Goal: Task Accomplishment & Management: Manage account settings

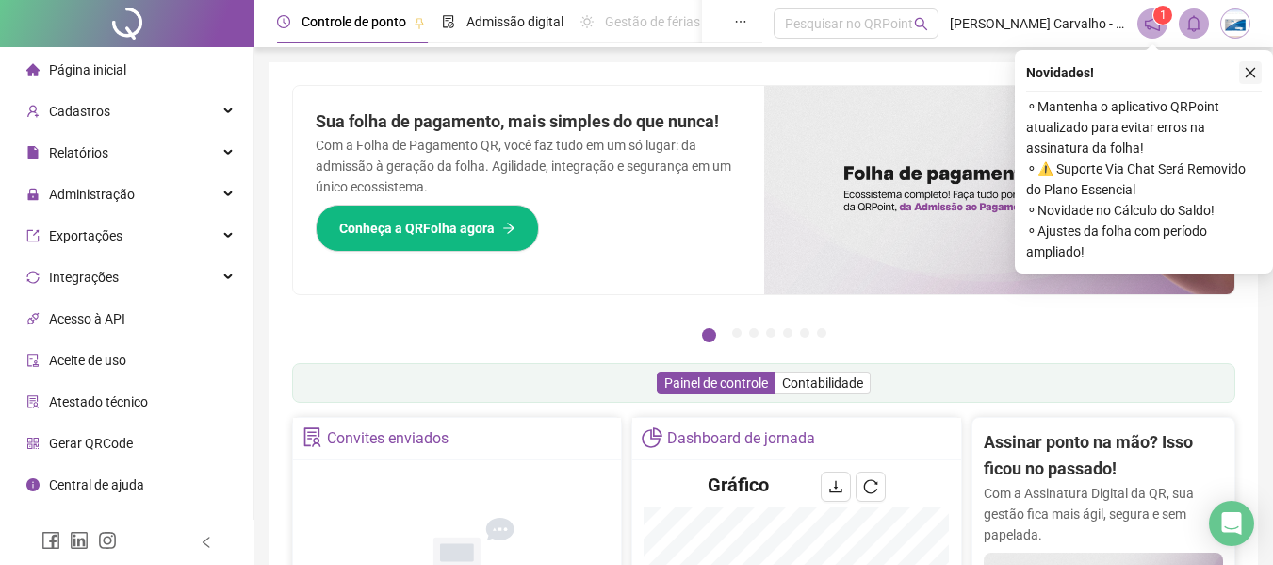
click at [1254, 67] on icon "close" at bounding box center [1250, 72] width 13 height 13
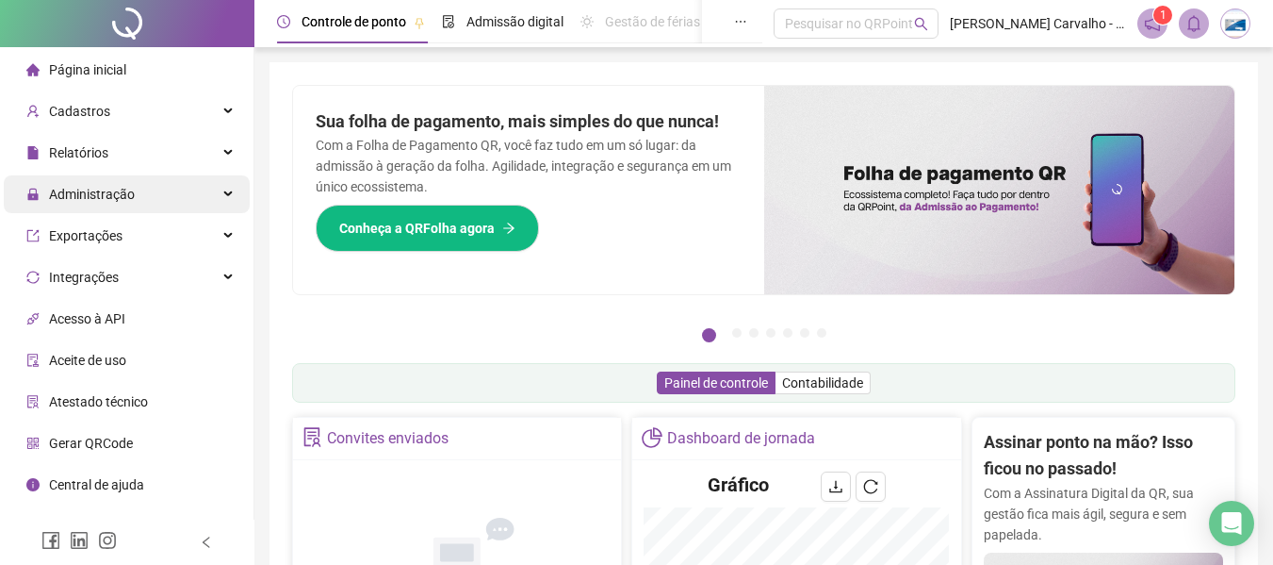
click at [227, 194] on icon at bounding box center [229, 194] width 9 height 0
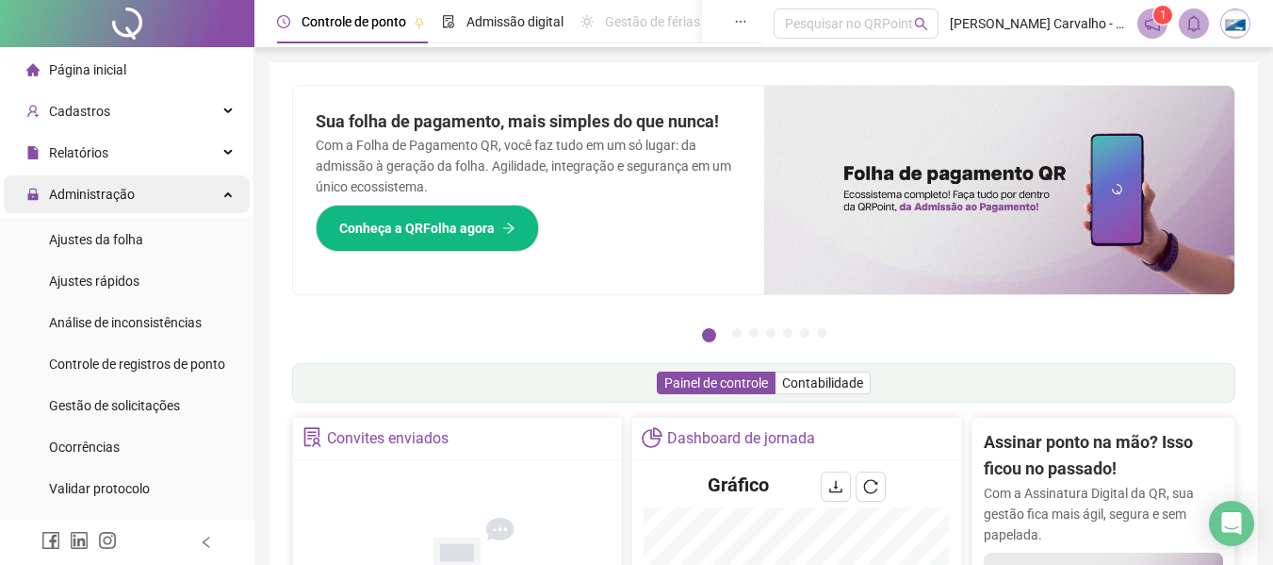
click at [219, 194] on div "Administração" at bounding box center [127, 194] width 246 height 38
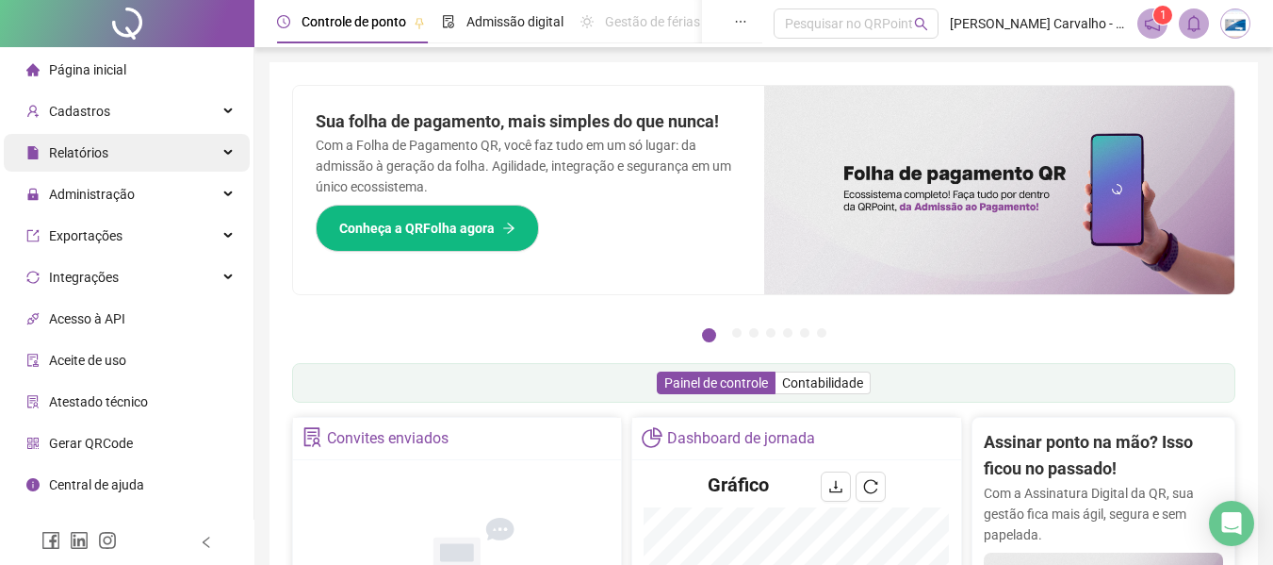
click at [222, 151] on div "Relatórios" at bounding box center [127, 153] width 246 height 38
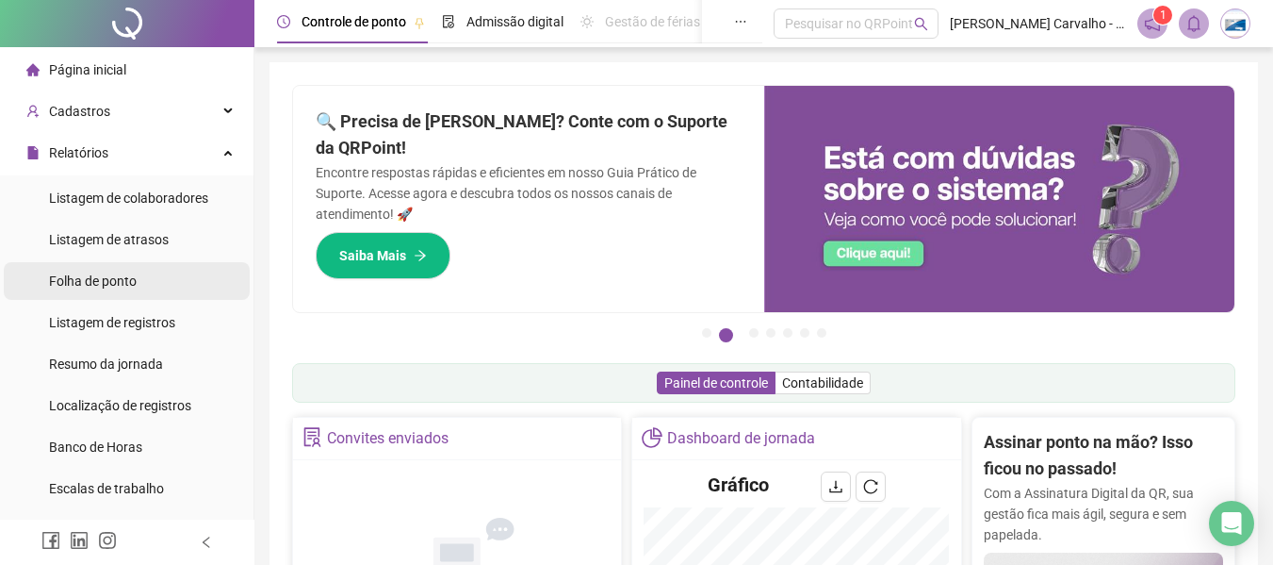
click at [147, 287] on li "Folha de ponto" at bounding box center [127, 281] width 246 height 38
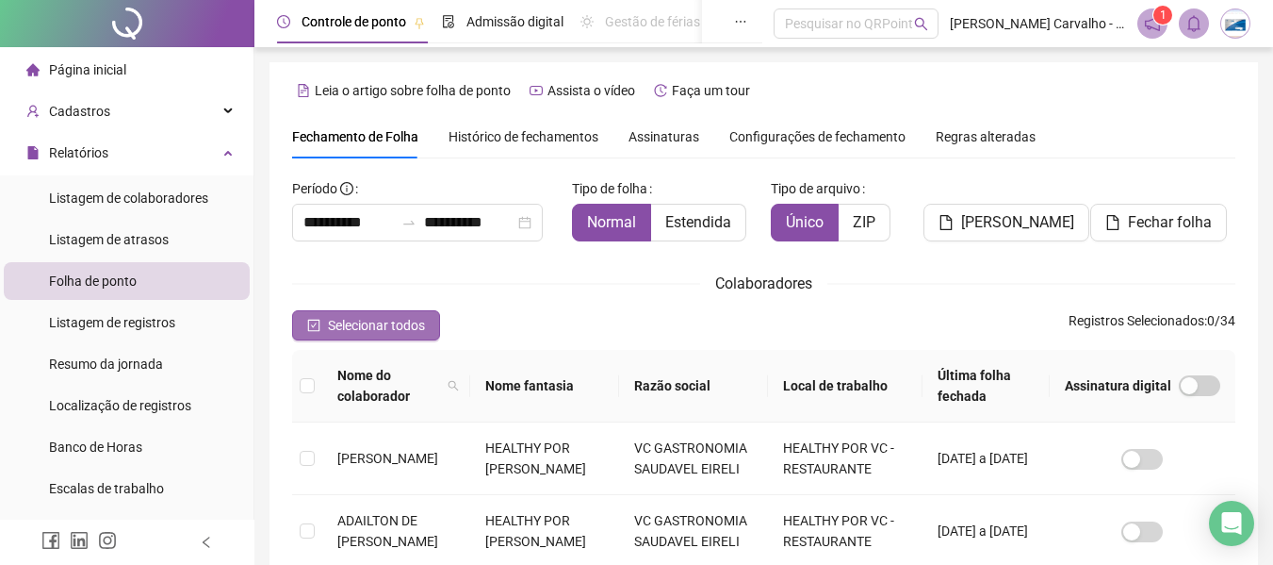
scroll to position [104, 0]
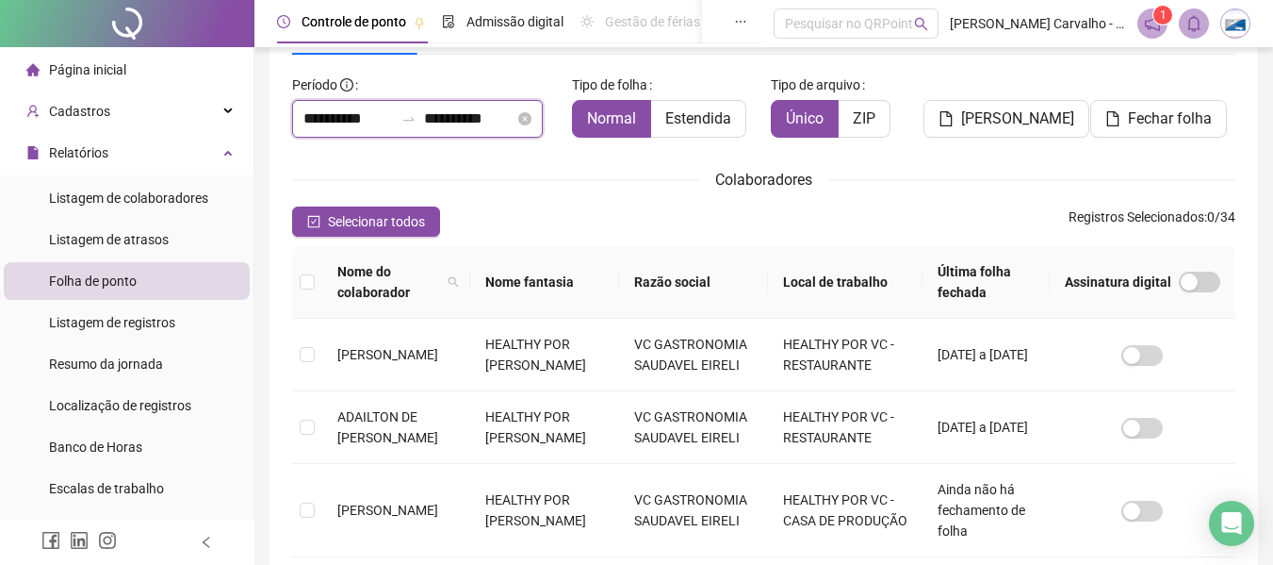
click at [320, 121] on input "**********" at bounding box center [348, 118] width 90 height 23
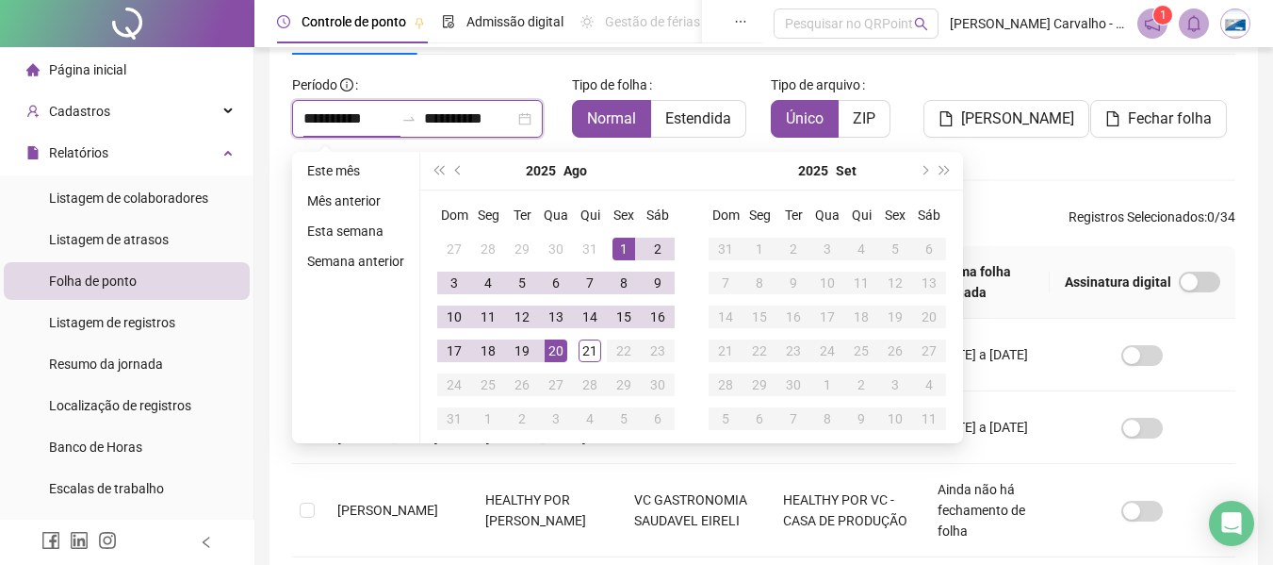
drag, startPoint x: 320, startPoint y: 117, endPoint x: 285, endPoint y: 123, distance: 36.3
click at [285, 123] on div "**********" at bounding box center [425, 111] width 280 height 83
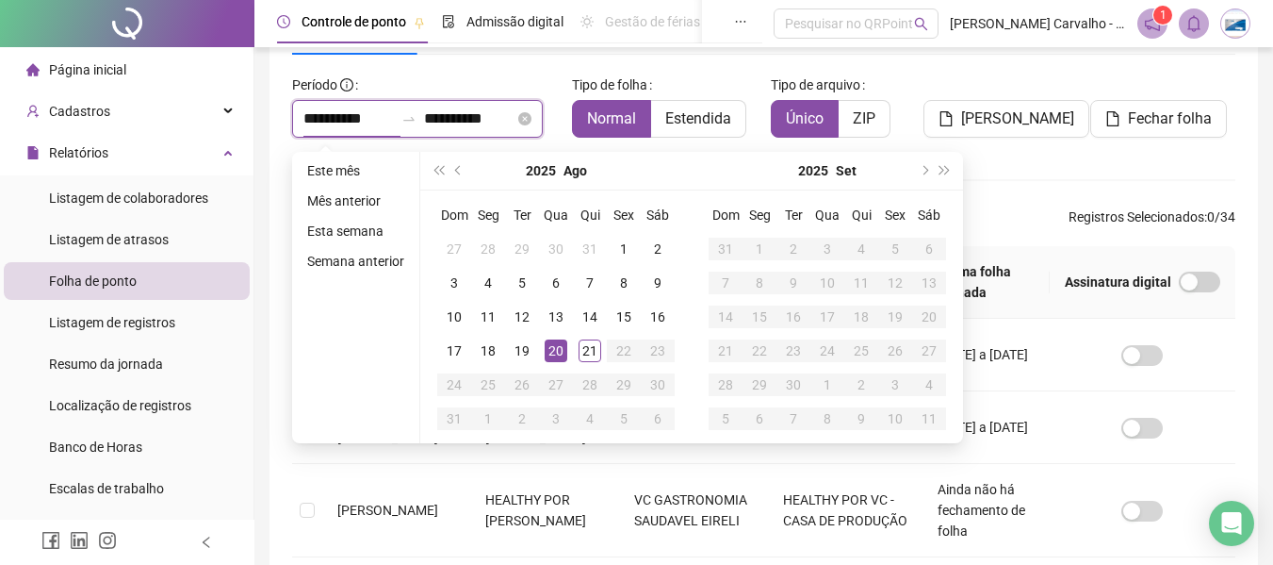
drag, startPoint x: 340, startPoint y: 115, endPoint x: 325, endPoint y: 120, distance: 15.8
click at [325, 120] on input "**********" at bounding box center [348, 118] width 90 height 23
type input "**********"
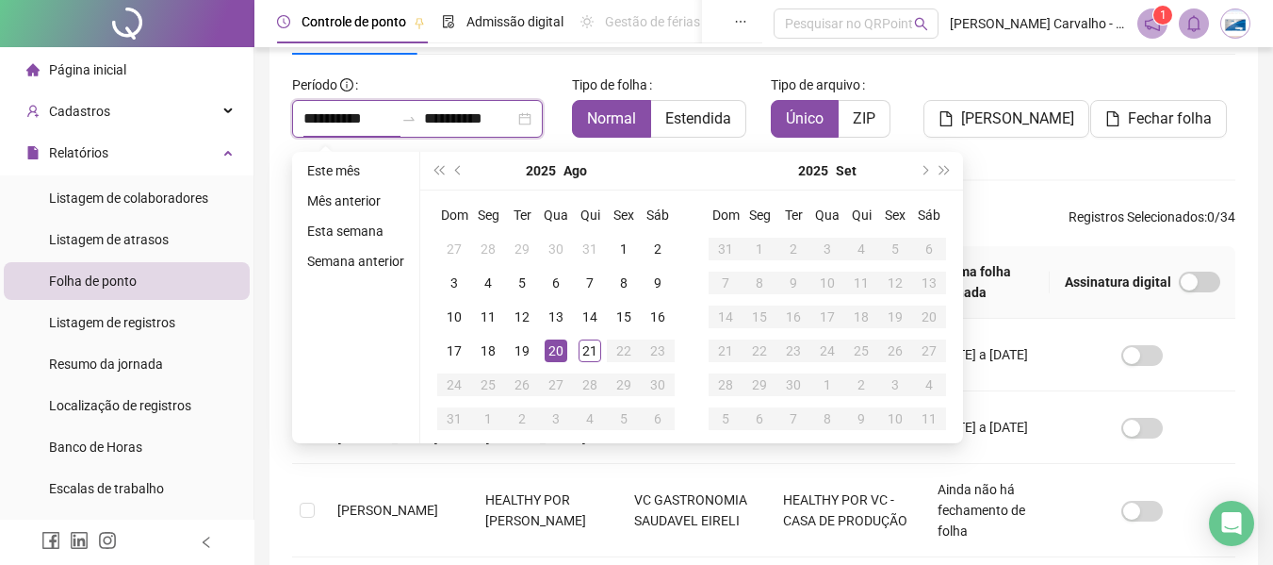
type input "**********"
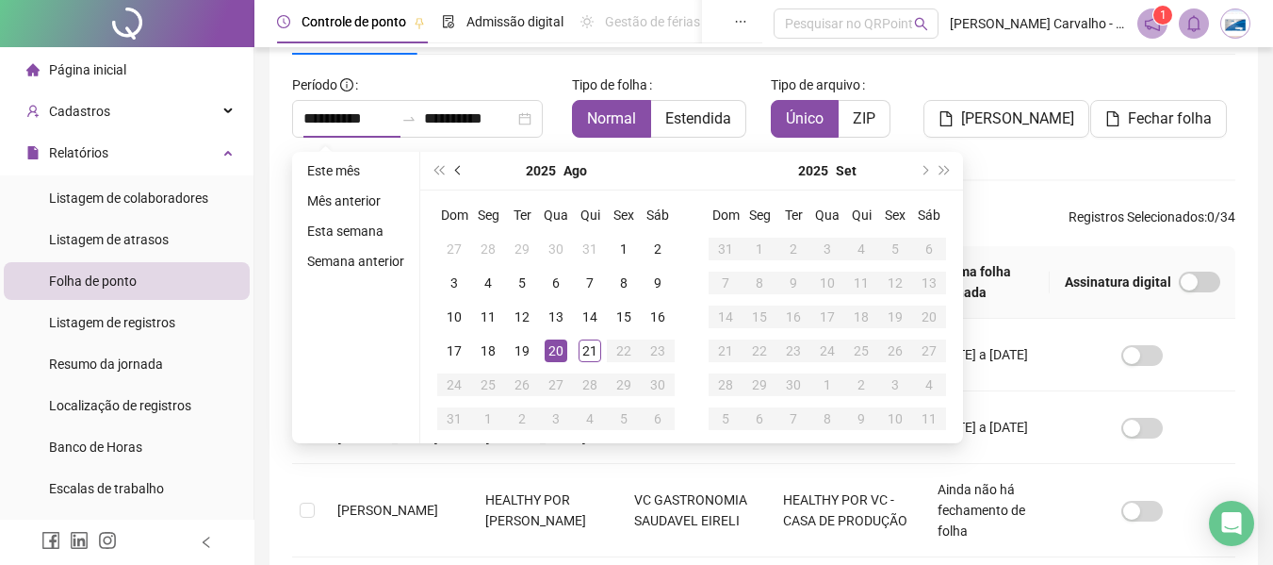
click at [451, 173] on button "prev-year" at bounding box center [459, 171] width 21 height 38
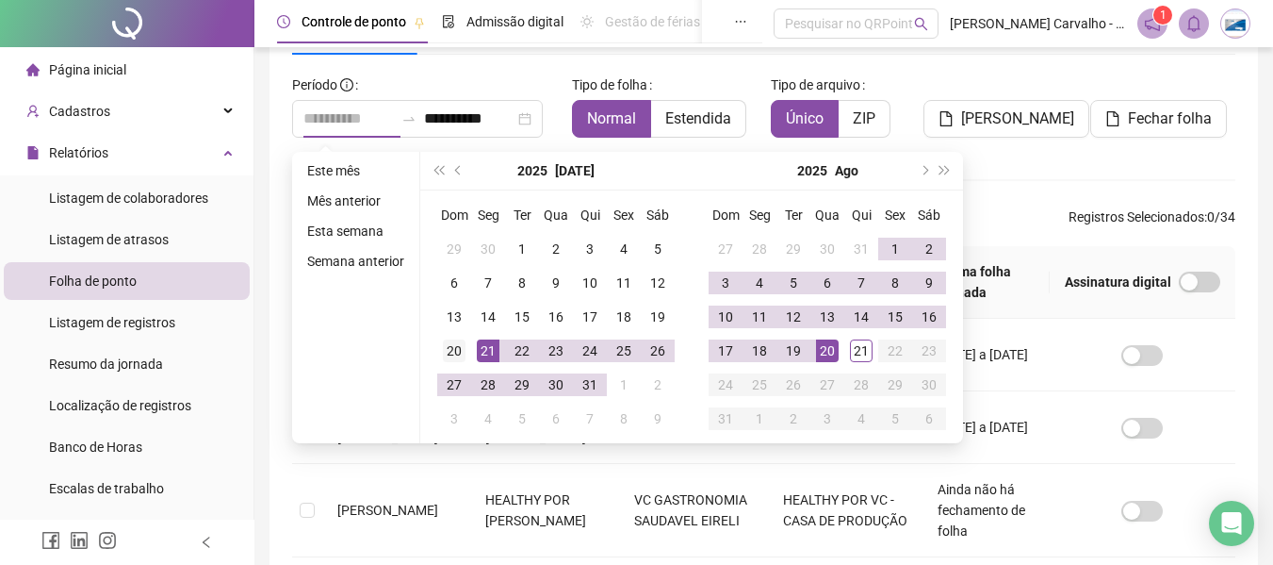
type input "**********"
click at [450, 350] on div "20" at bounding box center [454, 350] width 23 height 23
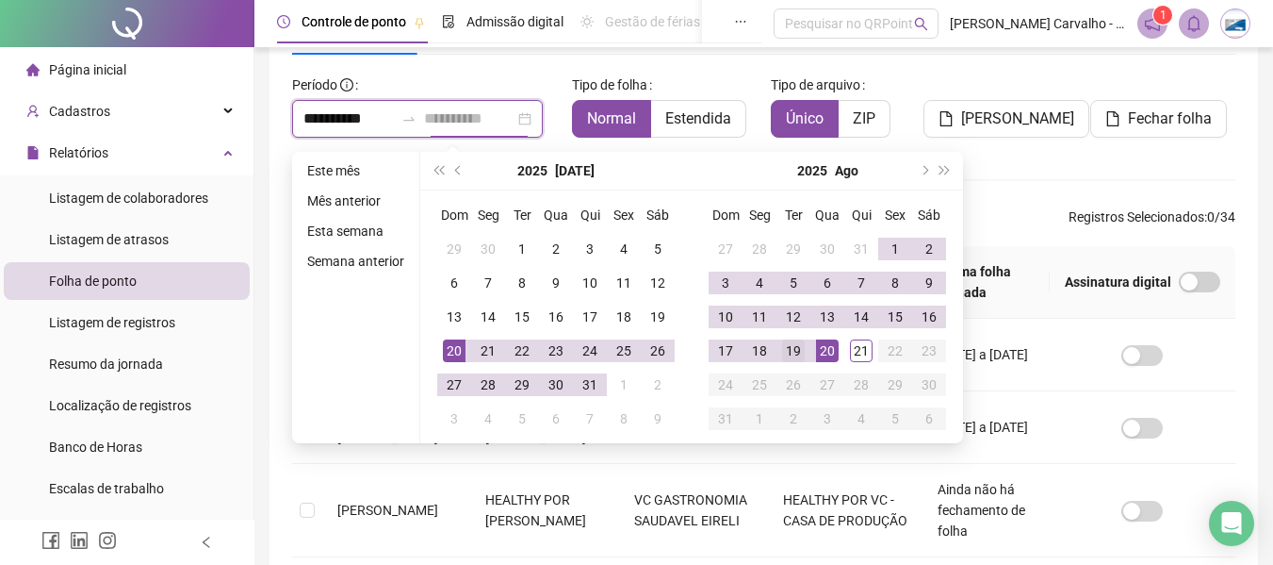
type input "**********"
click at [789, 350] on div "19" at bounding box center [793, 350] width 23 height 23
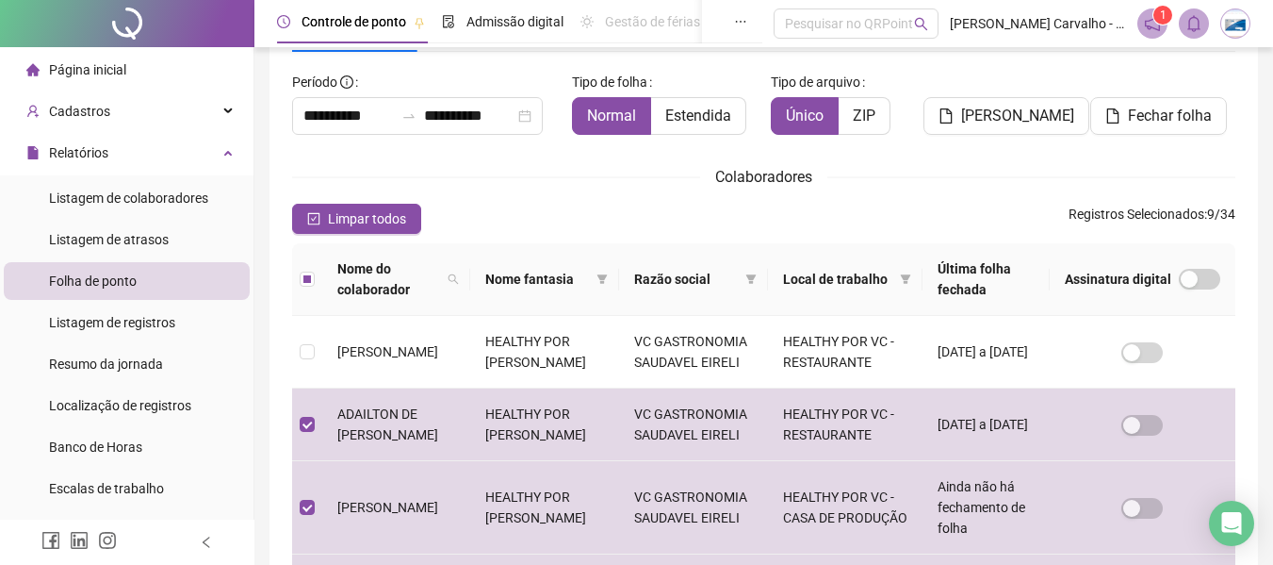
scroll to position [12, 0]
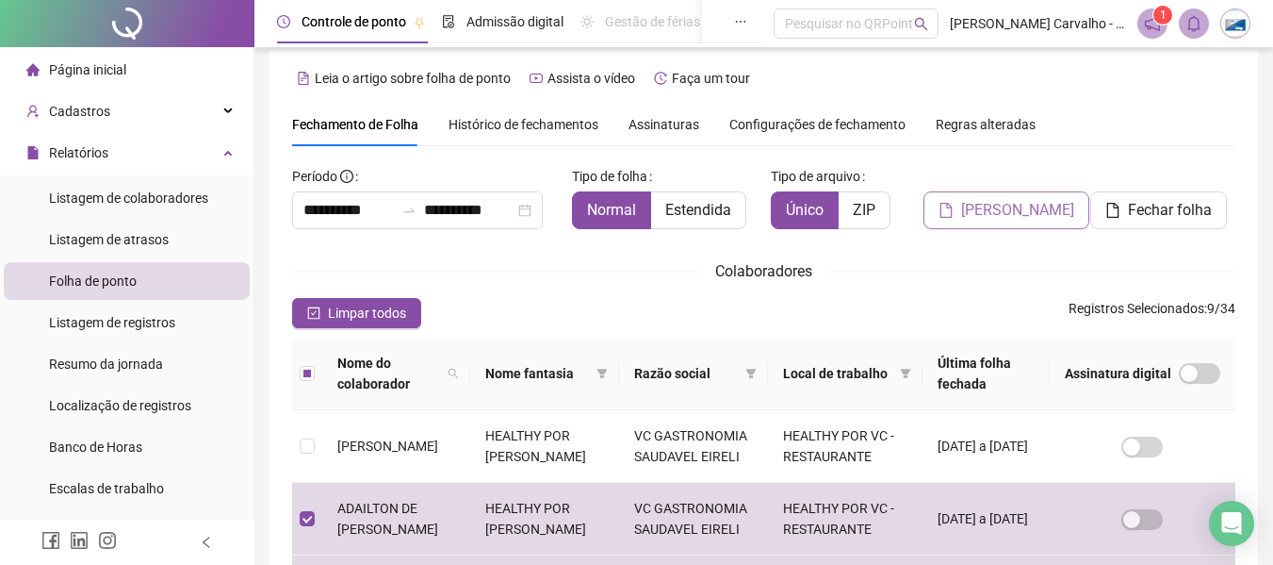
click at [1027, 215] on span "[PERSON_NAME]" at bounding box center [1017, 210] width 113 height 23
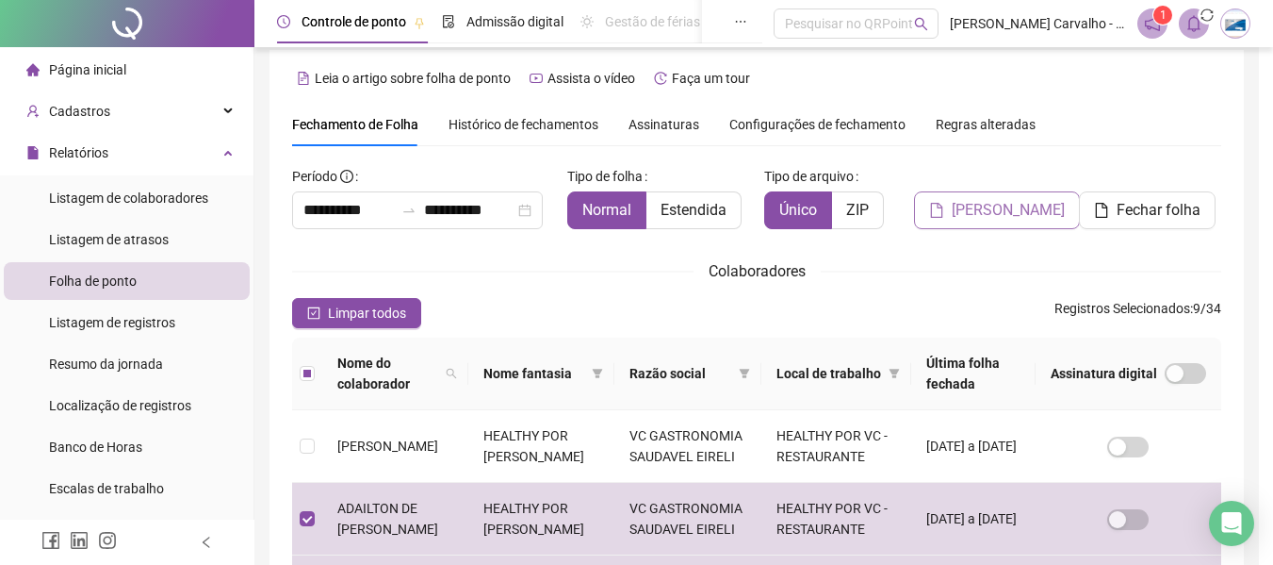
scroll to position [104, 0]
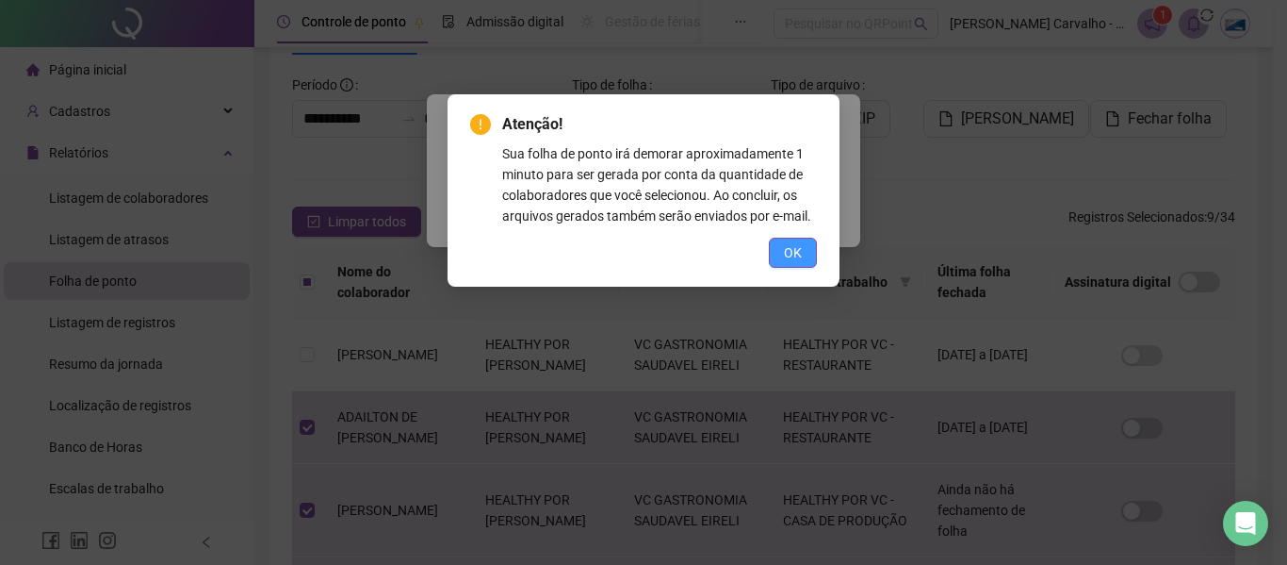
click at [806, 248] on button "OK" at bounding box center [793, 253] width 48 height 30
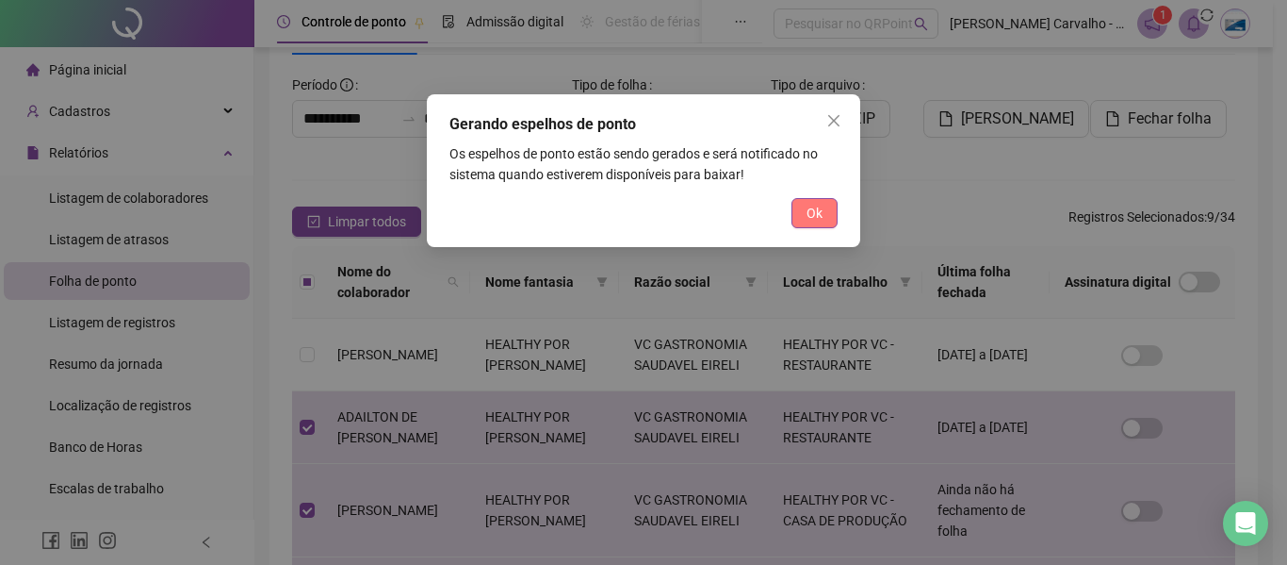
click at [819, 220] on span "Ok" at bounding box center [815, 213] width 16 height 21
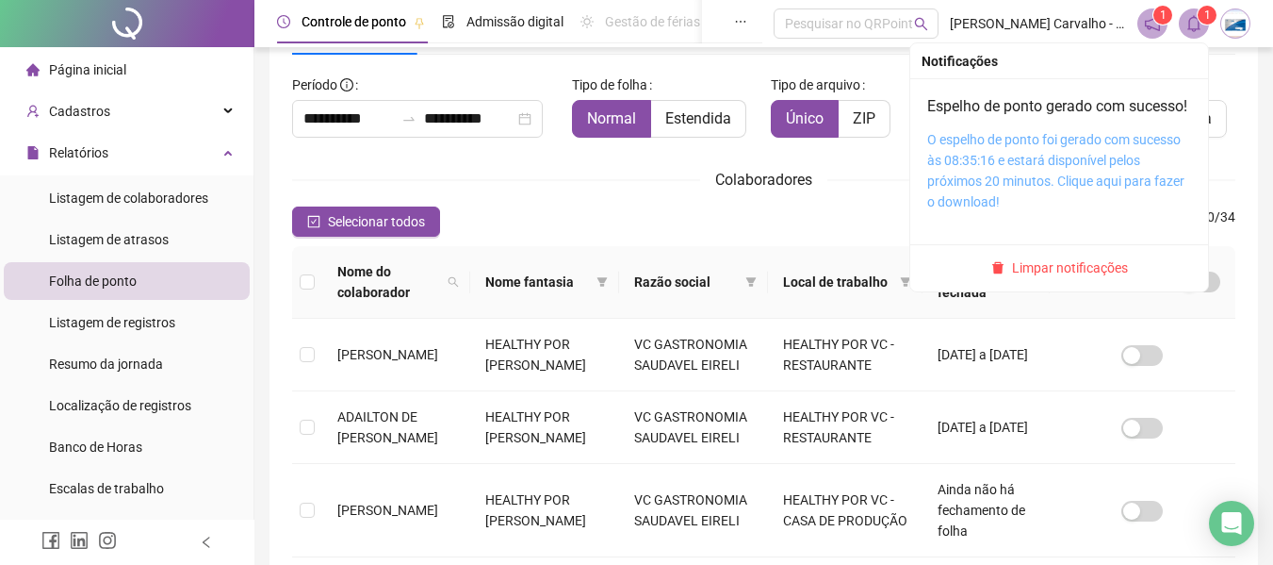
click at [1024, 186] on link "O espelho de ponto foi gerado com sucesso às 08:35:16 e estará disponível pelos…" at bounding box center [1055, 170] width 257 height 77
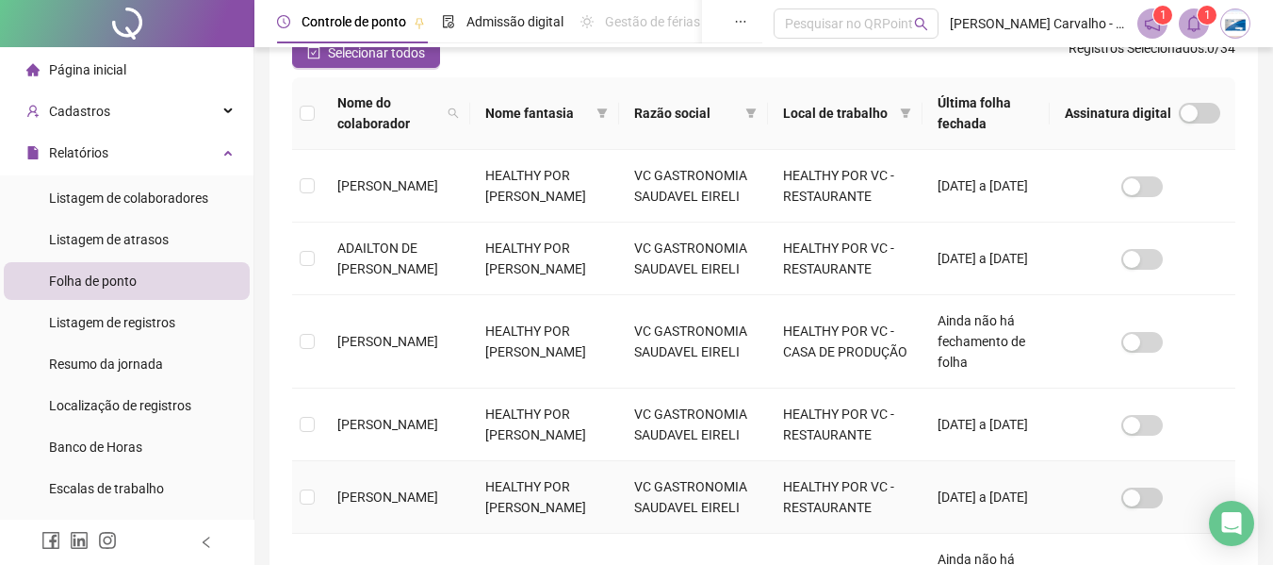
scroll to position [201, 0]
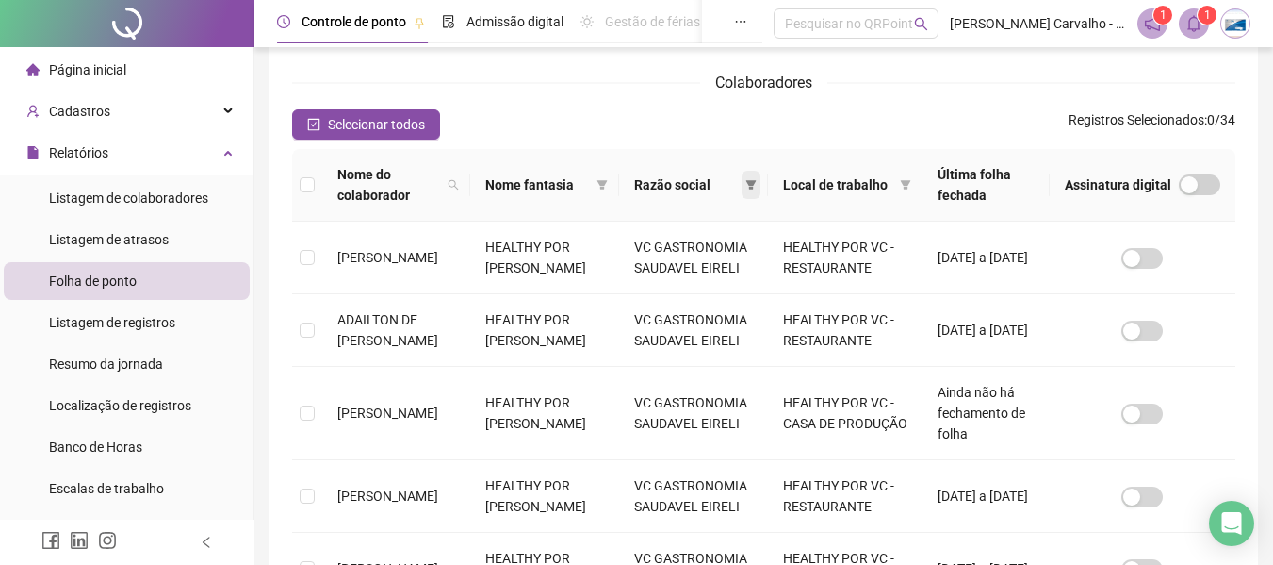
click at [746, 182] on icon "filter" at bounding box center [751, 184] width 11 height 11
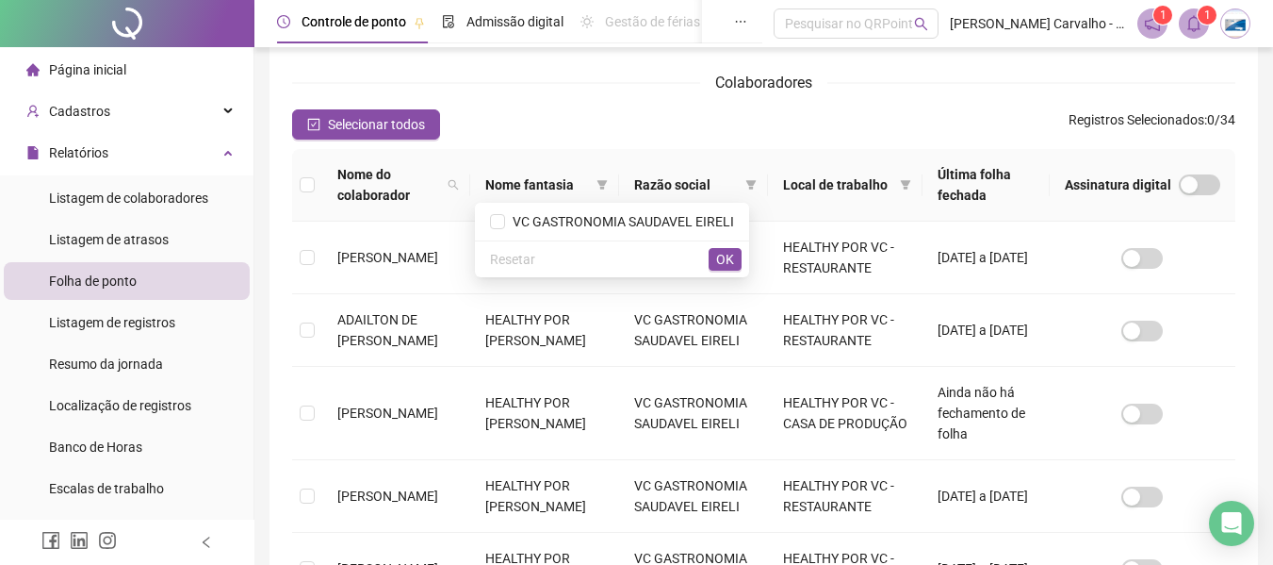
click at [611, 94] on div "Colaboradores" at bounding box center [763, 83] width 943 height 24
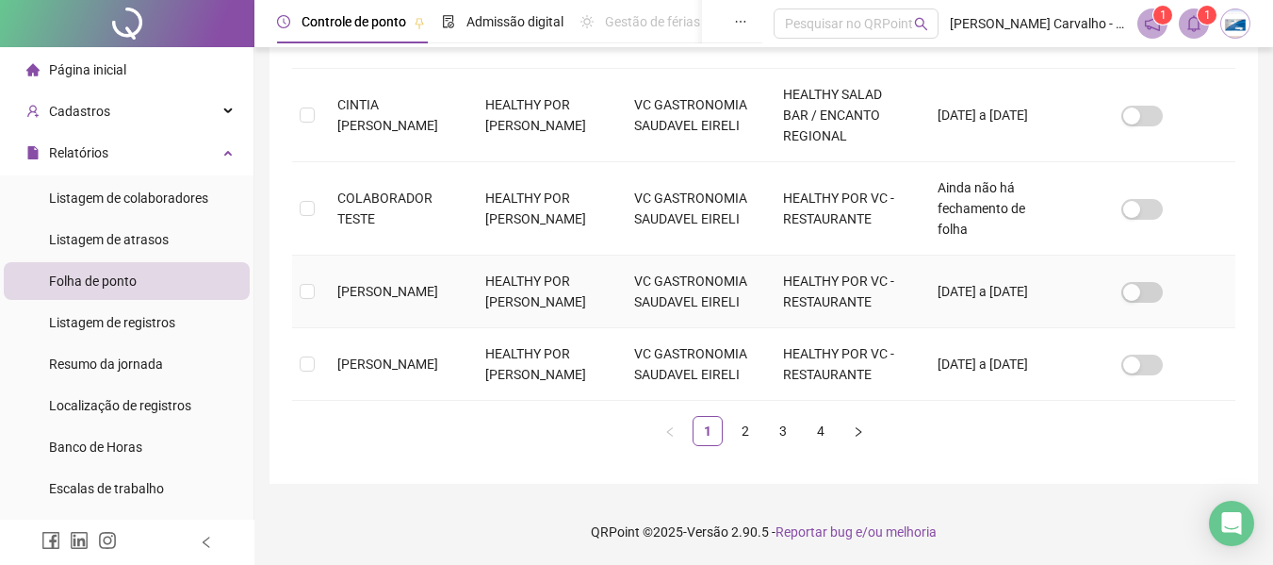
scroll to position [942, 0]
click at [749, 445] on link "2" at bounding box center [745, 431] width 28 height 28
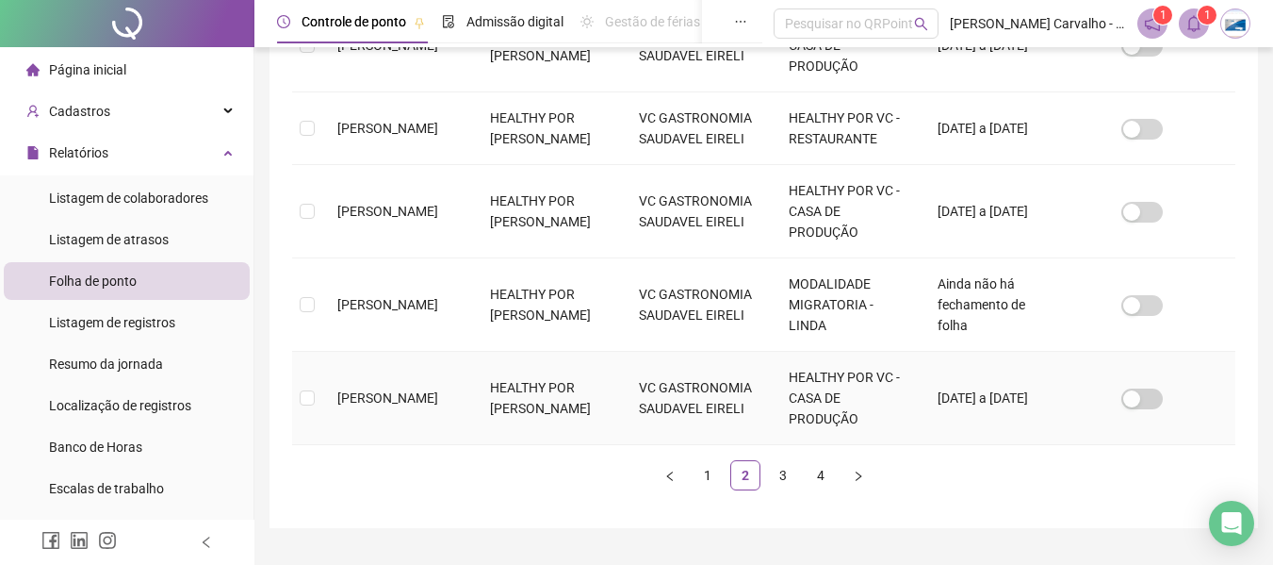
scroll to position [955, 0]
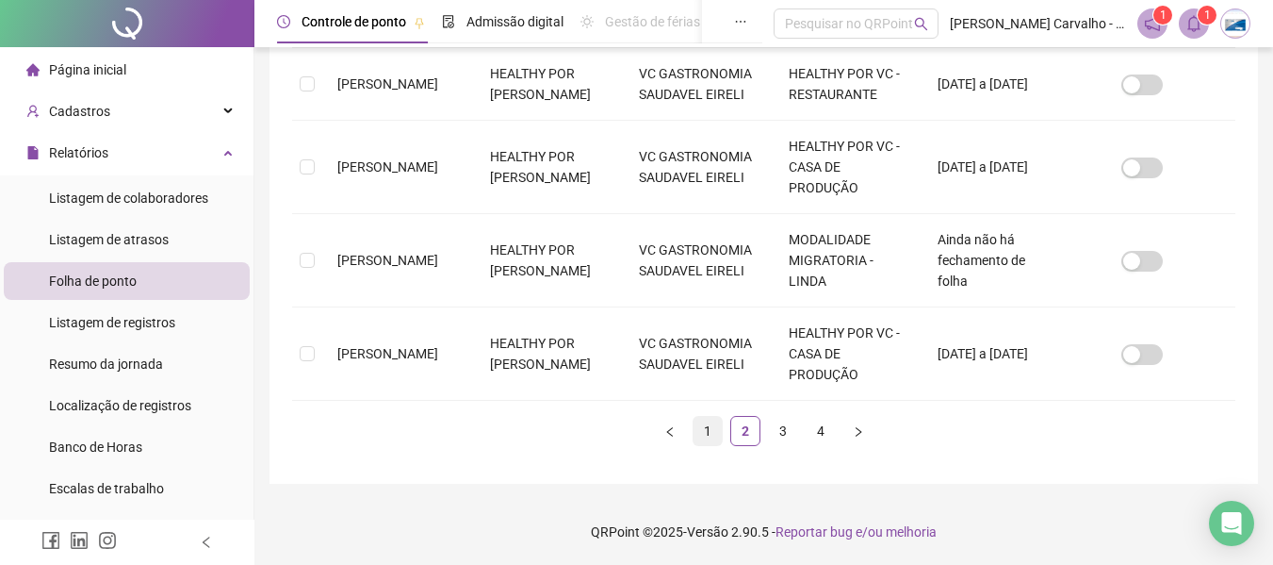
click at [706, 430] on link "1" at bounding box center [708, 431] width 28 height 28
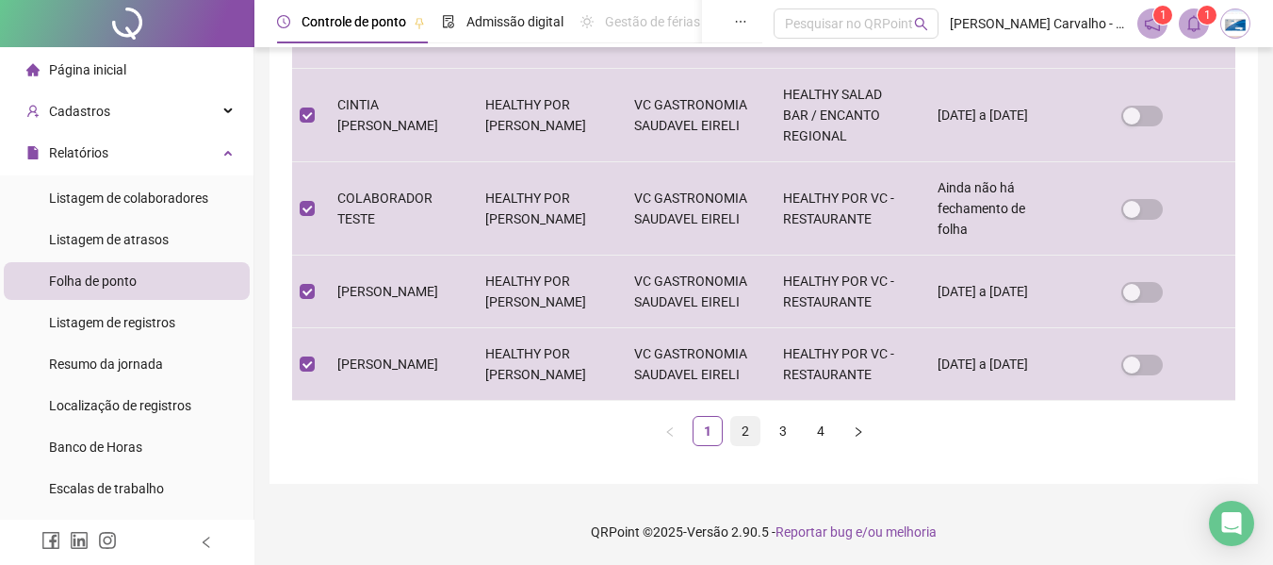
click at [744, 430] on link "2" at bounding box center [745, 431] width 28 height 28
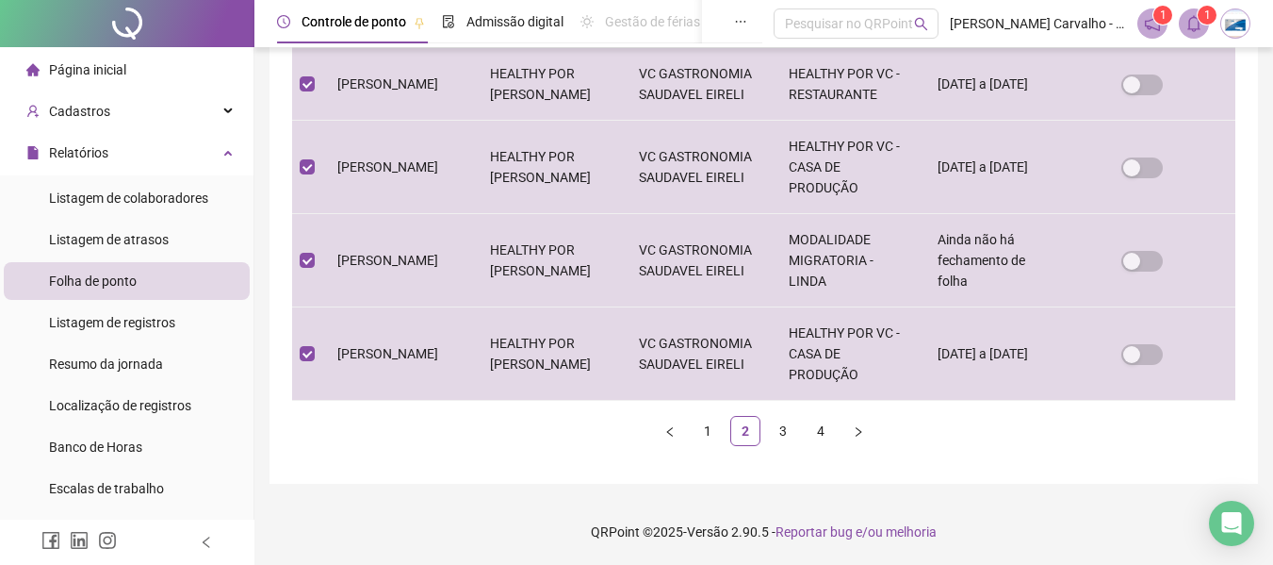
scroll to position [955, 0]
click at [782, 431] on link "3" at bounding box center [783, 431] width 28 height 28
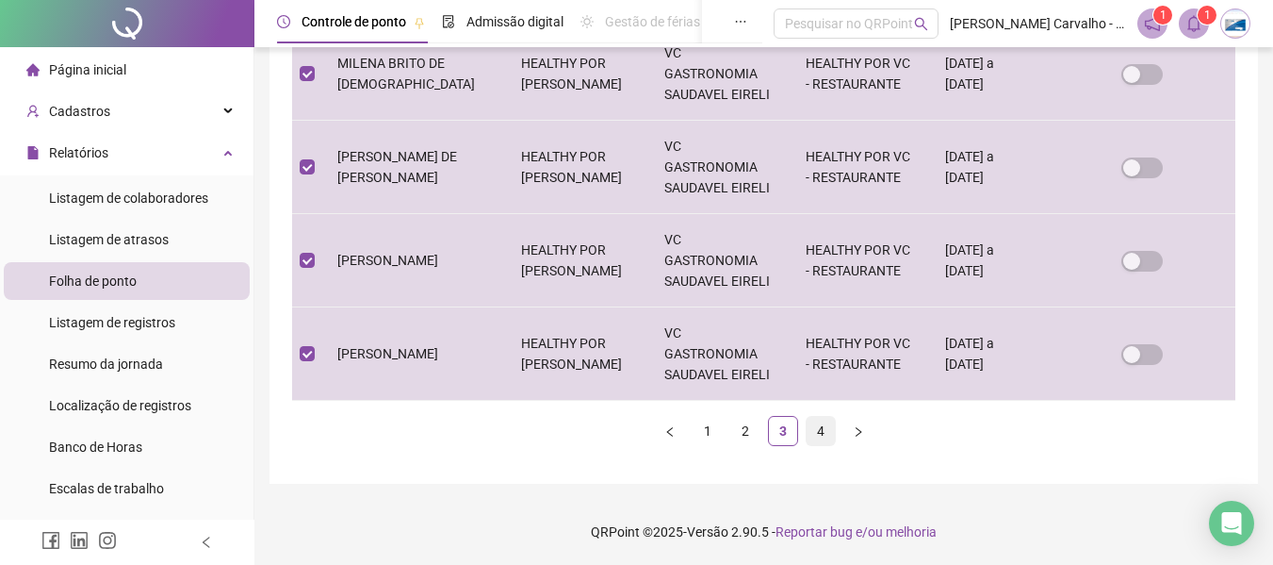
click at [820, 431] on link "4" at bounding box center [821, 431] width 28 height 28
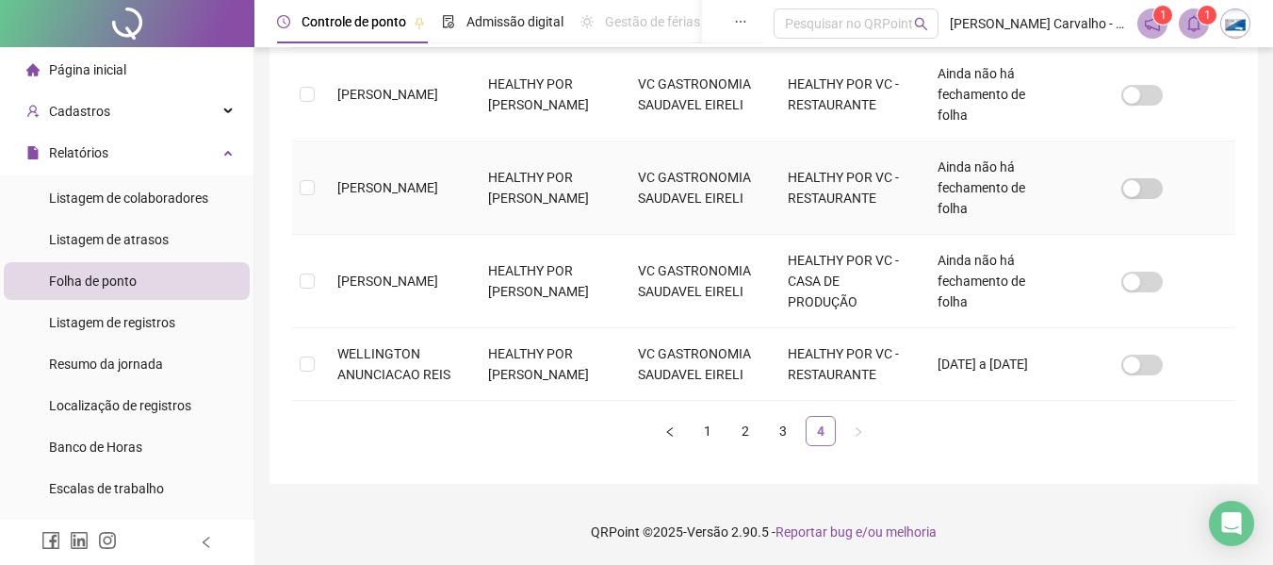
scroll to position [104, 0]
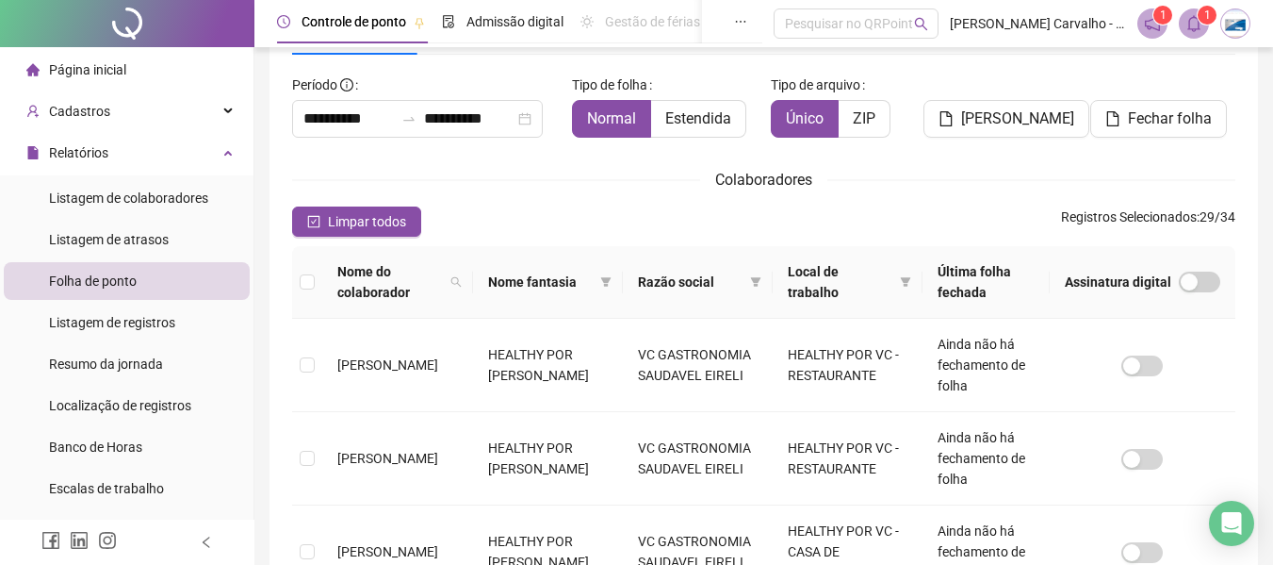
click at [316, 285] on th at bounding box center [307, 282] width 30 height 73
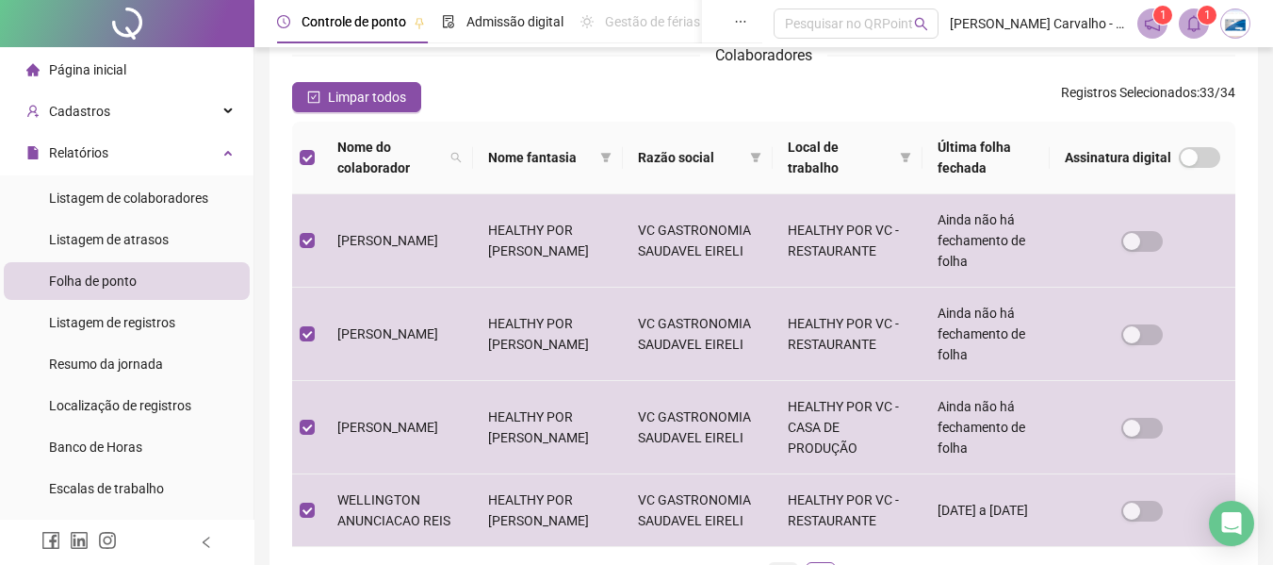
scroll to position [395, 0]
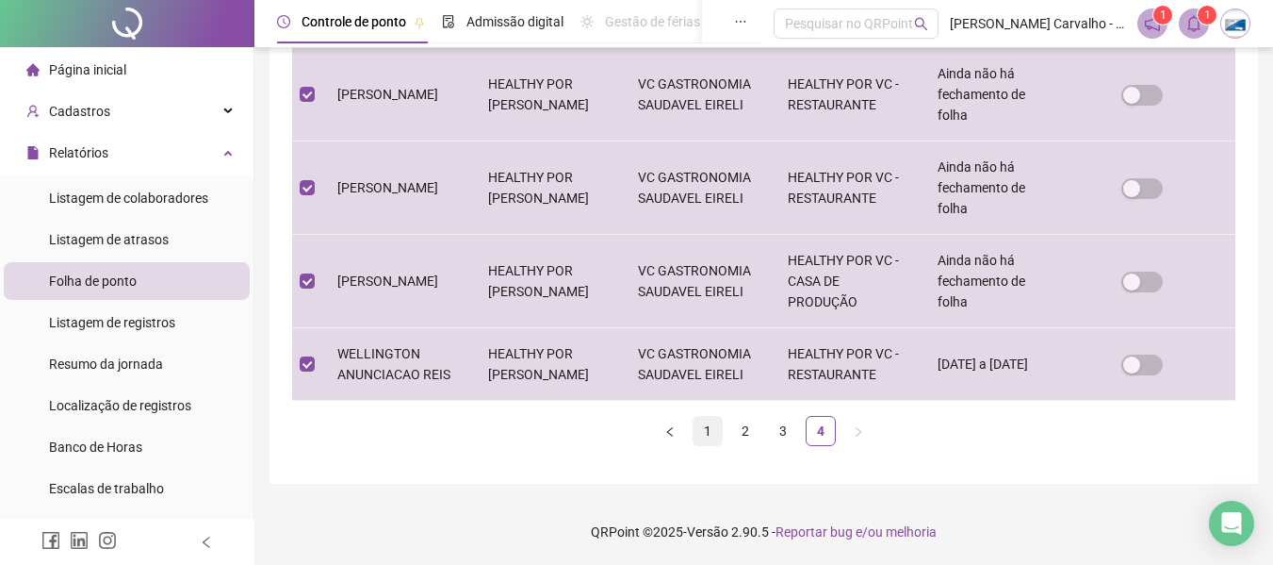
click at [703, 430] on link "1" at bounding box center [708, 431] width 28 height 28
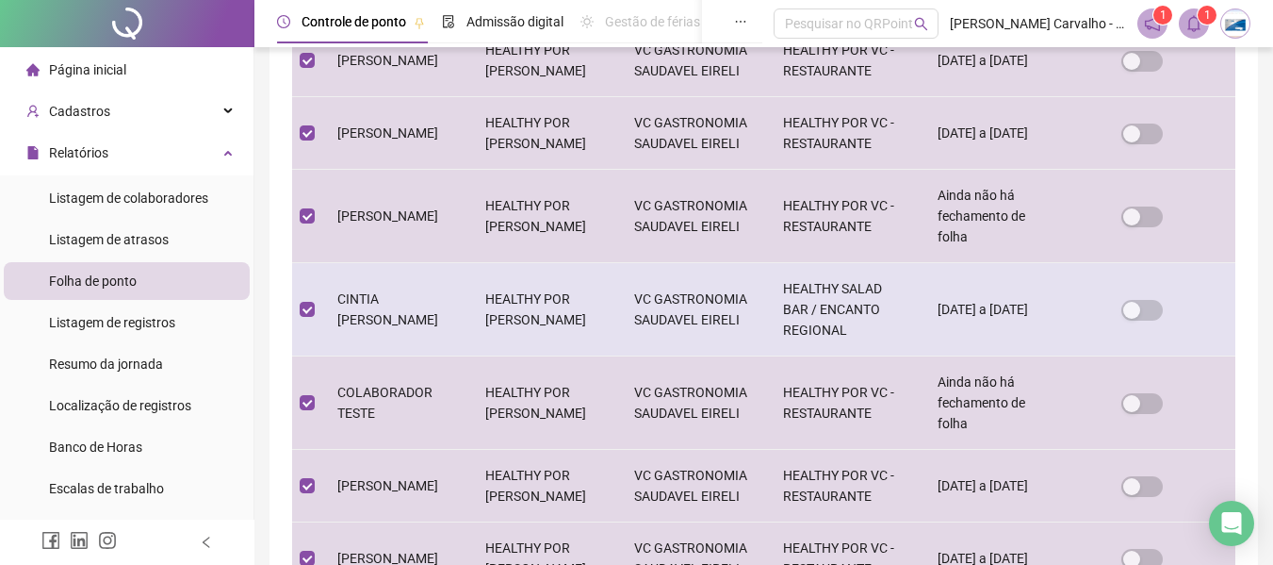
scroll to position [669, 0]
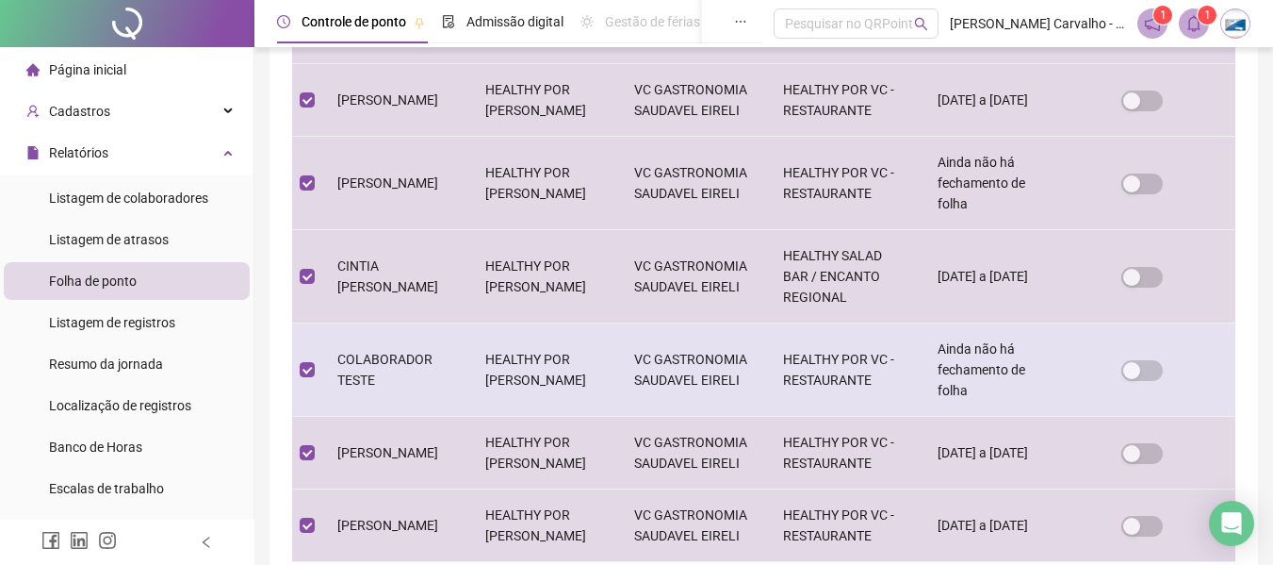
click at [299, 417] on td at bounding box center [307, 369] width 30 height 93
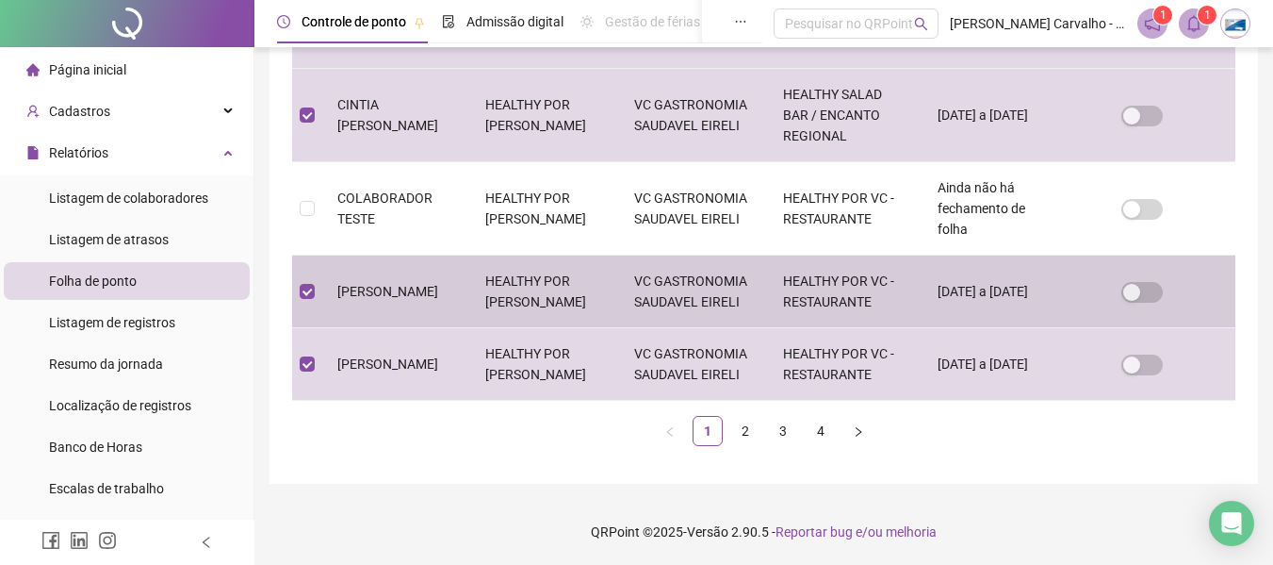
scroll to position [955, 0]
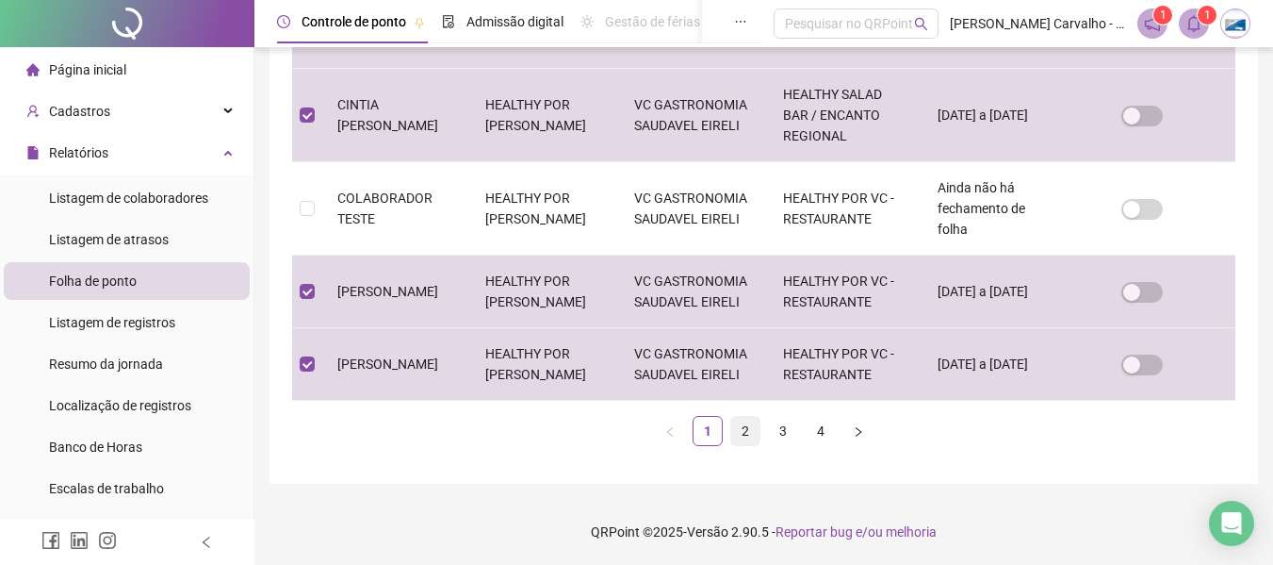
click at [747, 431] on link "2" at bounding box center [745, 431] width 28 height 28
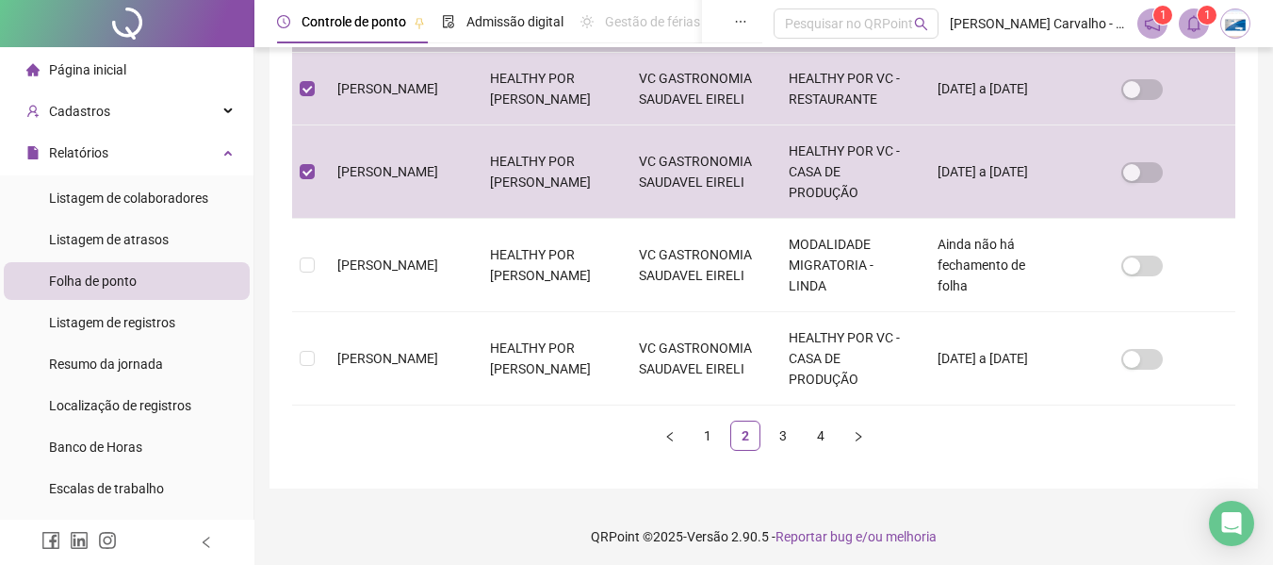
scroll to position [952, 0]
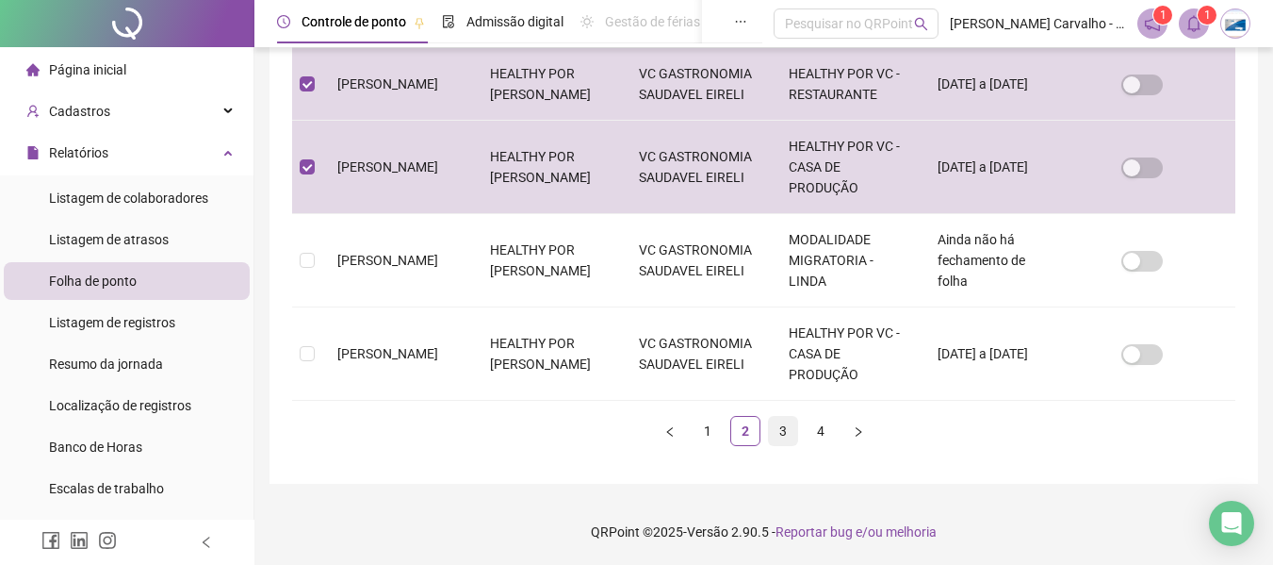
click at [780, 432] on link "3" at bounding box center [783, 431] width 28 height 28
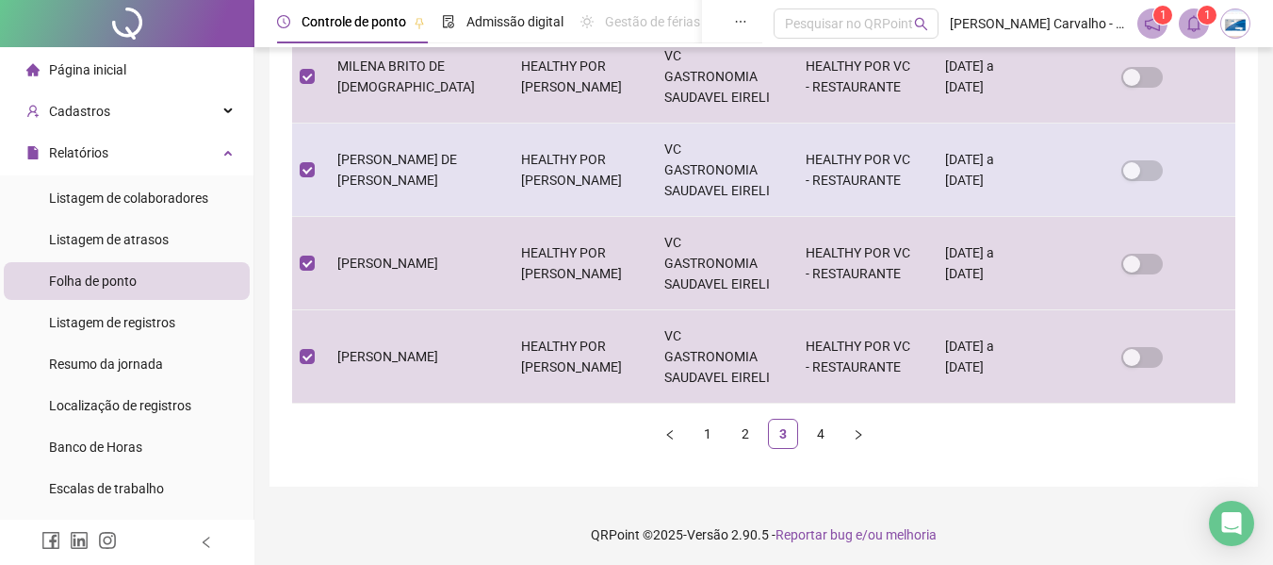
scroll to position [858, 0]
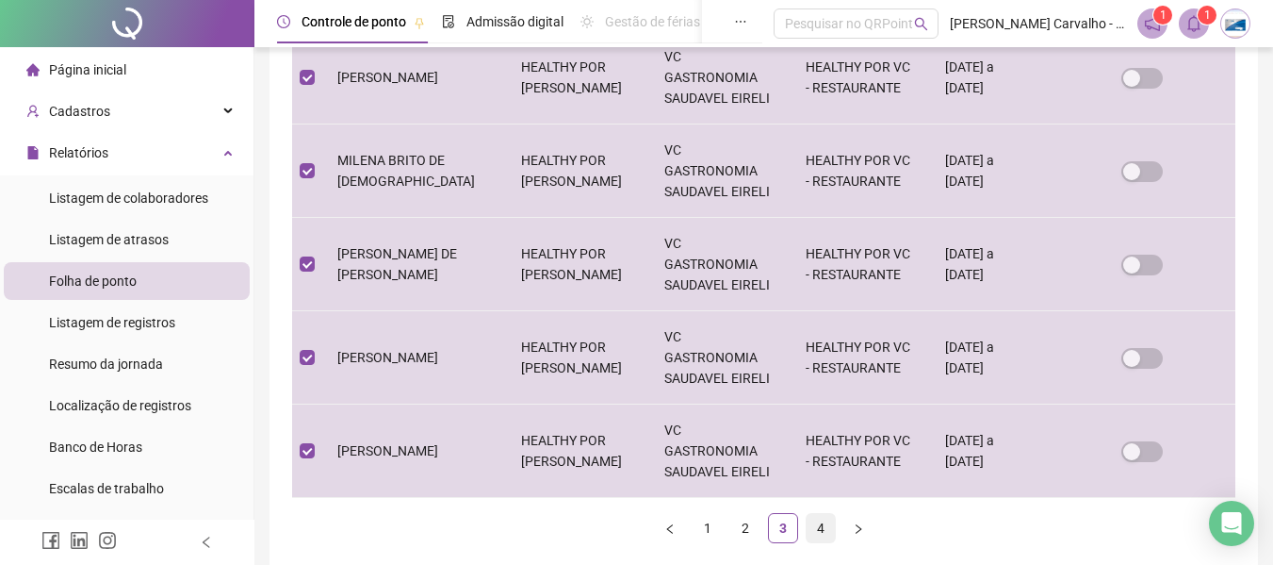
click at [813, 524] on link "4" at bounding box center [821, 528] width 28 height 28
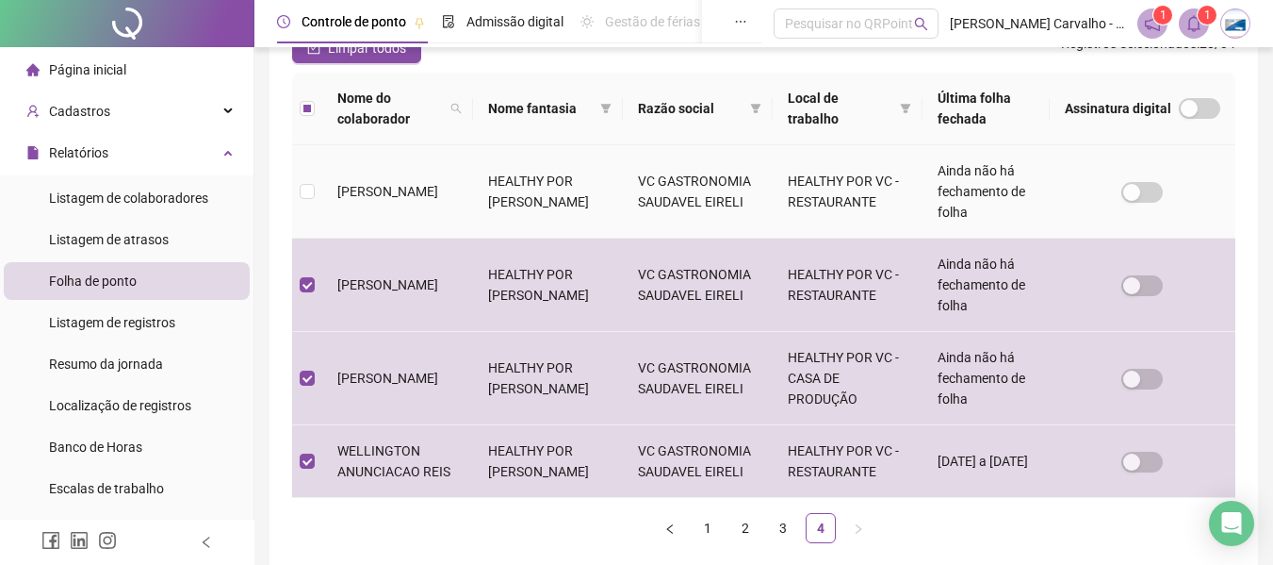
scroll to position [292, 0]
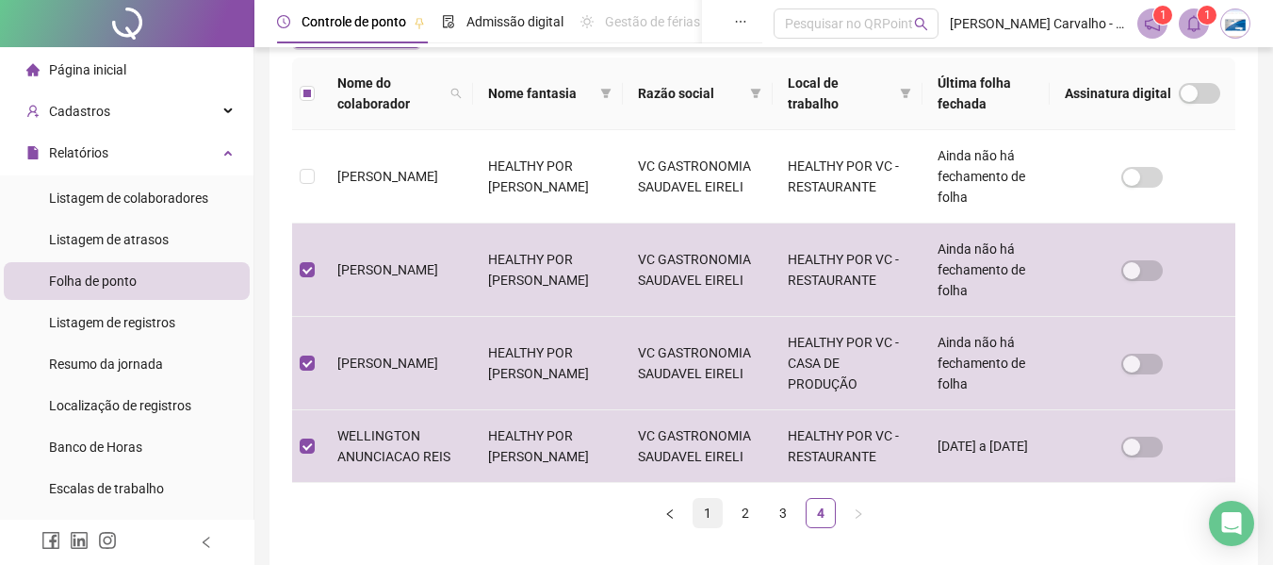
click at [706, 527] on link "1" at bounding box center [708, 513] width 28 height 28
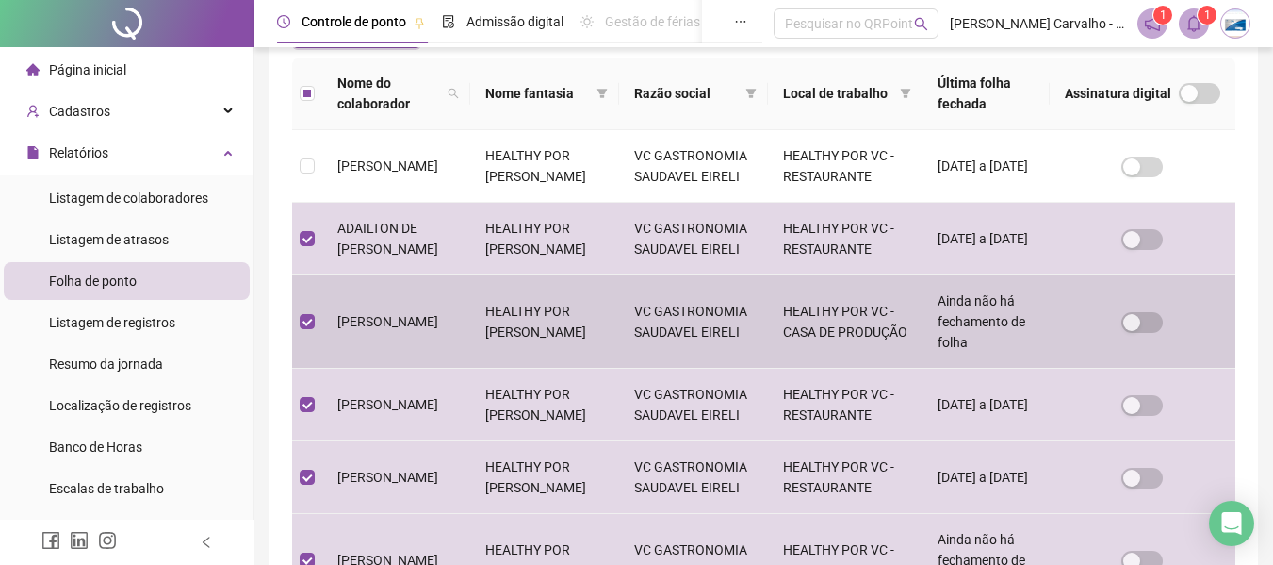
scroll to position [104, 0]
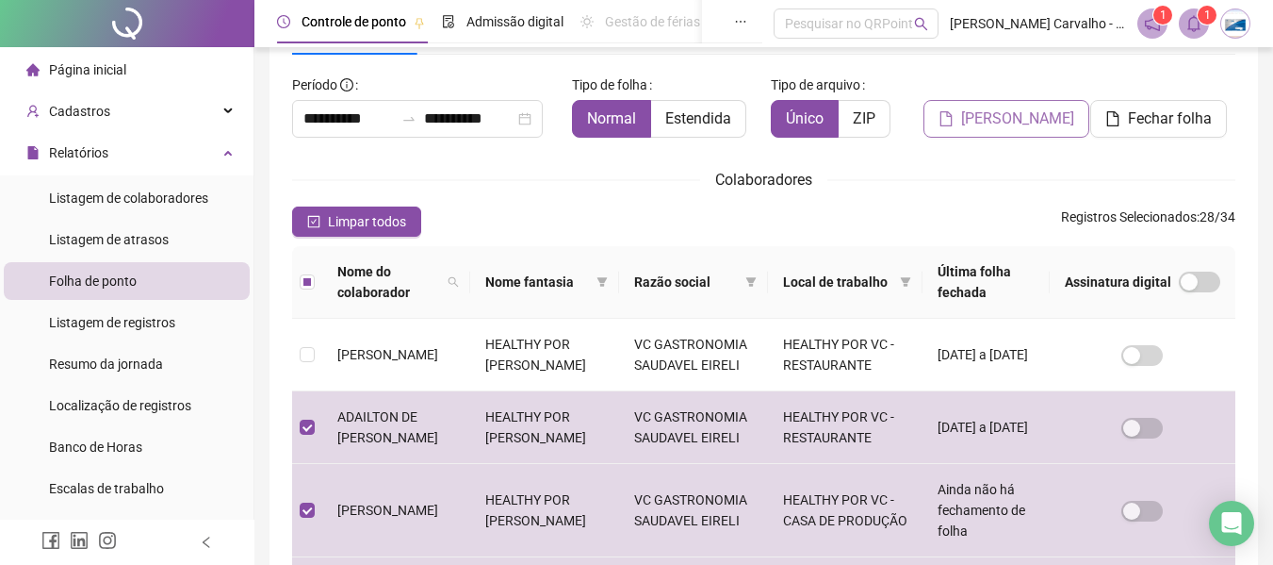
click at [998, 116] on span "[PERSON_NAME]" at bounding box center [1017, 118] width 113 height 23
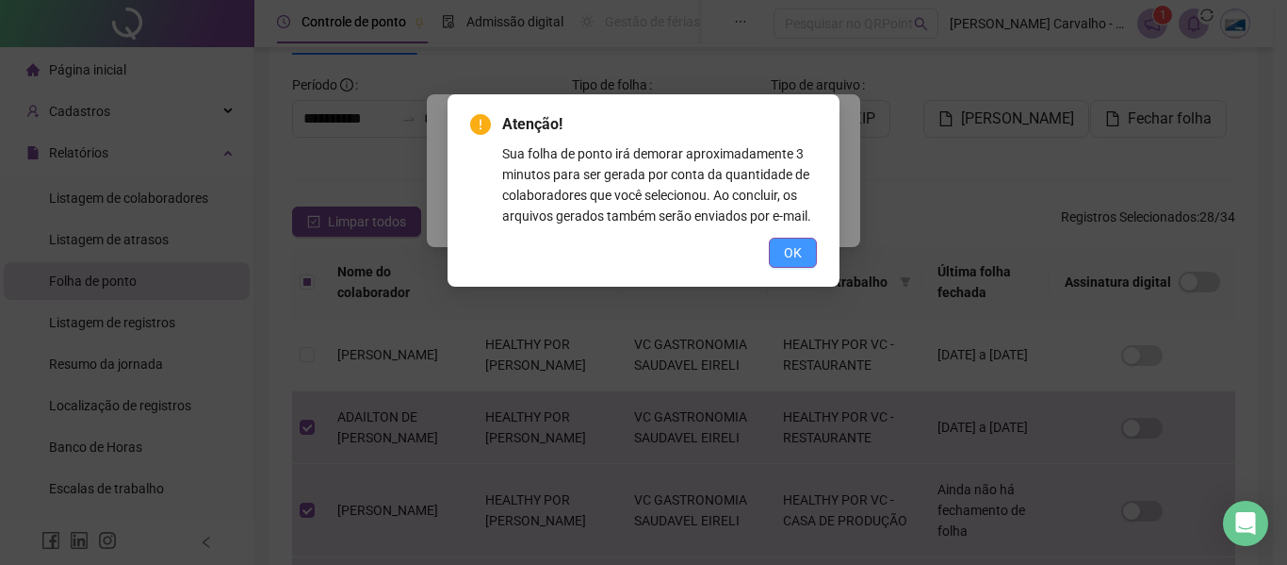
click at [794, 255] on span "OK" at bounding box center [793, 252] width 18 height 21
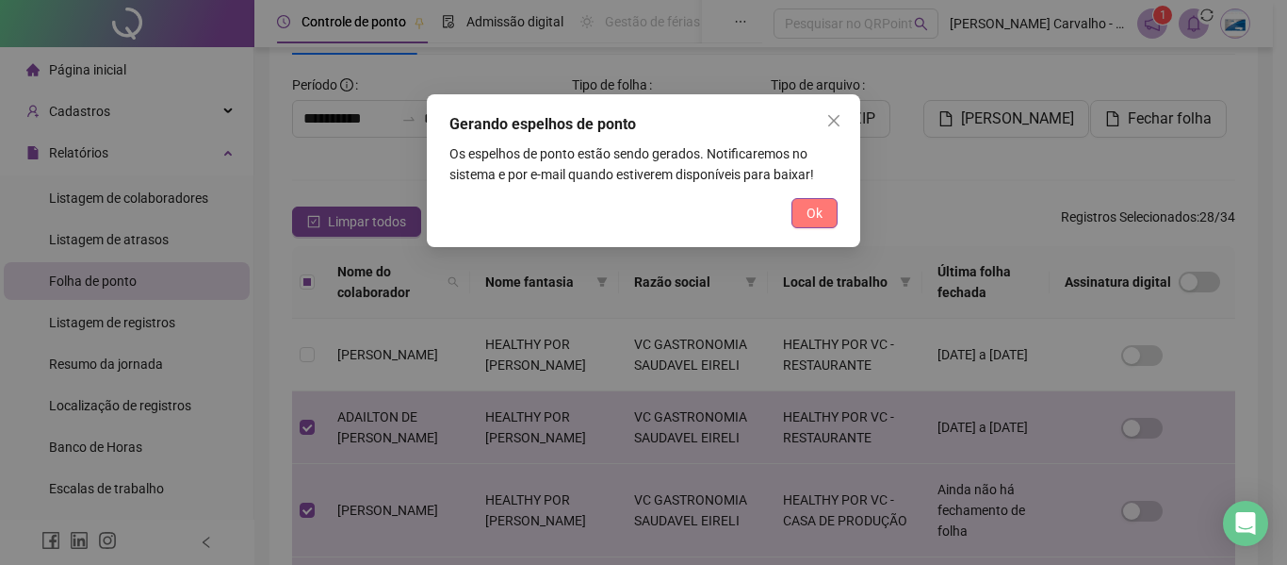
click at [828, 219] on button "Ok" at bounding box center [815, 213] width 46 height 30
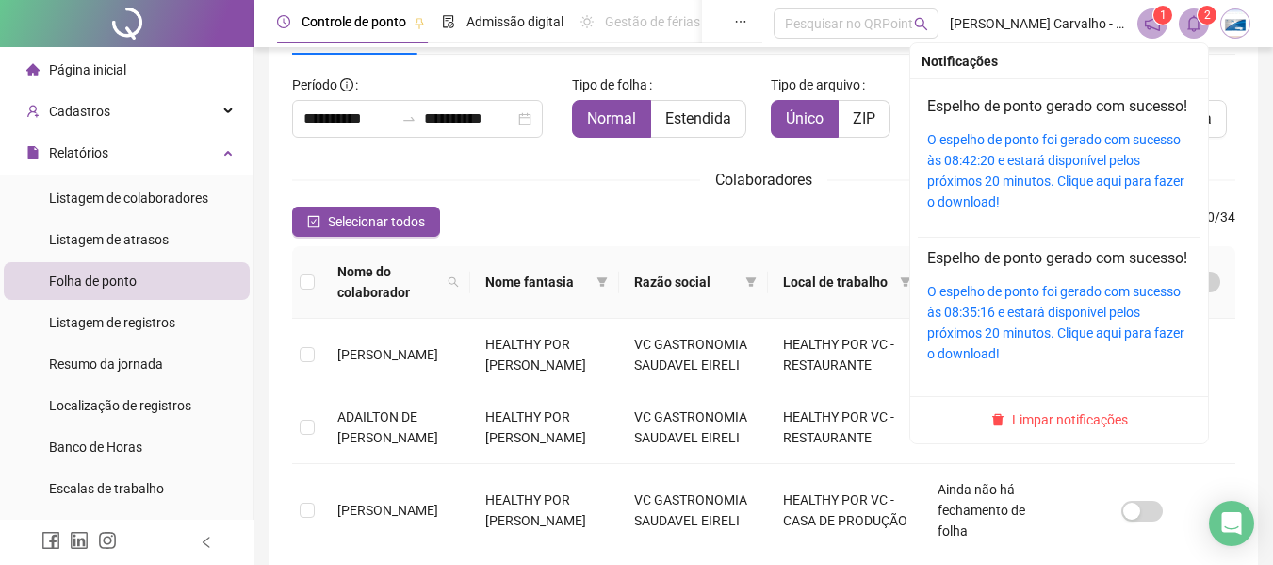
click at [1188, 19] on icon "bell" at bounding box center [1194, 23] width 17 height 17
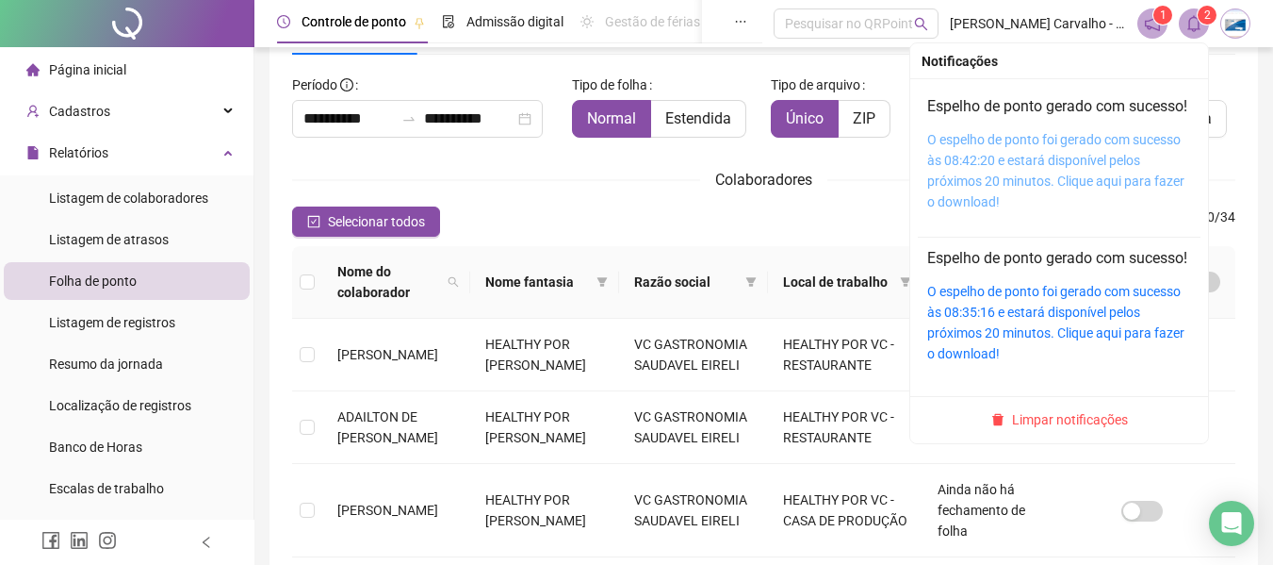
click at [1031, 176] on link "O espelho de ponto foi gerado com sucesso às 08:42:20 e estará disponível pelos…" at bounding box center [1055, 170] width 257 height 77
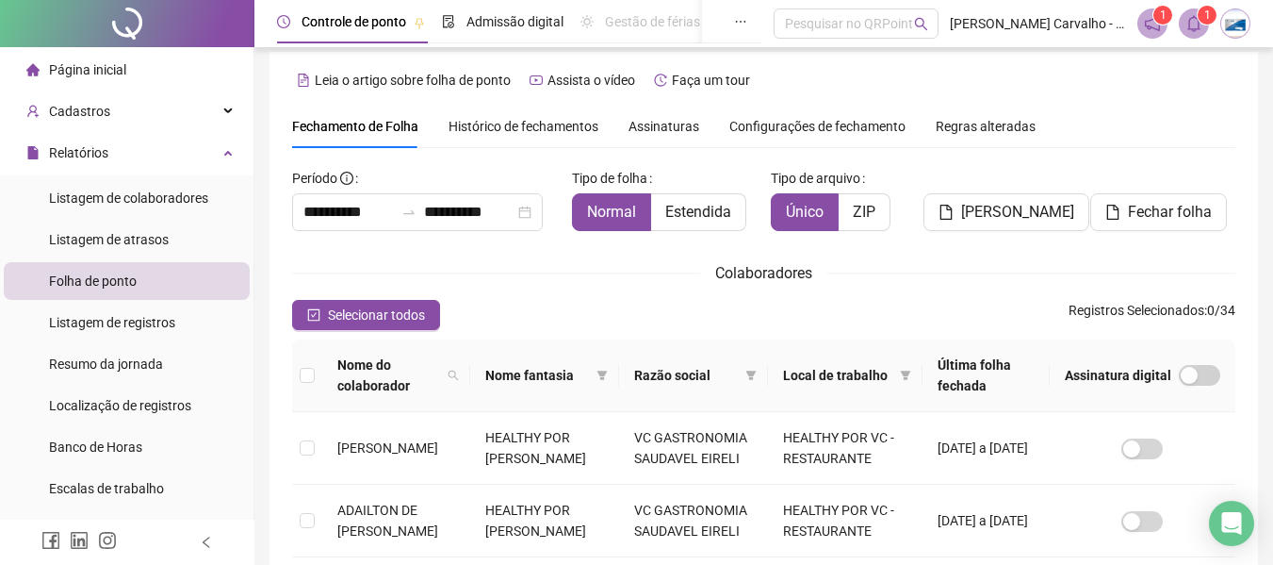
scroll to position [9, 0]
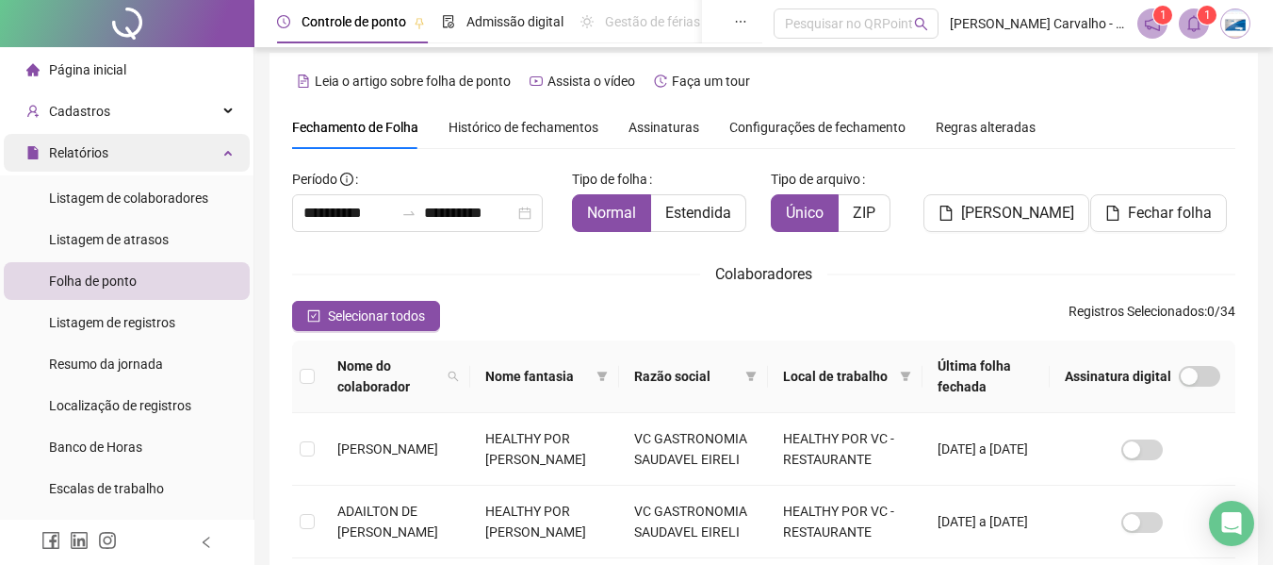
click at [212, 143] on div "Relatórios" at bounding box center [127, 153] width 246 height 38
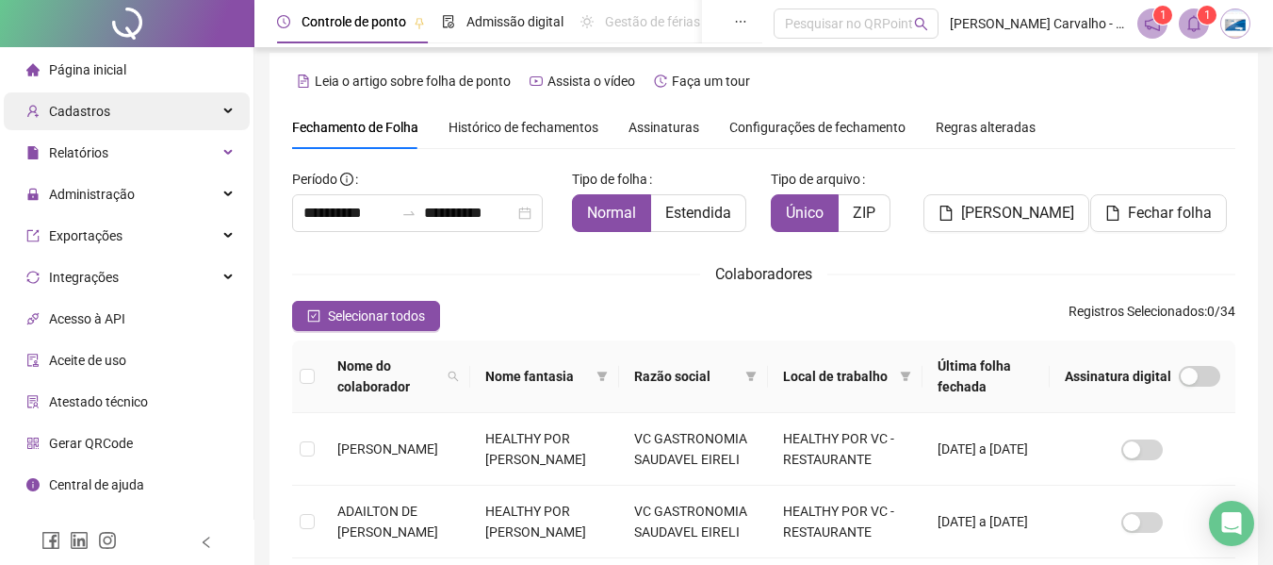
click at [213, 113] on div "Cadastros" at bounding box center [127, 111] width 246 height 38
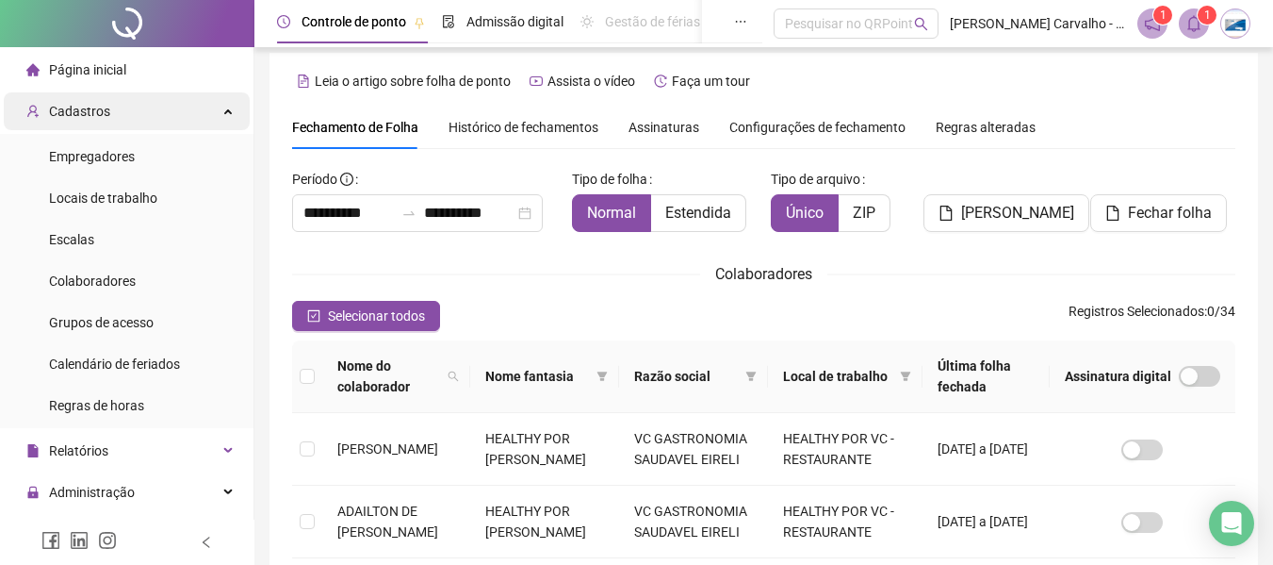
click at [218, 121] on div "Cadastros" at bounding box center [127, 111] width 246 height 38
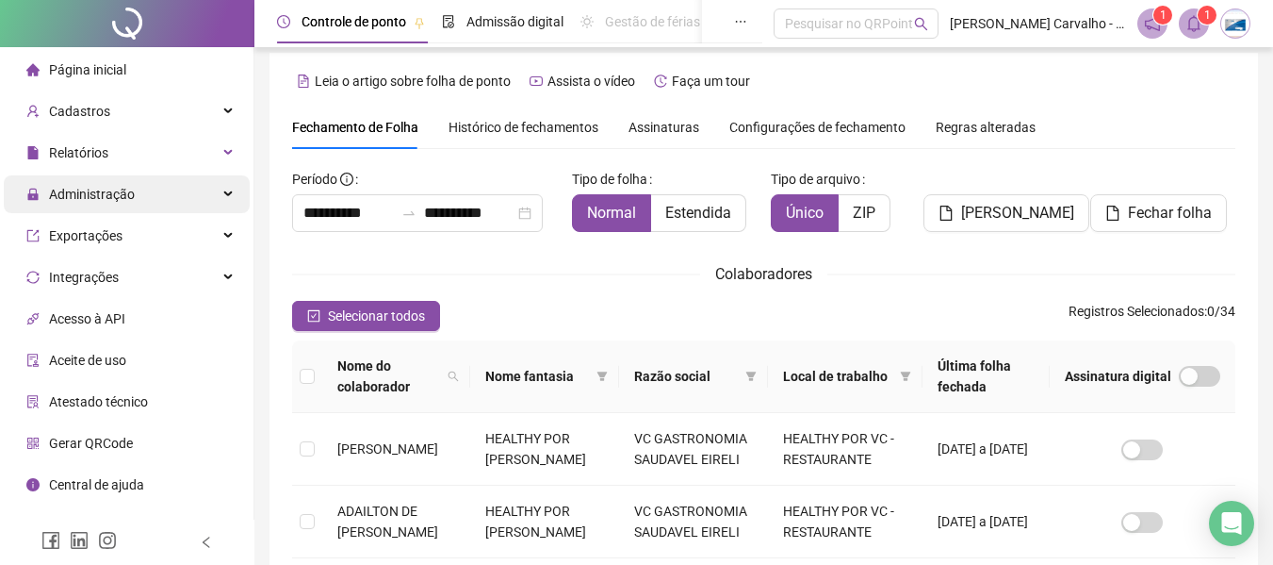
click at [209, 208] on div "Administração" at bounding box center [127, 194] width 246 height 38
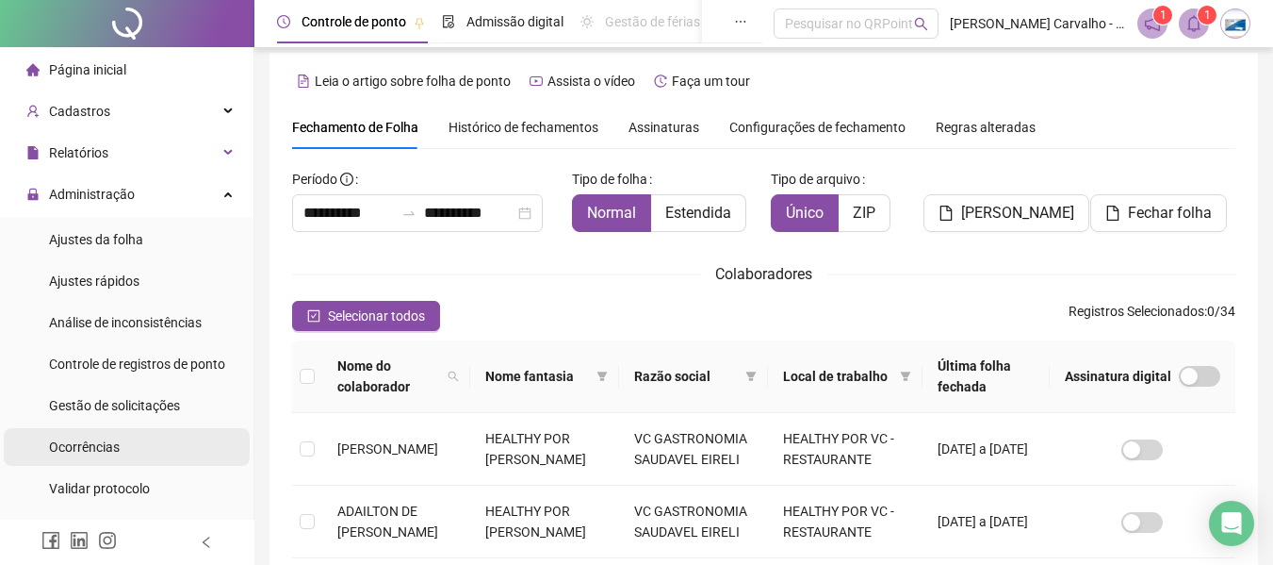
scroll to position [94, 0]
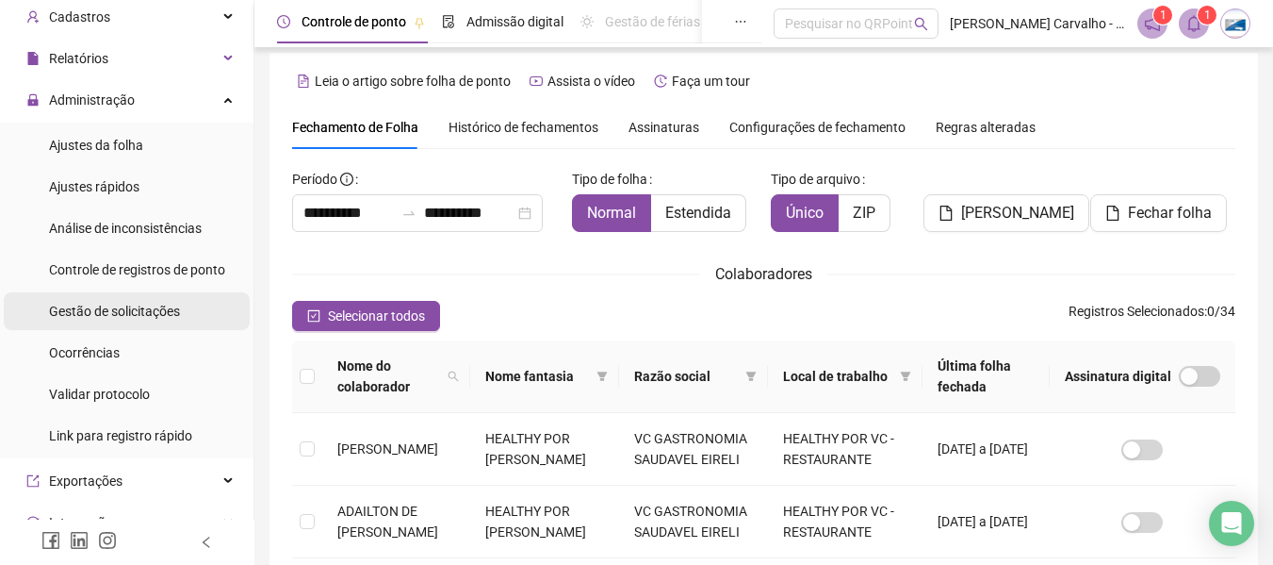
click at [143, 309] on span "Gestão de solicitações" at bounding box center [114, 310] width 131 height 15
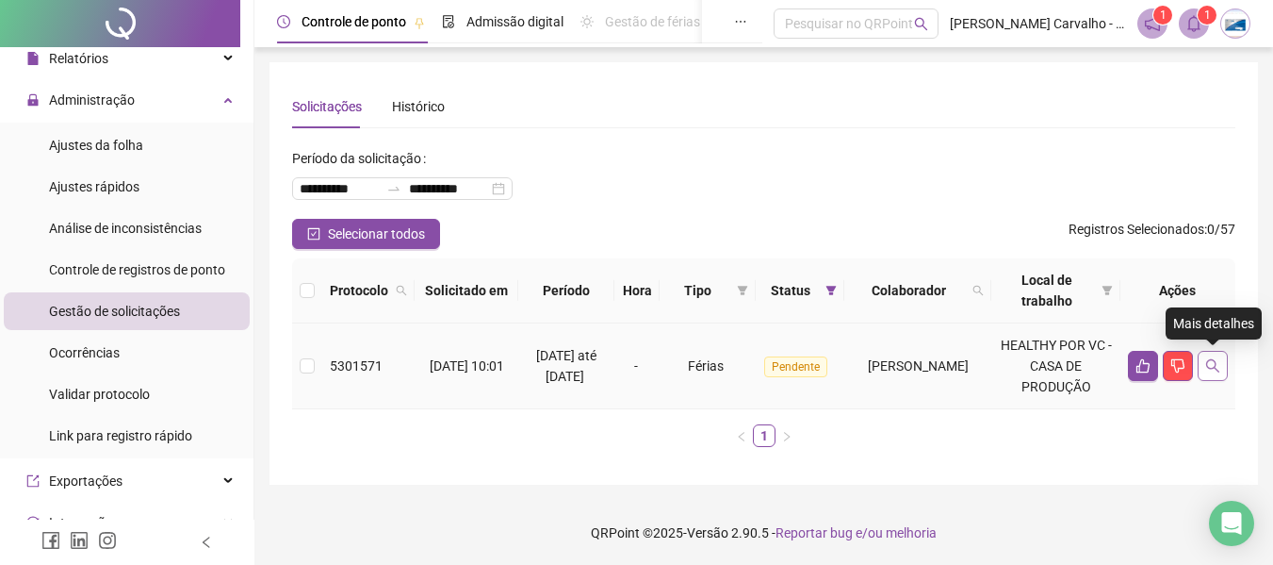
click at [1213, 363] on icon "search" at bounding box center [1212, 365] width 15 height 15
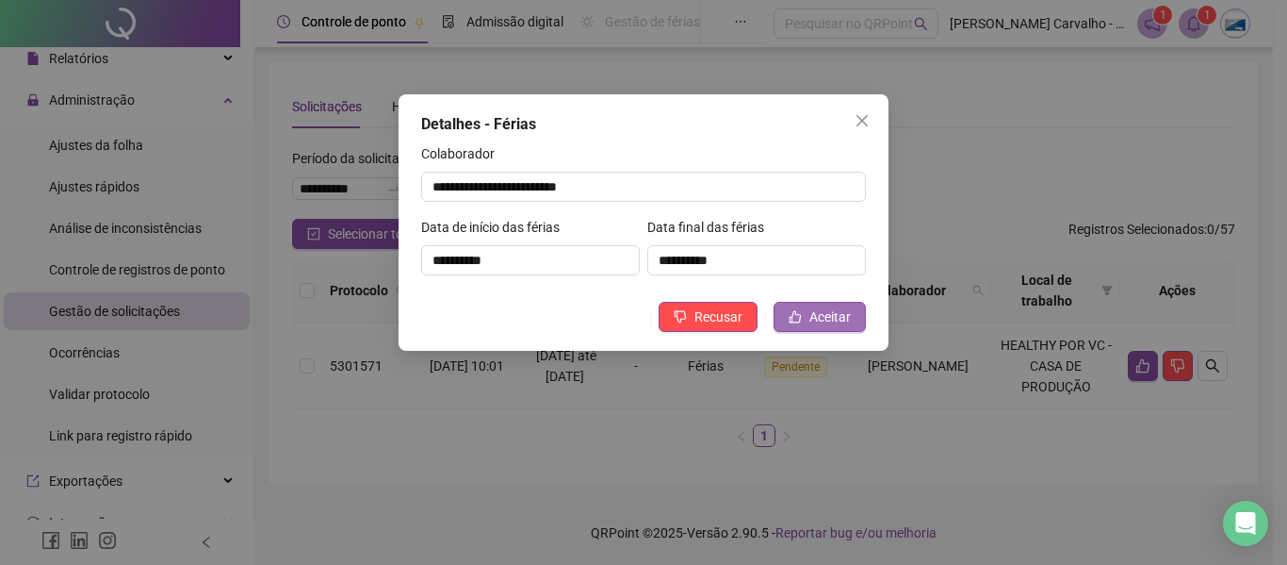
click at [841, 321] on span "Aceitar" at bounding box center [830, 316] width 41 height 21
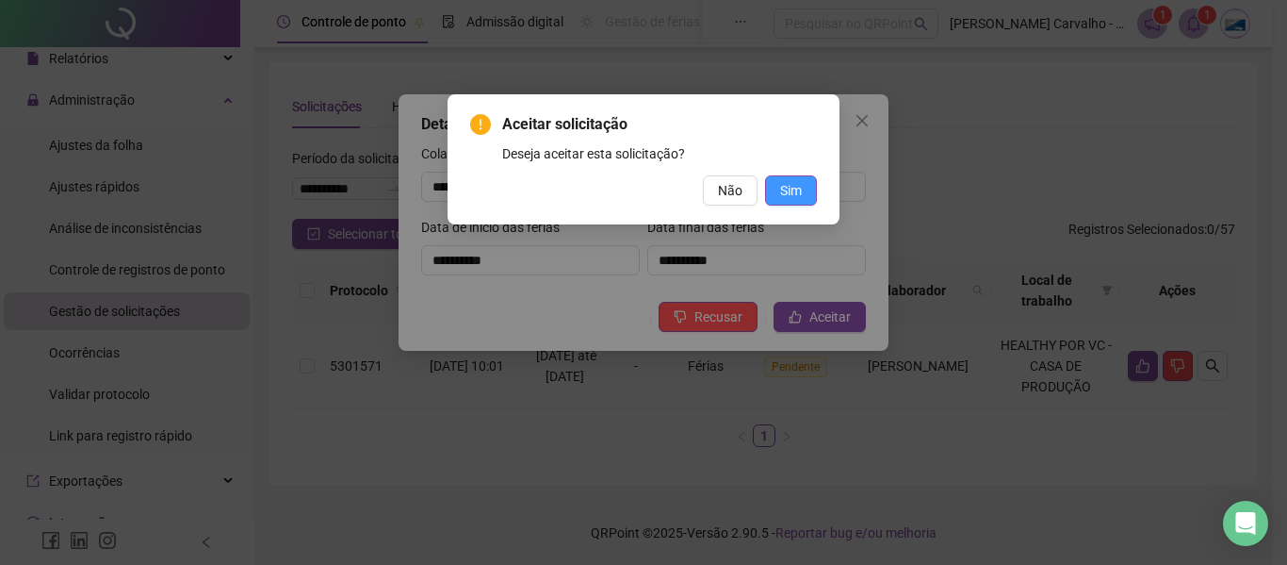
click at [795, 184] on span "Sim" at bounding box center [791, 190] width 22 height 21
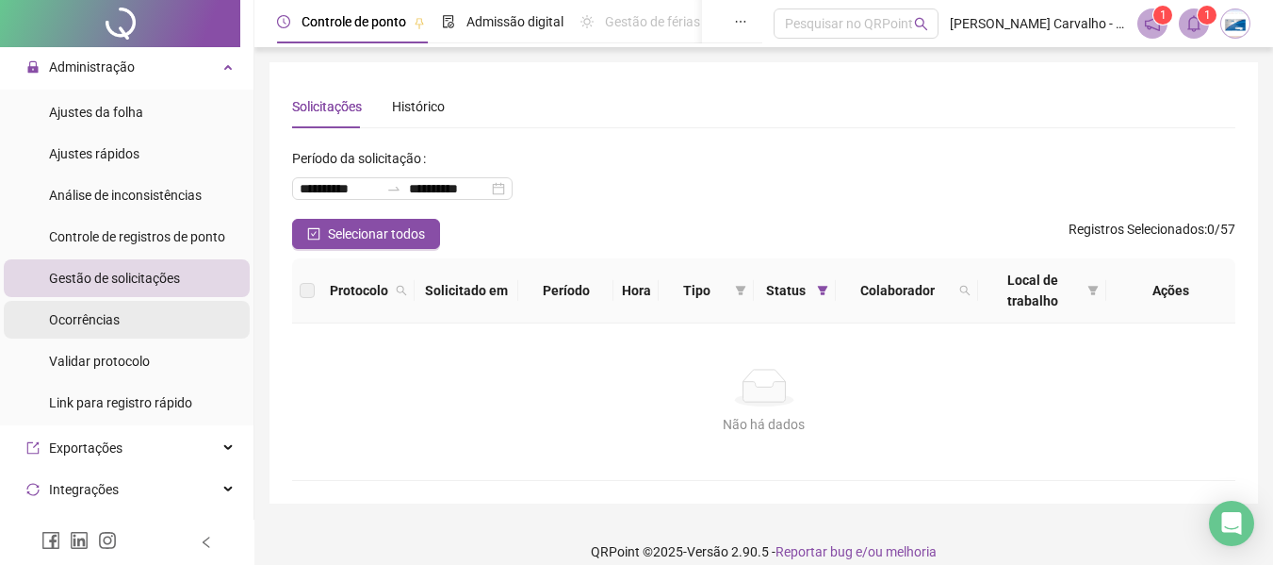
scroll to position [94, 0]
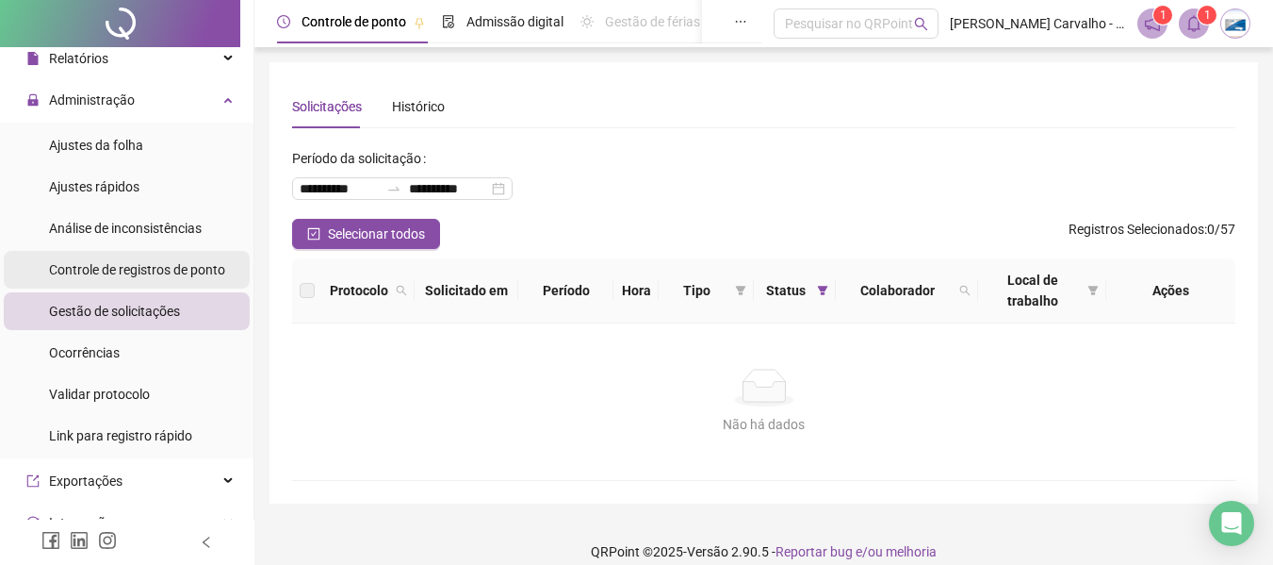
click at [144, 271] on span "Controle de registros de ponto" at bounding box center [137, 269] width 176 height 15
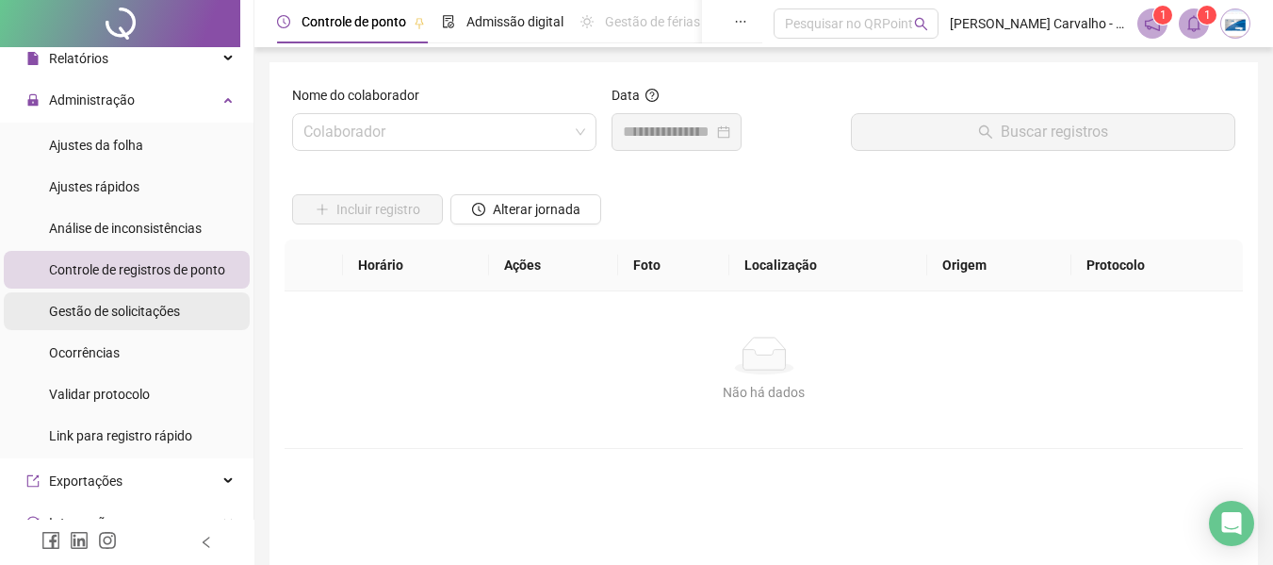
click at [144, 317] on span "Gestão de solicitações" at bounding box center [114, 310] width 131 height 15
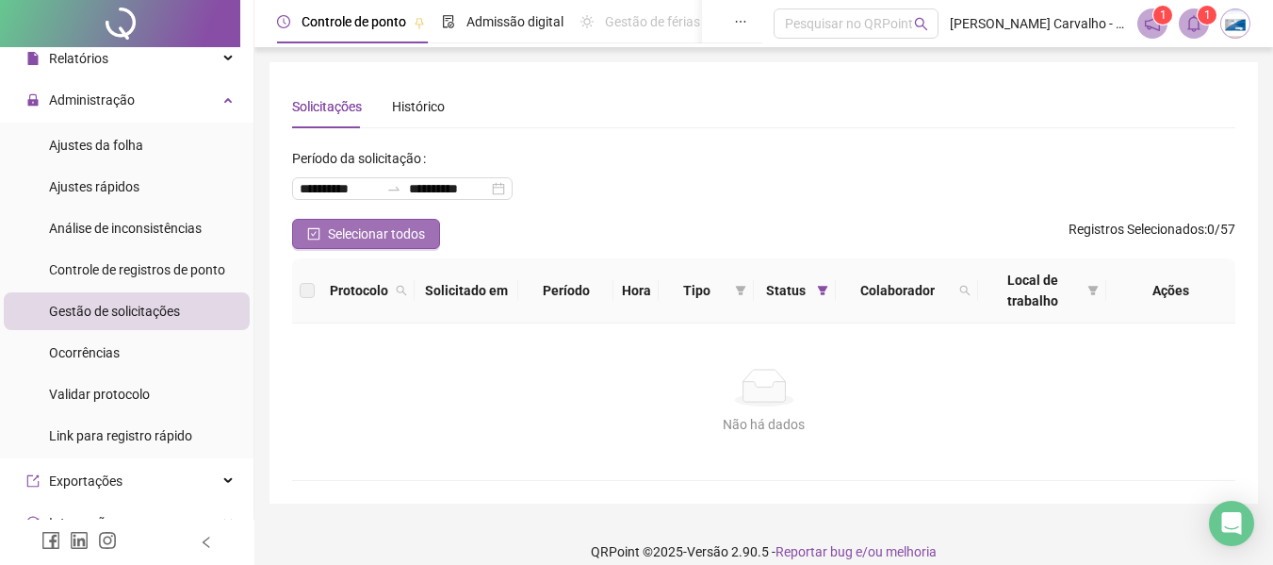
click at [324, 227] on button "Selecionar todos" at bounding box center [366, 234] width 148 height 30
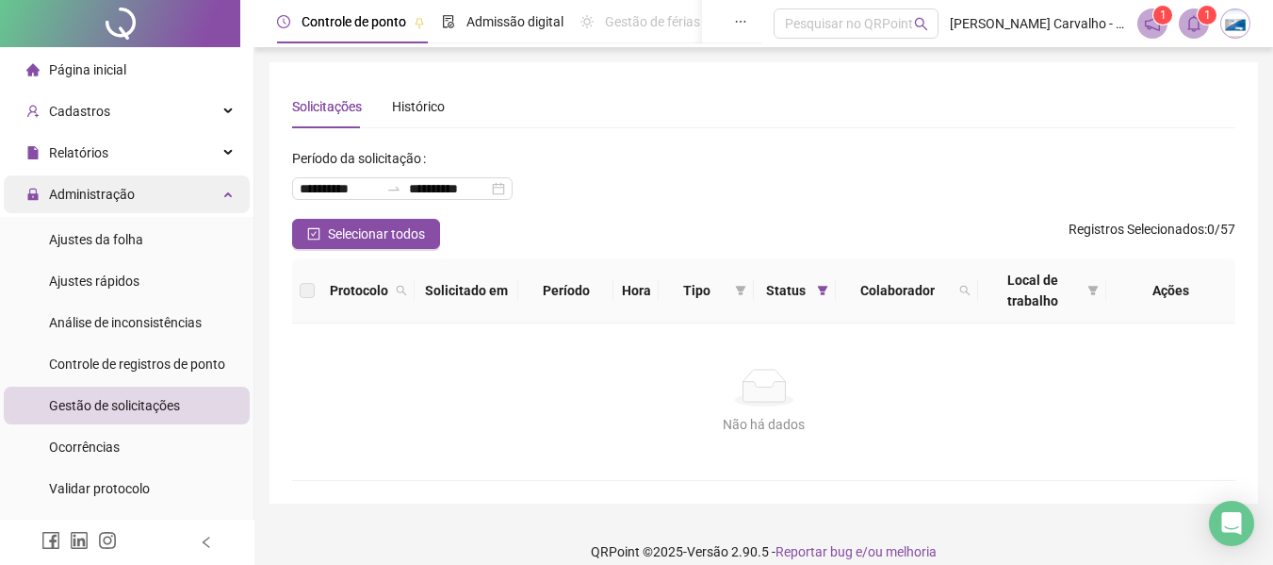
click at [119, 190] on span "Administração" at bounding box center [92, 194] width 86 height 15
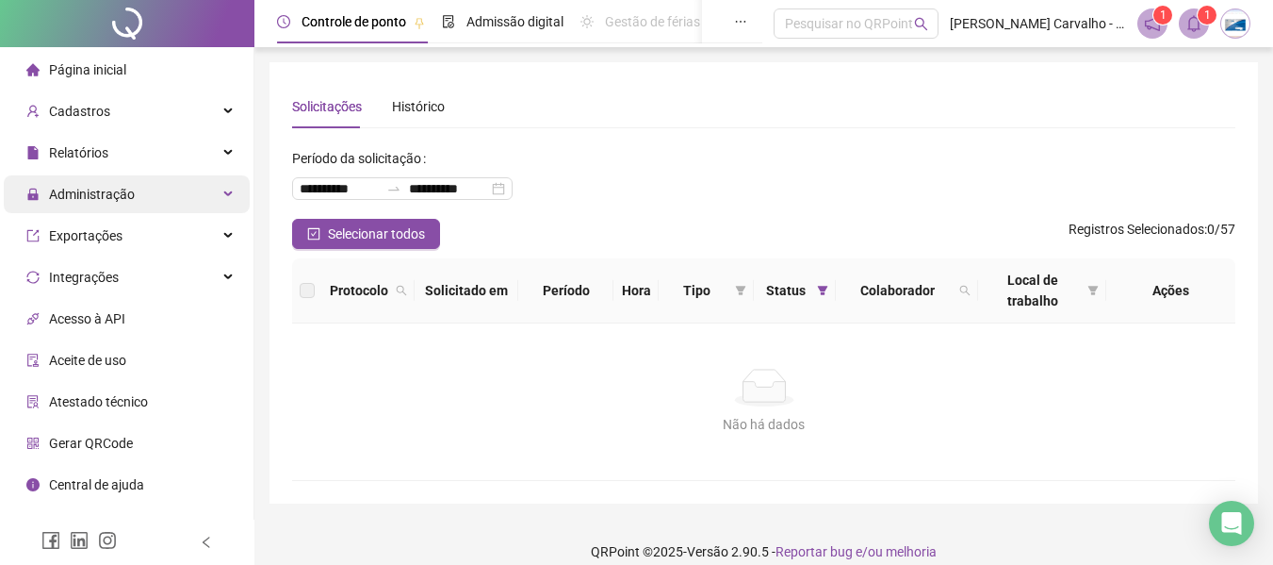
click at [211, 201] on div "Administração" at bounding box center [127, 194] width 246 height 38
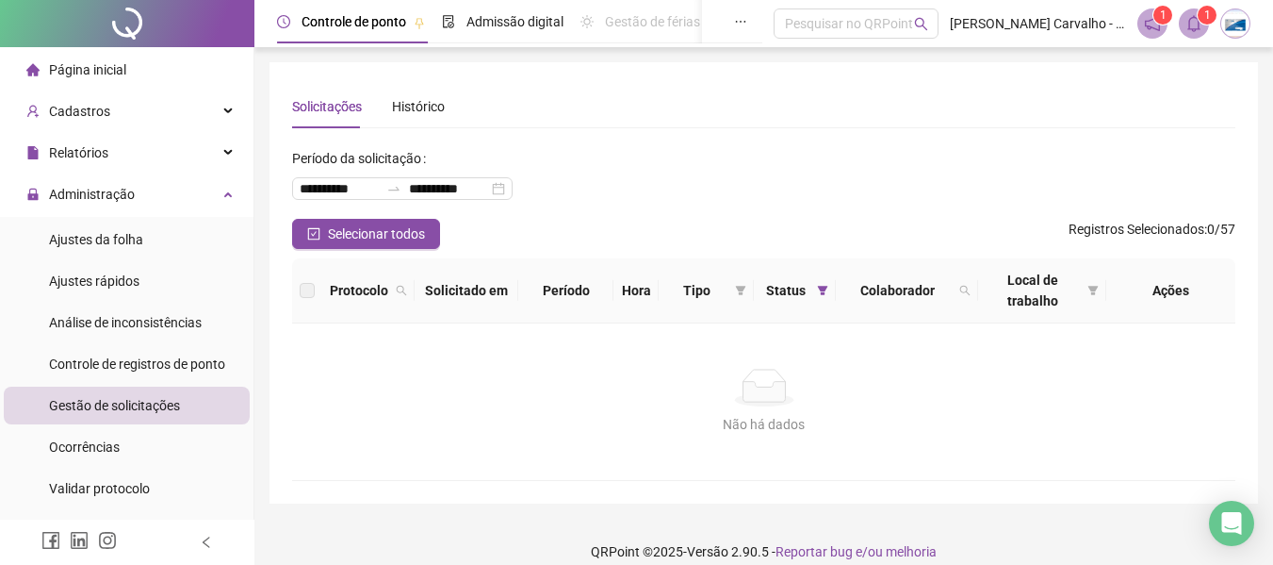
click at [150, 412] on span "Gestão de solicitações" at bounding box center [114, 405] width 131 height 15
click at [199, 144] on div "Relatórios" at bounding box center [127, 153] width 246 height 38
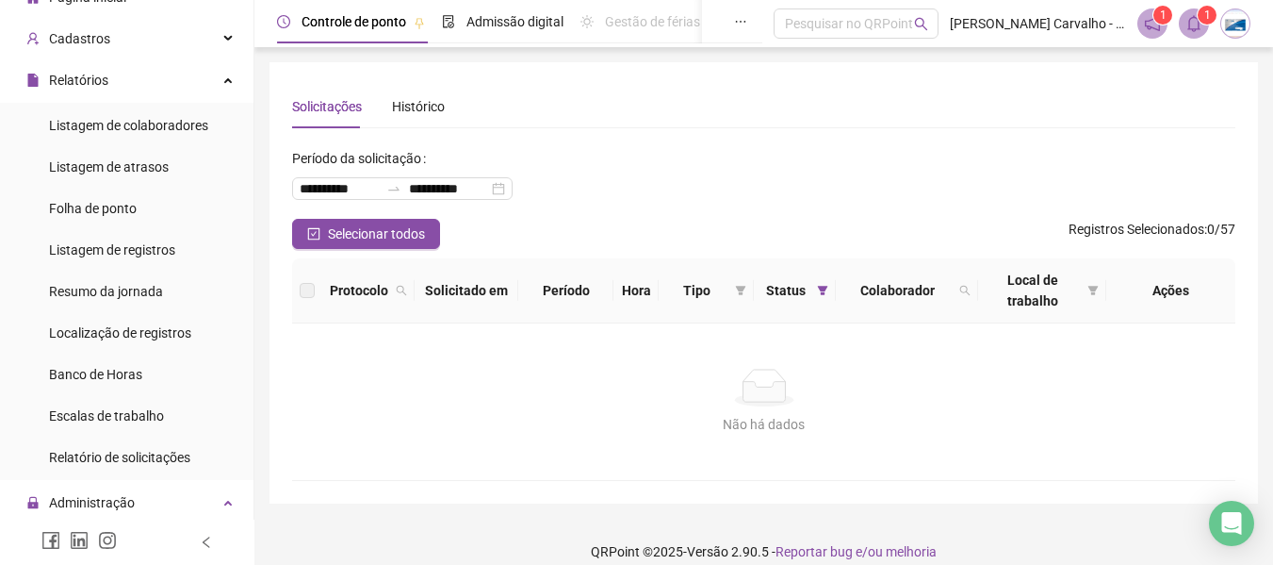
scroll to position [94, 0]
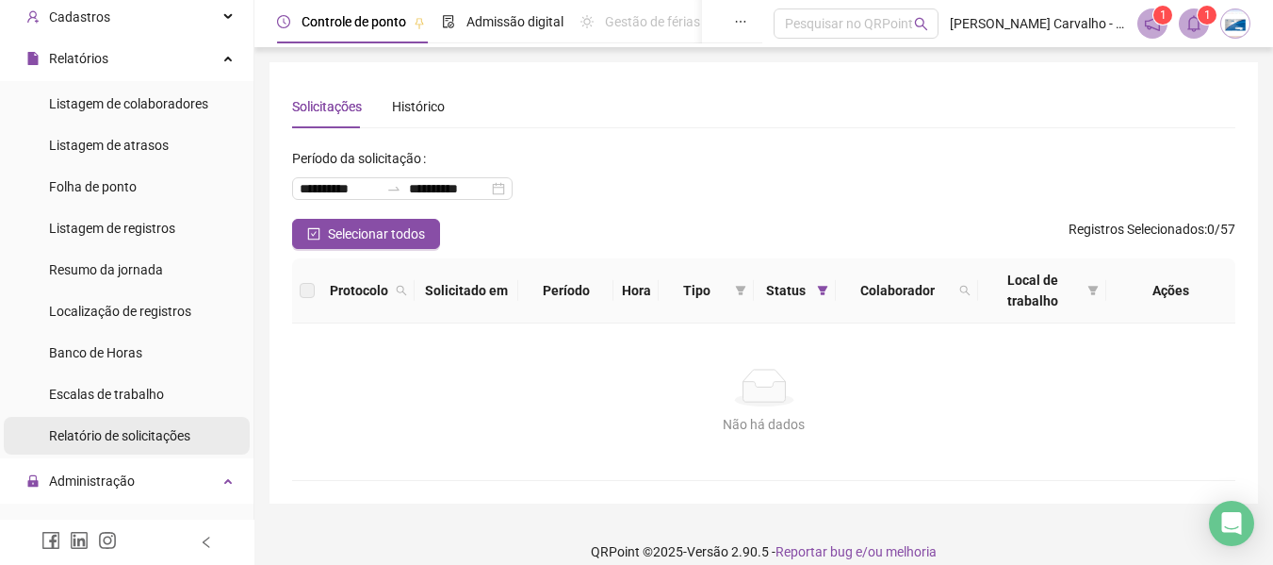
click at [120, 446] on div "Relatório de solicitações" at bounding box center [119, 436] width 141 height 38
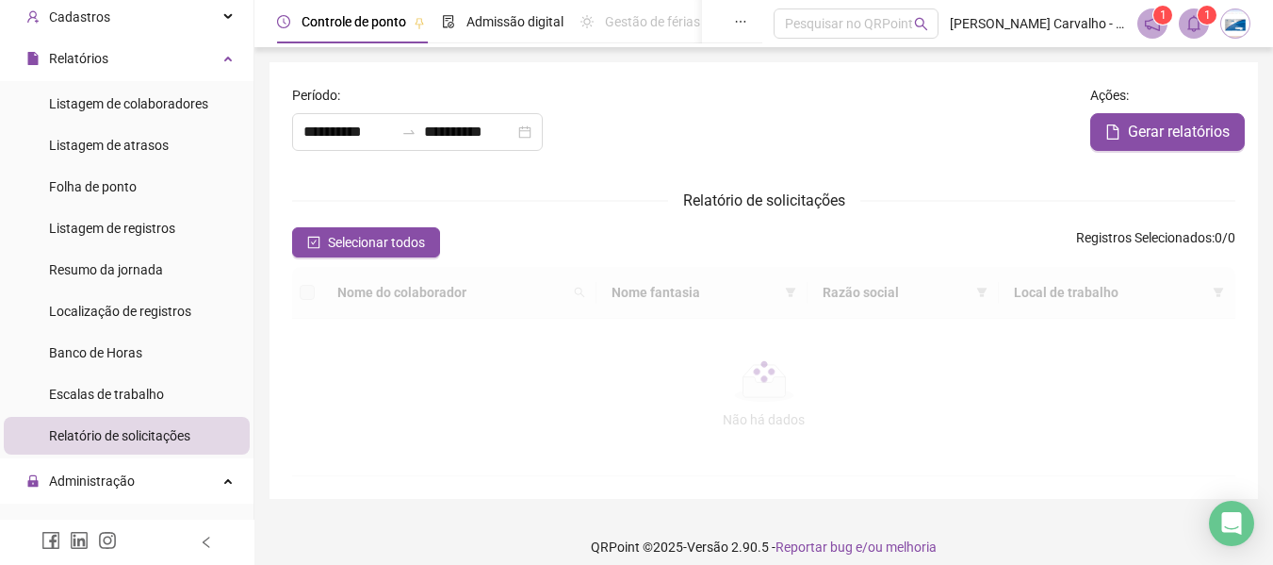
type input "**********"
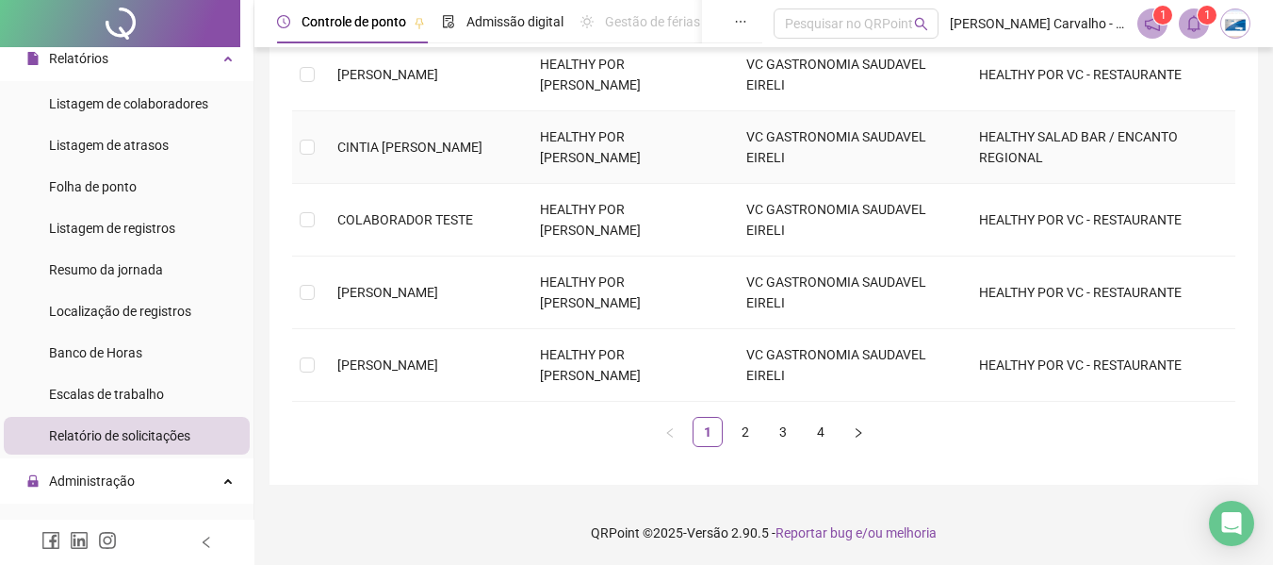
scroll to position [644, 0]
click at [748, 429] on link "2" at bounding box center [745, 431] width 28 height 28
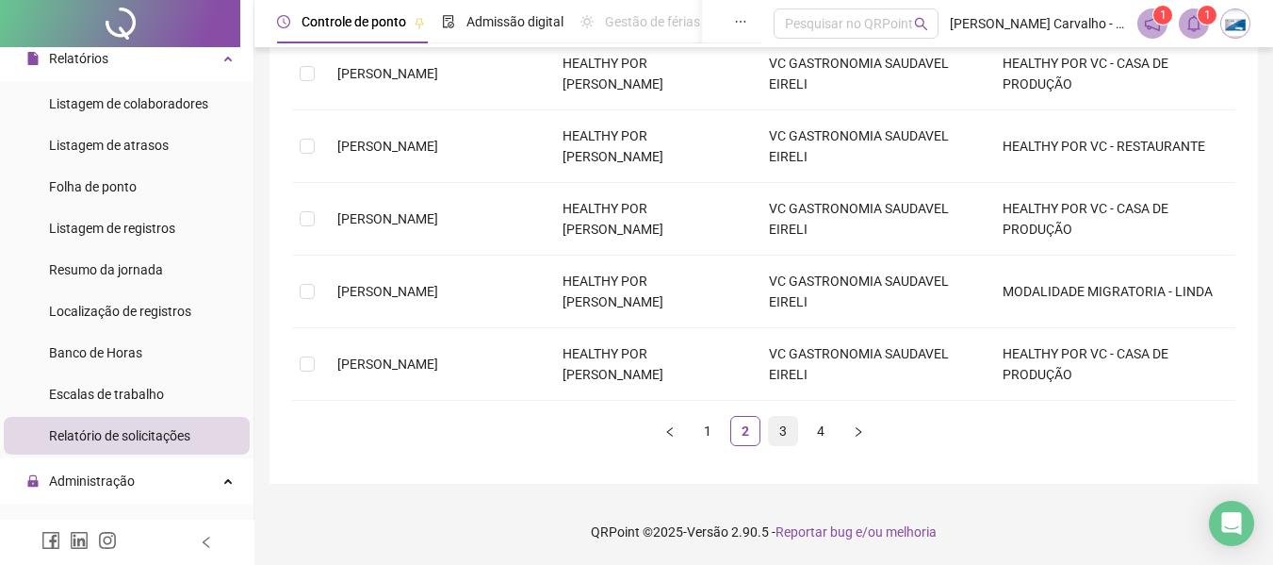
click at [786, 436] on link "3" at bounding box center [783, 431] width 28 height 28
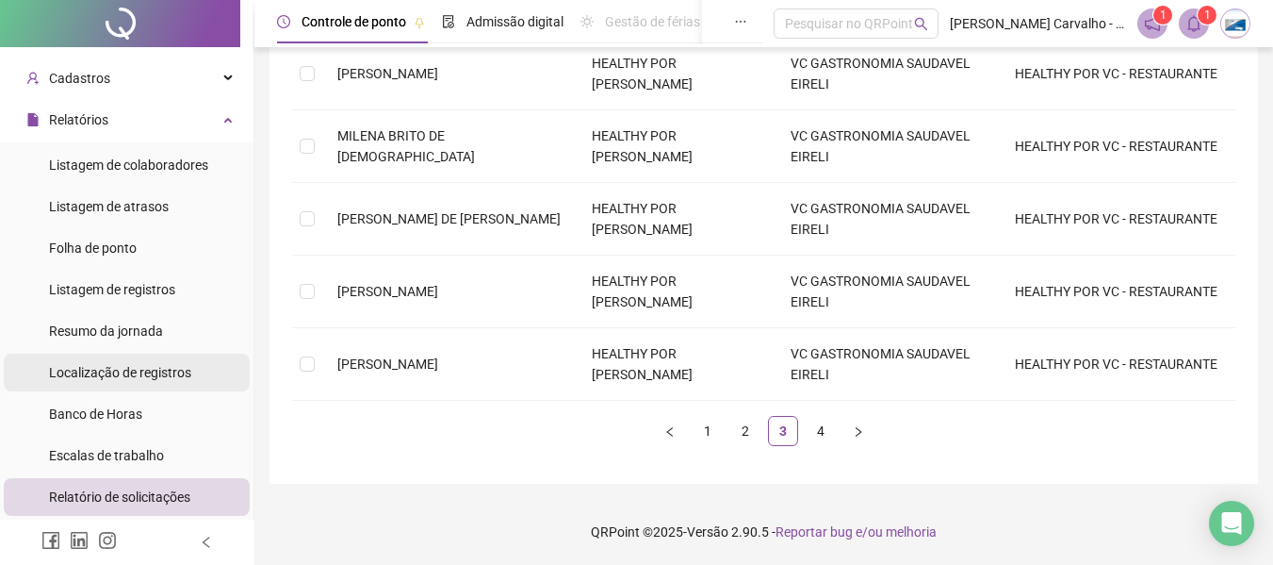
scroll to position [0, 0]
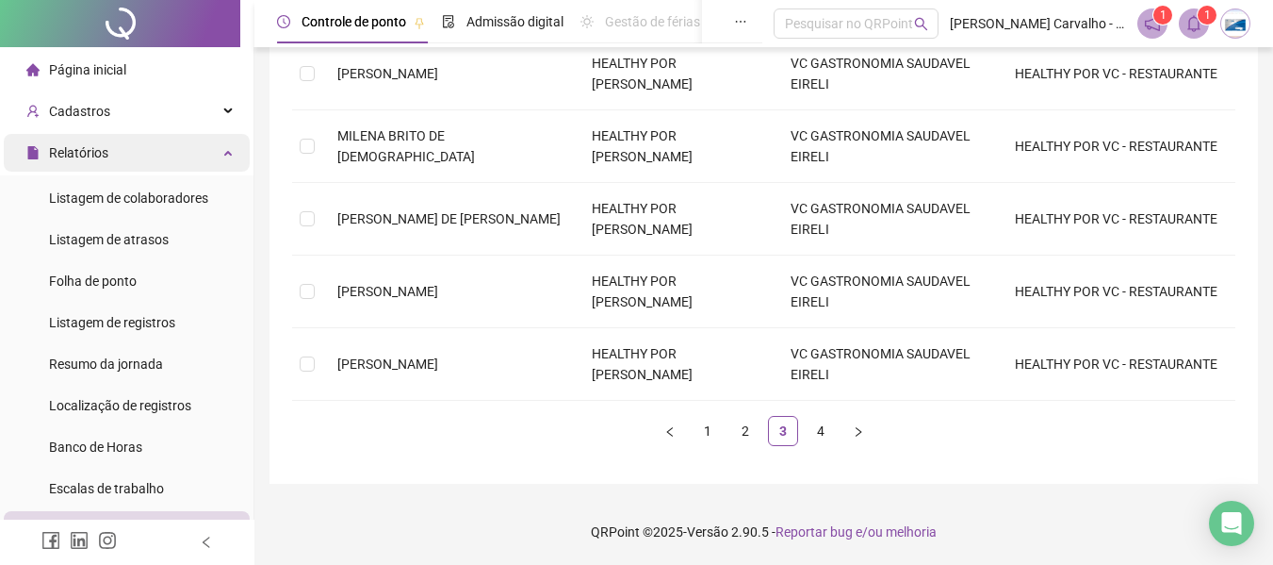
click at [225, 151] on icon at bounding box center [229, 151] width 9 height 0
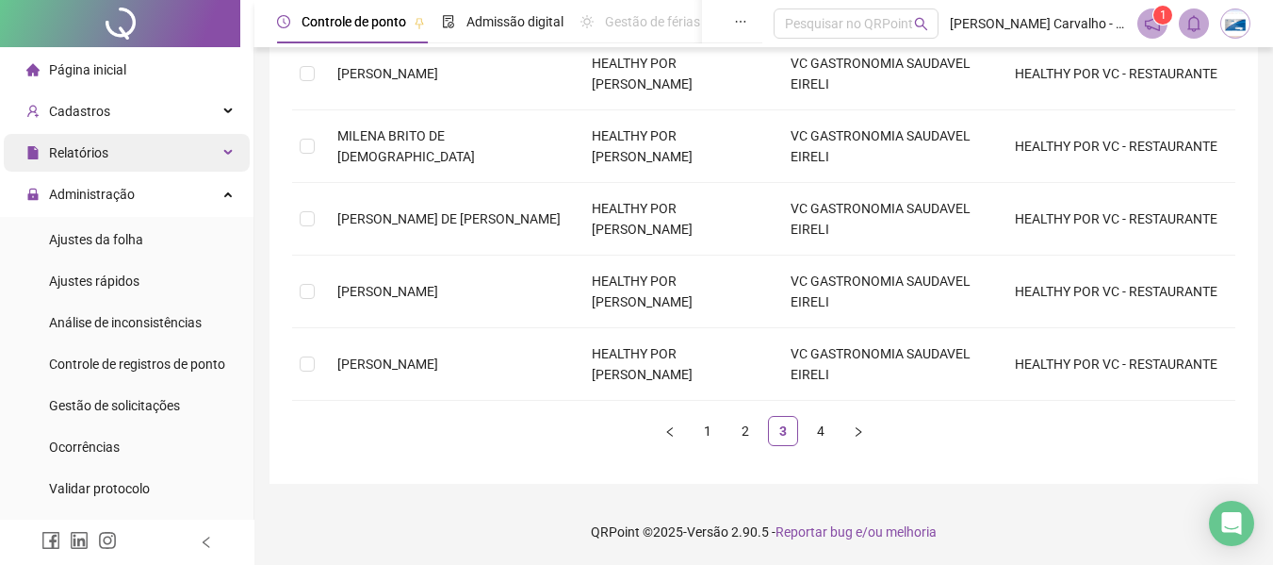
click at [215, 158] on div "Relatórios" at bounding box center [127, 153] width 246 height 38
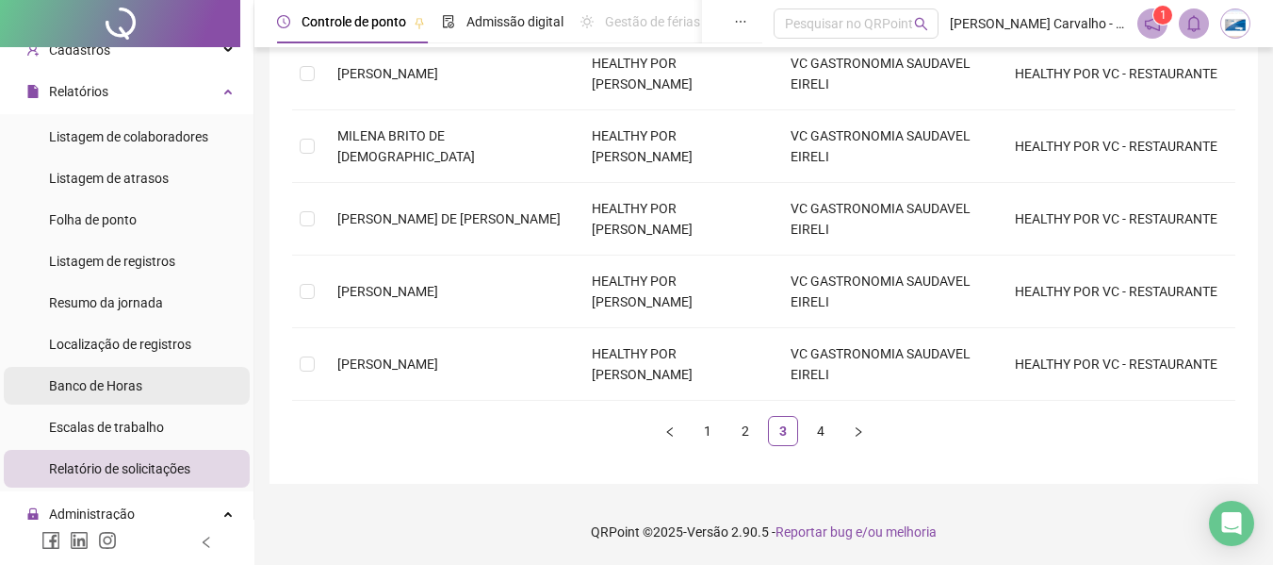
scroll to position [94, 0]
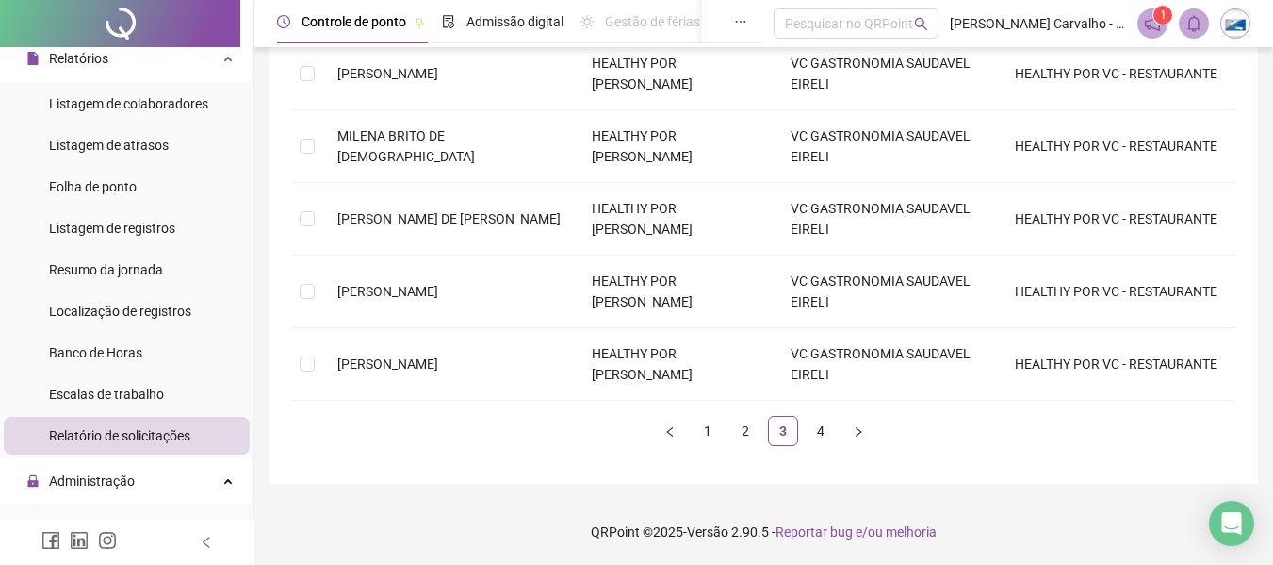
click at [188, 449] on div "Relatório de solicitações" at bounding box center [119, 436] width 141 height 38
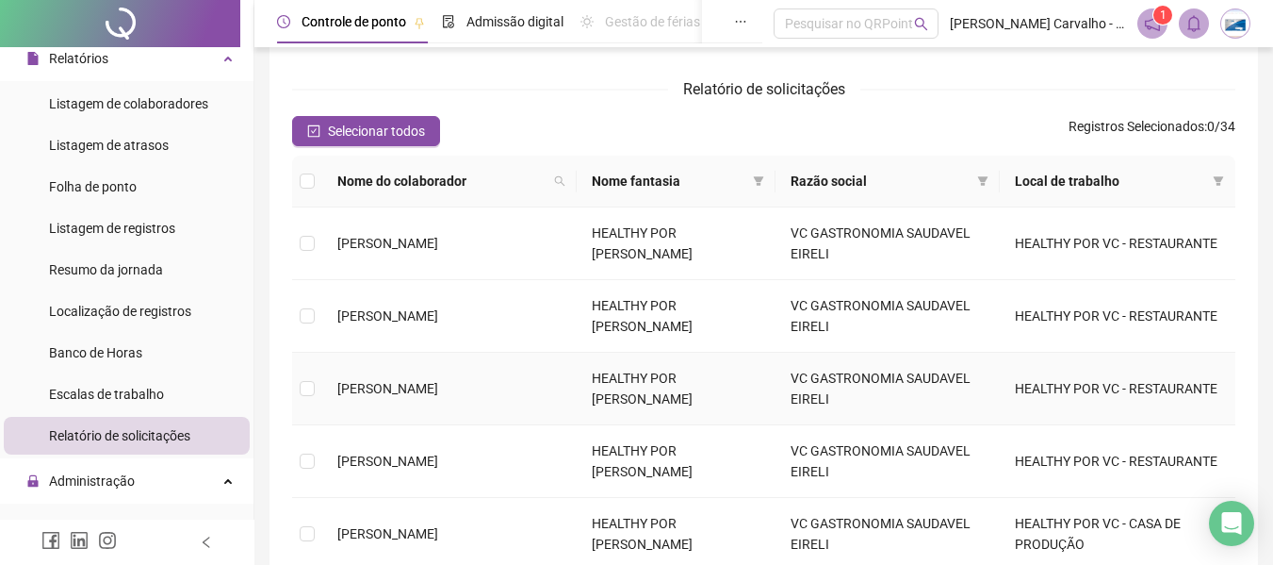
scroll to position [78, 0]
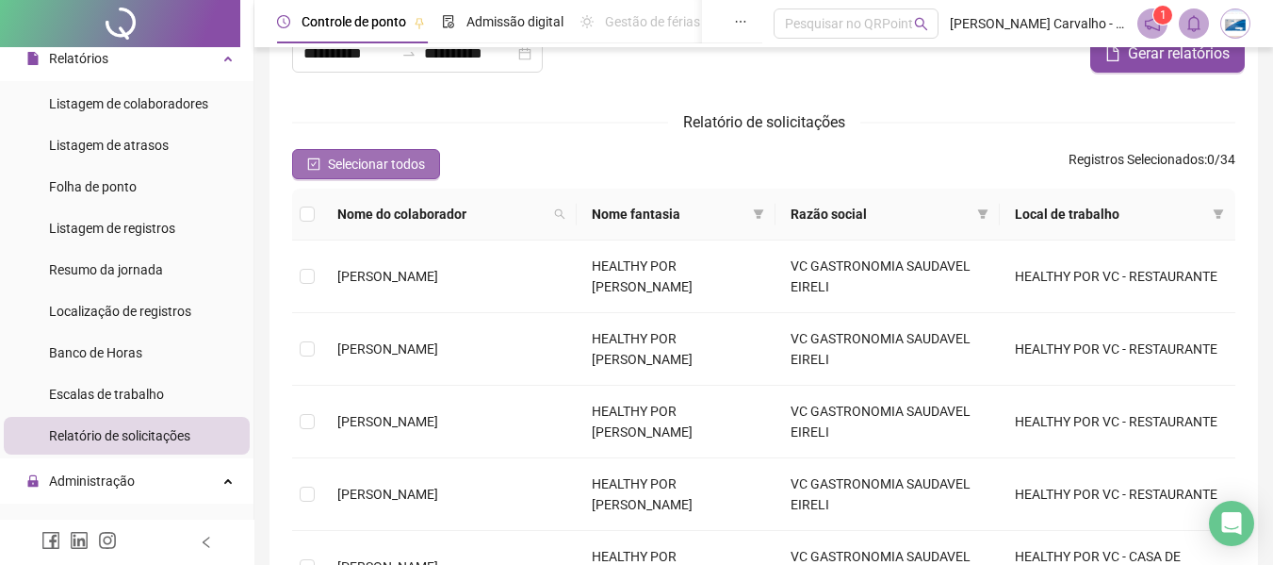
click at [337, 165] on span "Selecionar todos" at bounding box center [376, 164] width 97 height 21
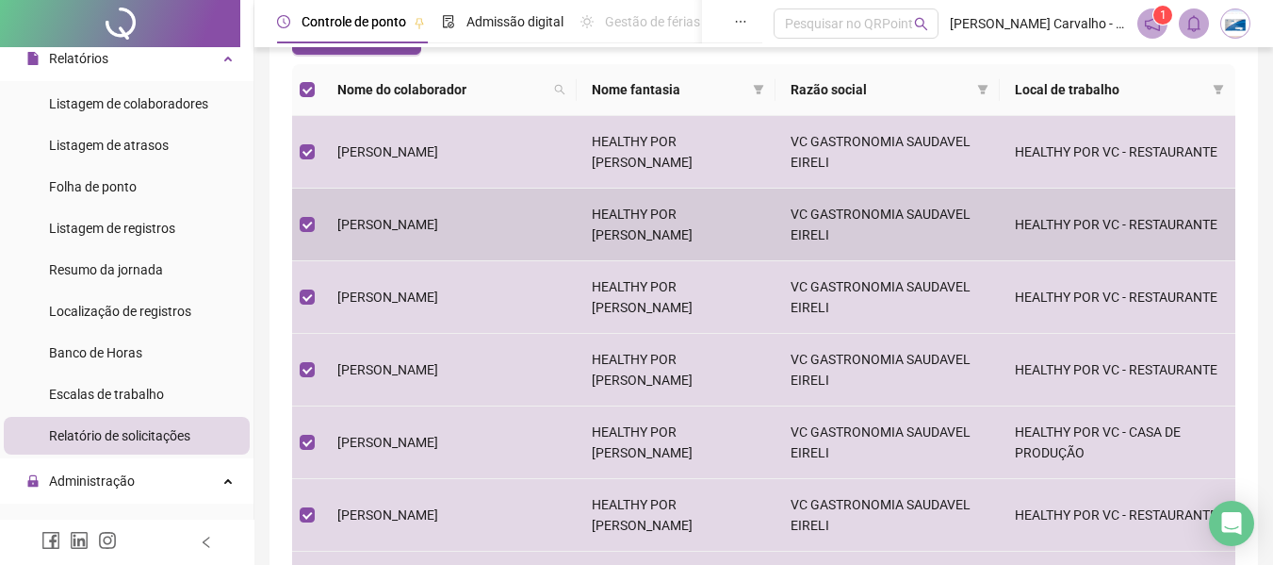
scroll to position [549, 0]
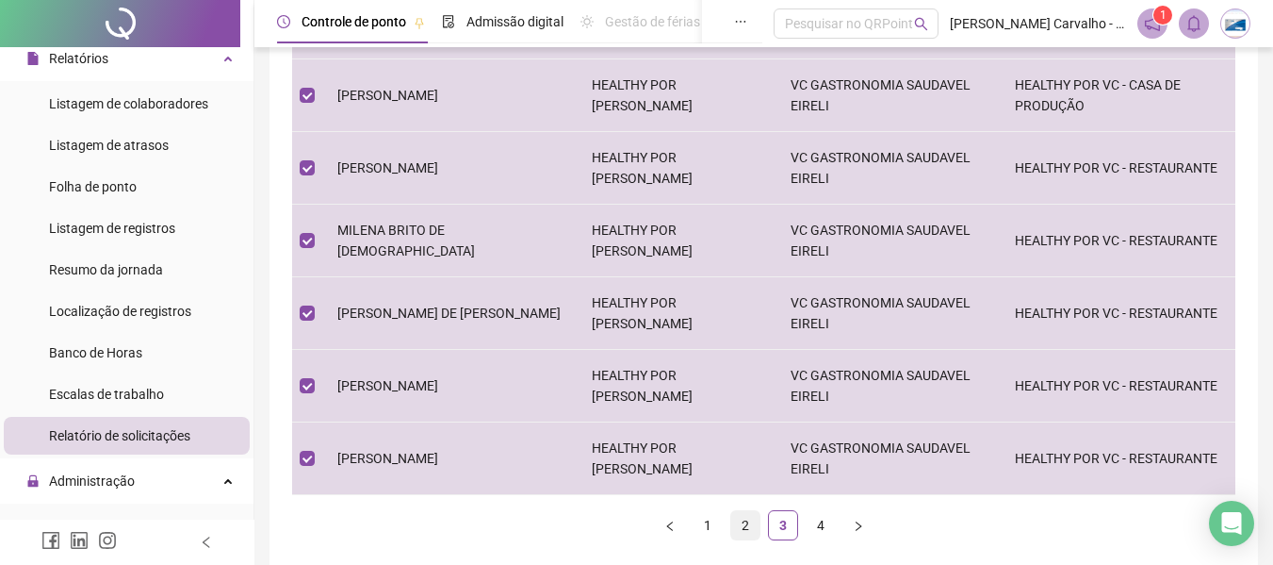
click at [749, 533] on link "2" at bounding box center [745, 525] width 28 height 28
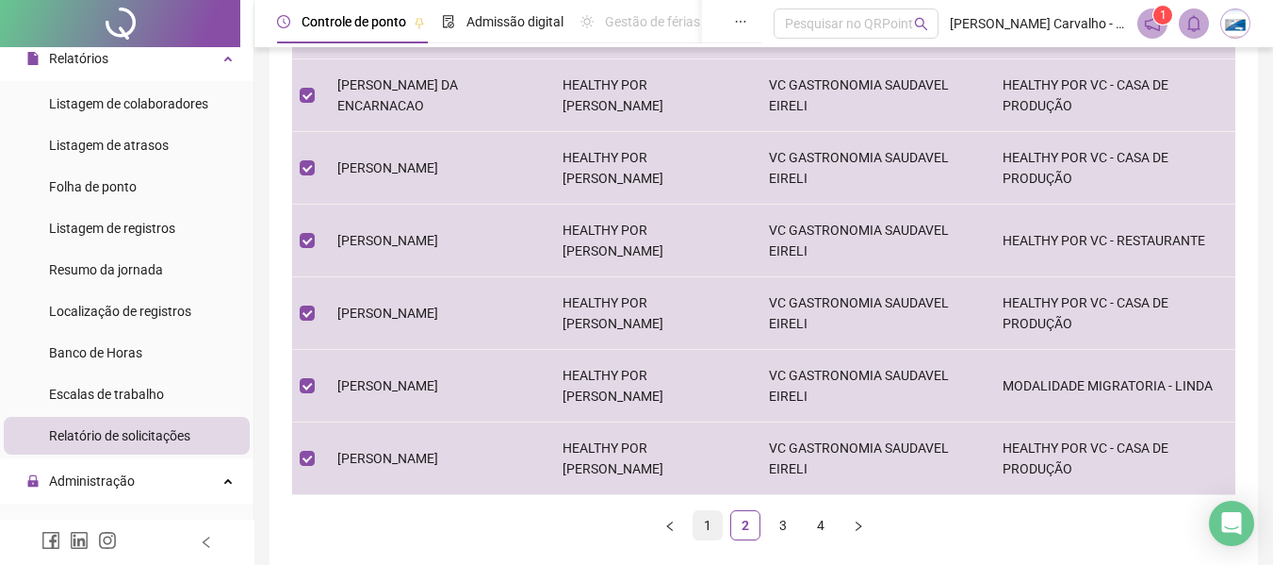
click at [708, 531] on link "1" at bounding box center [708, 525] width 28 height 28
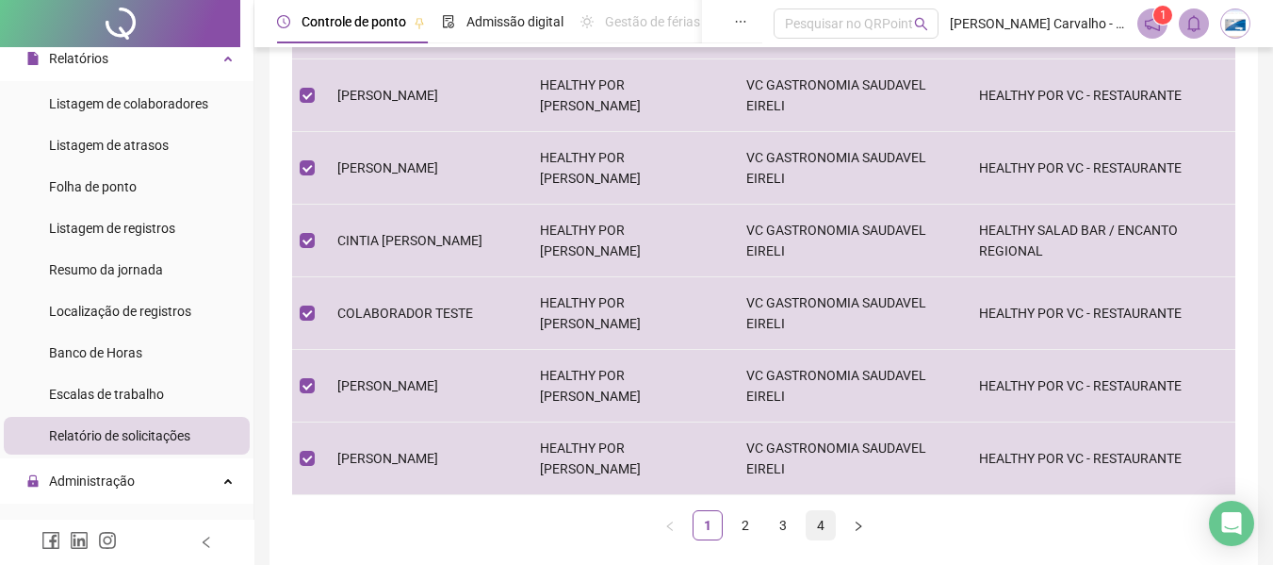
click at [815, 532] on link "4" at bounding box center [821, 525] width 28 height 28
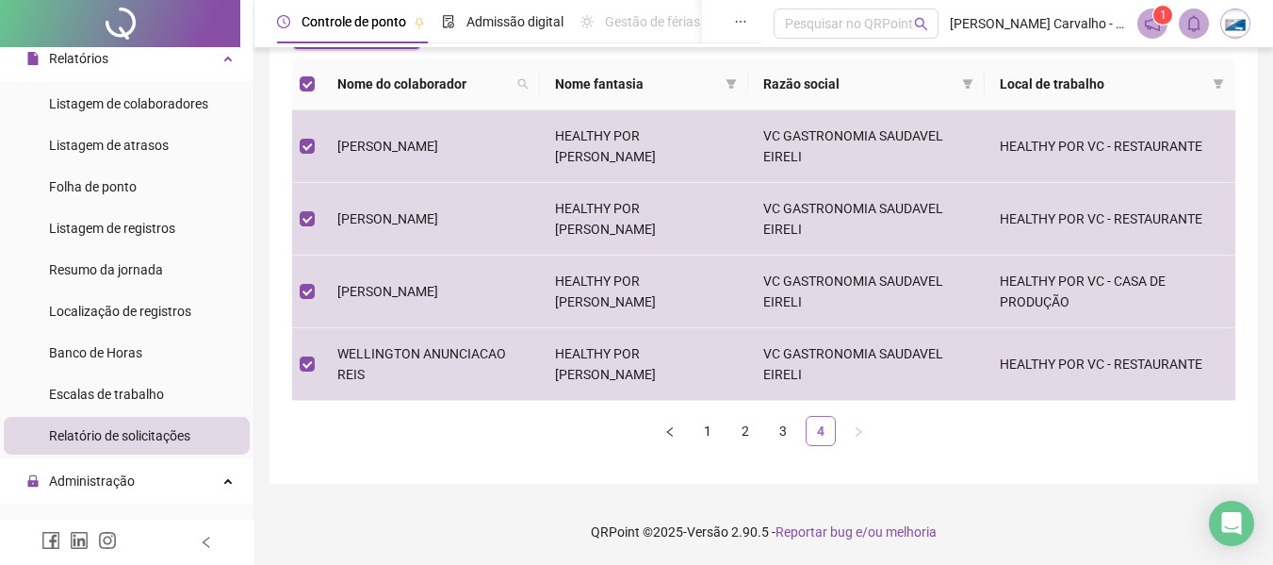
scroll to position [208, 0]
click at [711, 432] on link "1" at bounding box center [708, 431] width 28 height 28
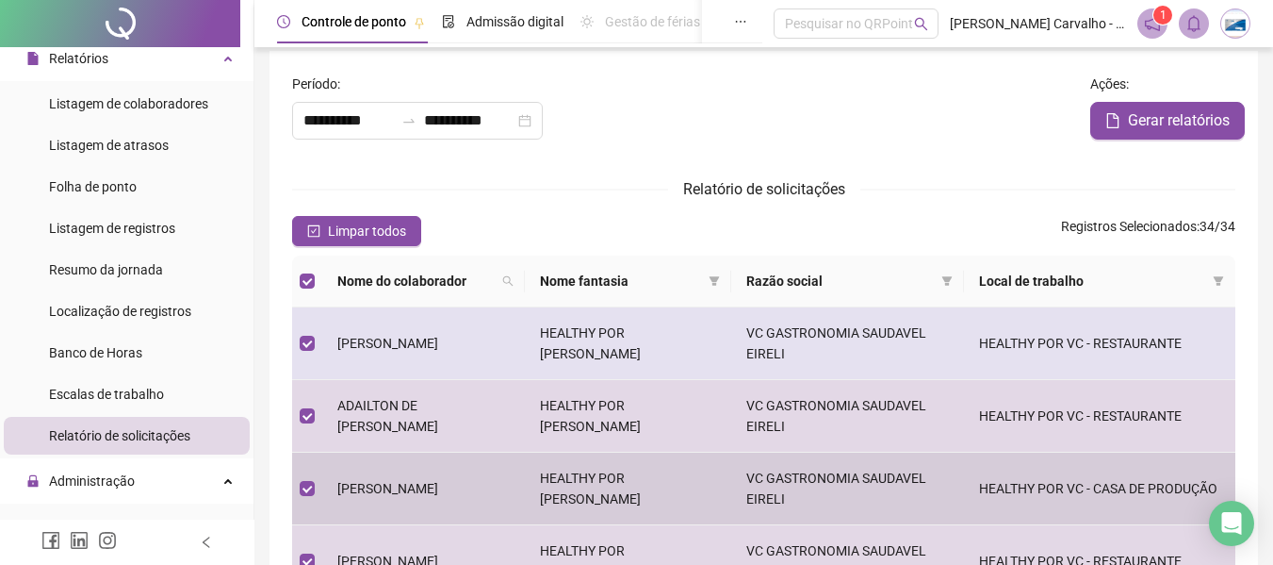
scroll to position [0, 0]
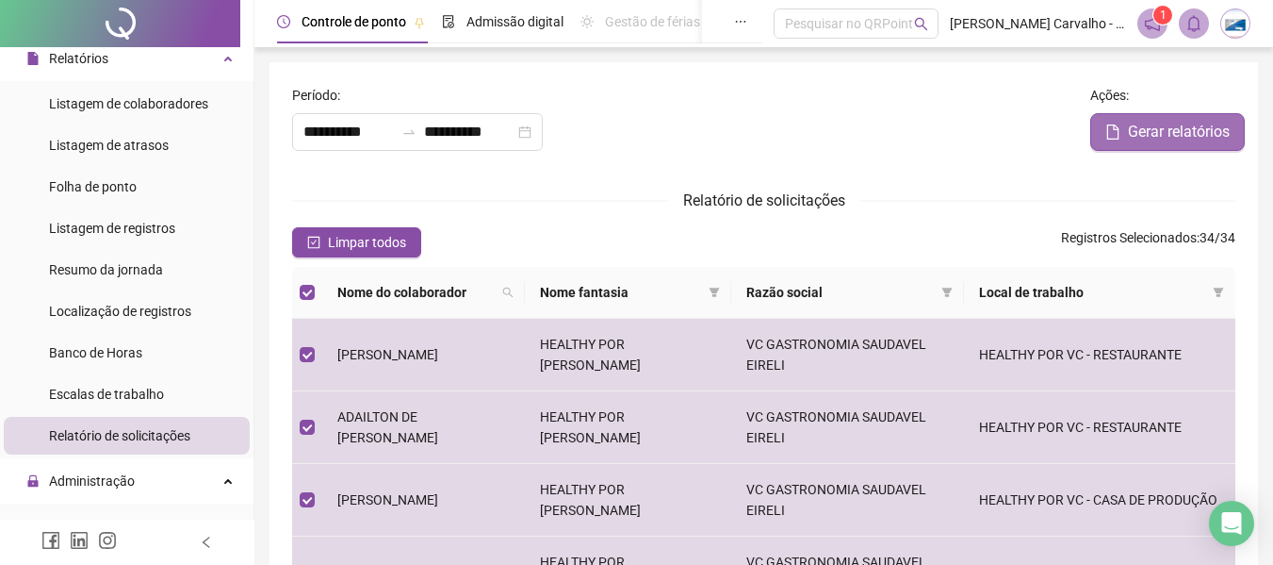
click at [1204, 126] on span "Gerar relatórios" at bounding box center [1179, 132] width 102 height 23
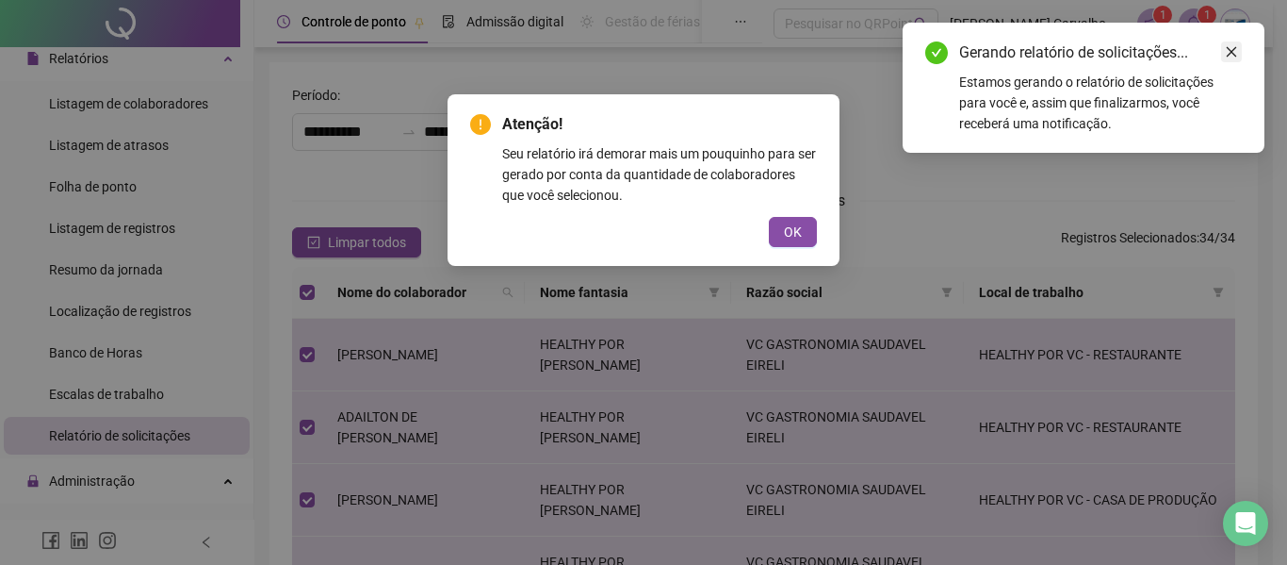
click at [1234, 52] on icon "close" at bounding box center [1231, 51] width 13 height 13
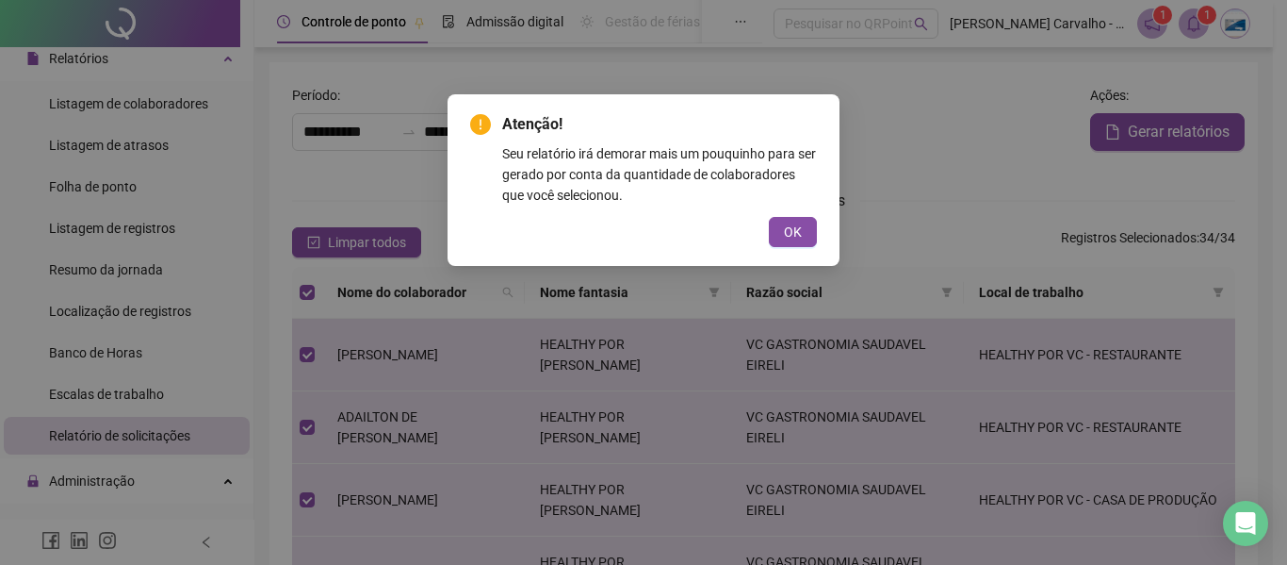
click at [1201, 25] on div "Atenção! Seu relatório irá demorar mais um pouquinho para ser gerado por conta …" at bounding box center [643, 282] width 1287 height 565
click at [786, 233] on span "OK" at bounding box center [793, 231] width 18 height 21
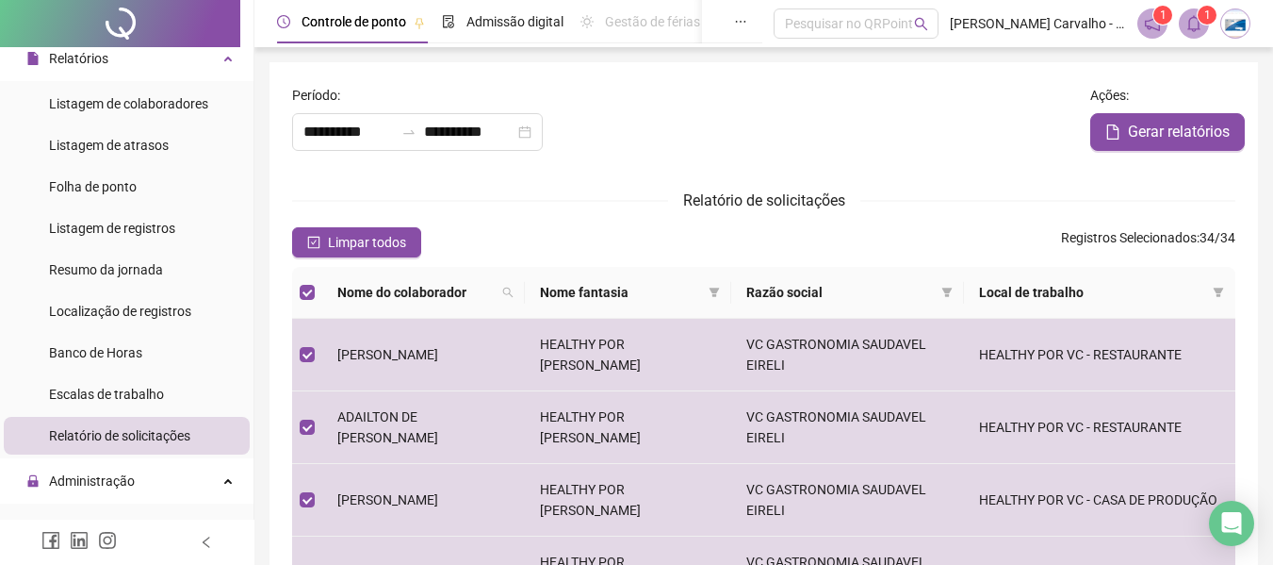
click at [1190, 19] on icon "bell" at bounding box center [1194, 23] width 13 height 17
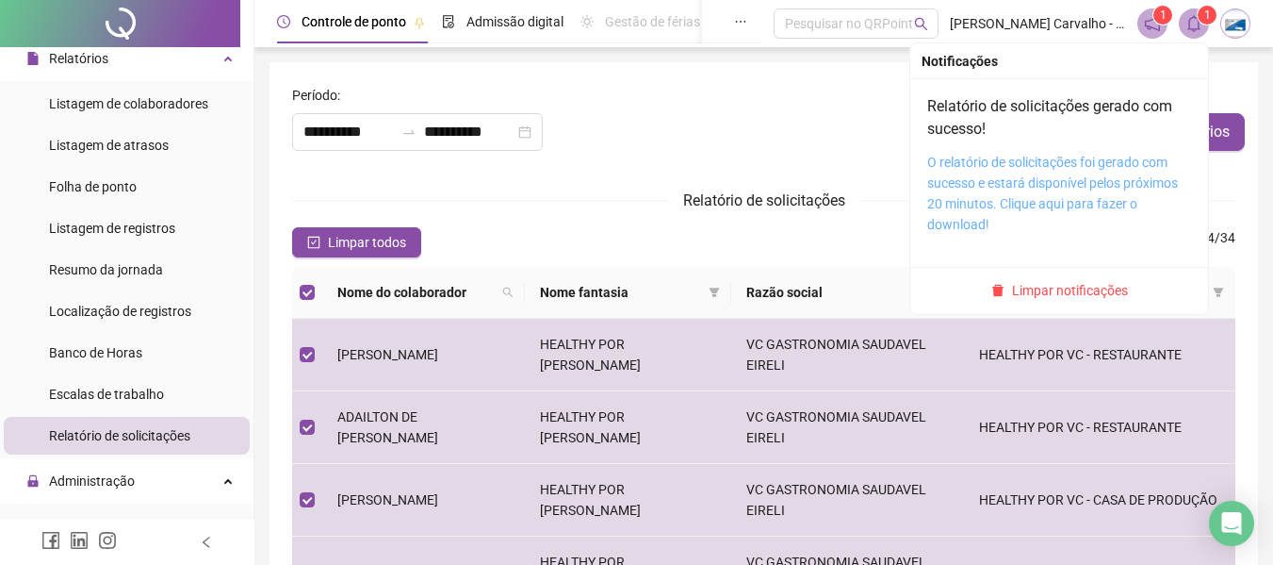
click at [1024, 186] on link "O relatório de solicitações foi gerado com sucesso e estará disponível pelos pr…" at bounding box center [1052, 193] width 251 height 77
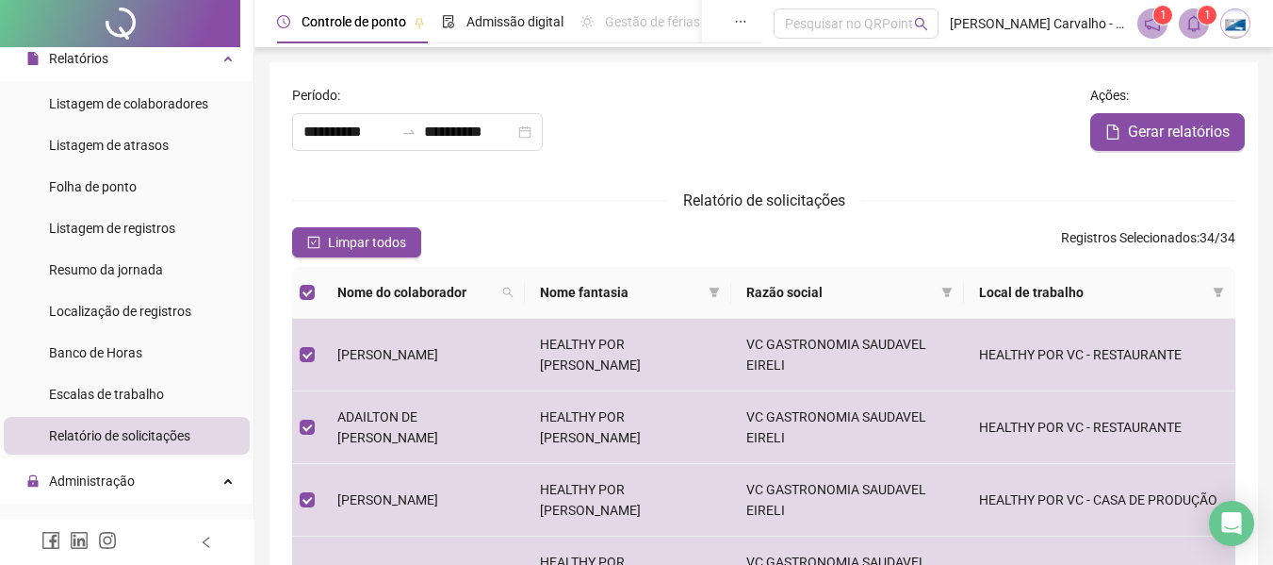
click at [1219, 210] on div "Relatório de solicitações" at bounding box center [763, 200] width 943 height 24
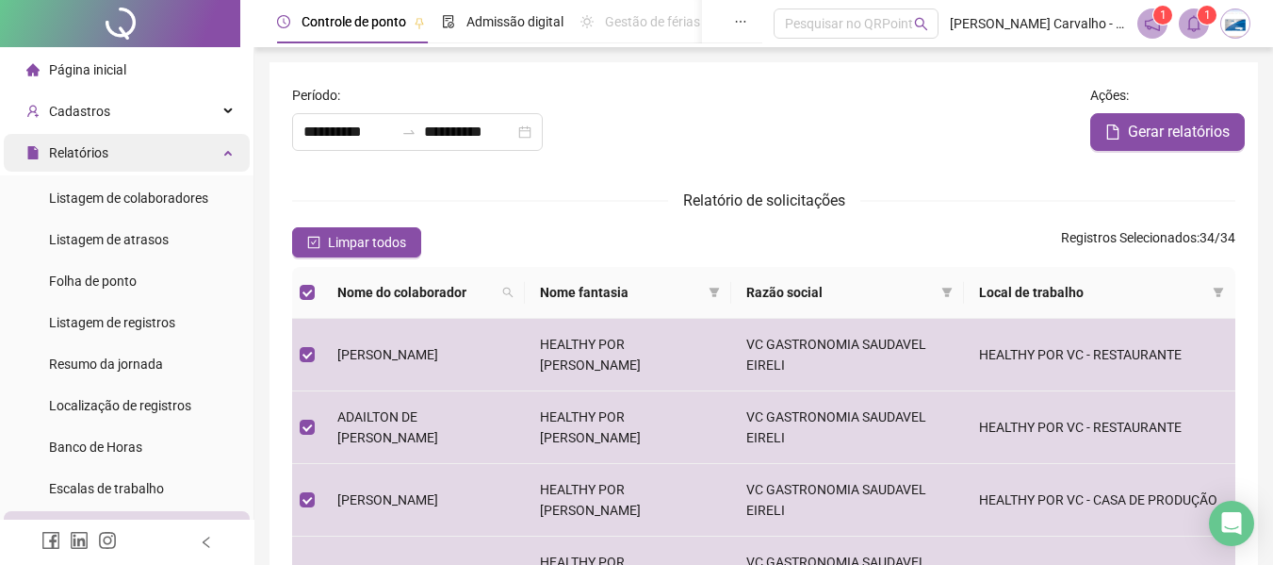
click at [205, 160] on div "Relatórios" at bounding box center [127, 153] width 246 height 38
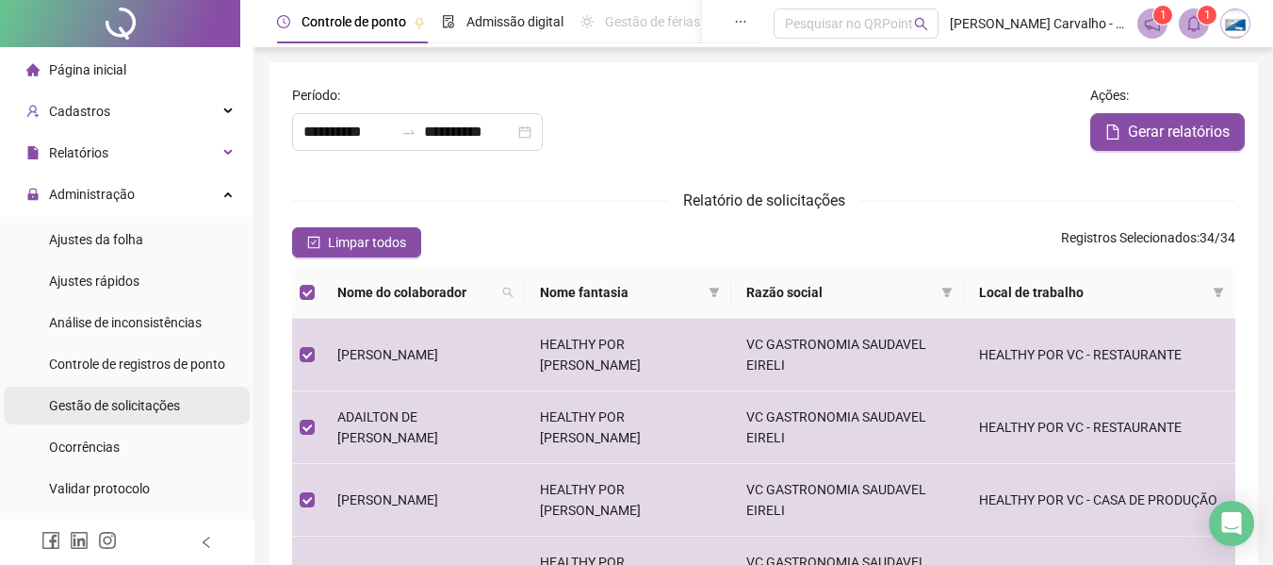
click at [157, 407] on span "Gestão de solicitações" at bounding box center [114, 405] width 131 height 15
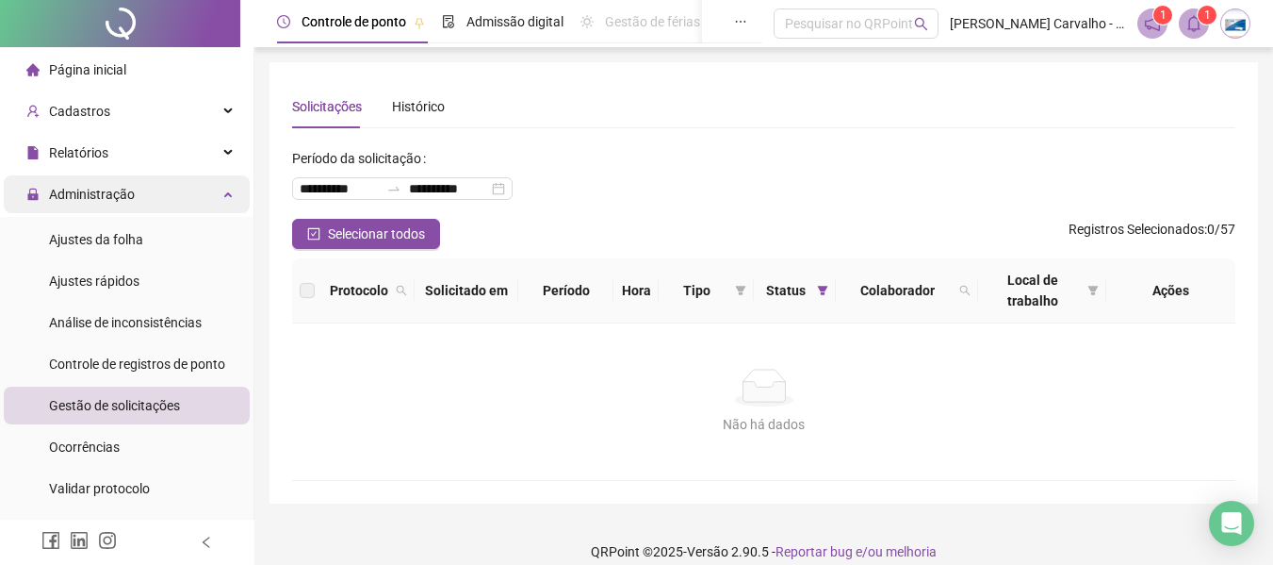
click at [192, 200] on div "Administração" at bounding box center [127, 194] width 246 height 38
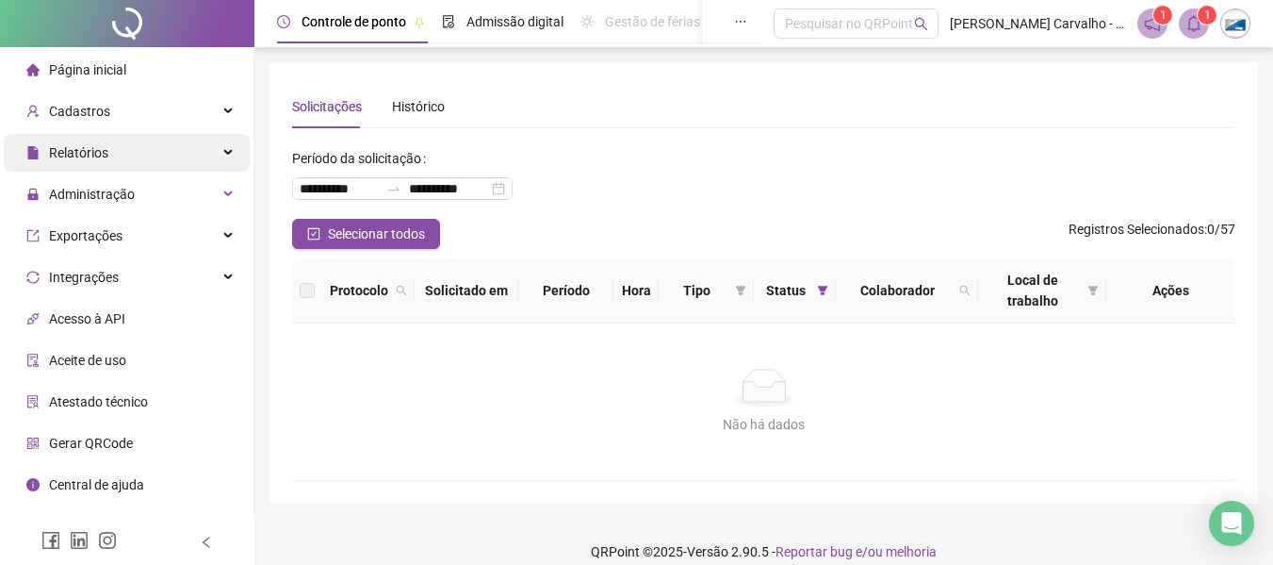
click at [209, 156] on div "Relatórios" at bounding box center [127, 153] width 246 height 38
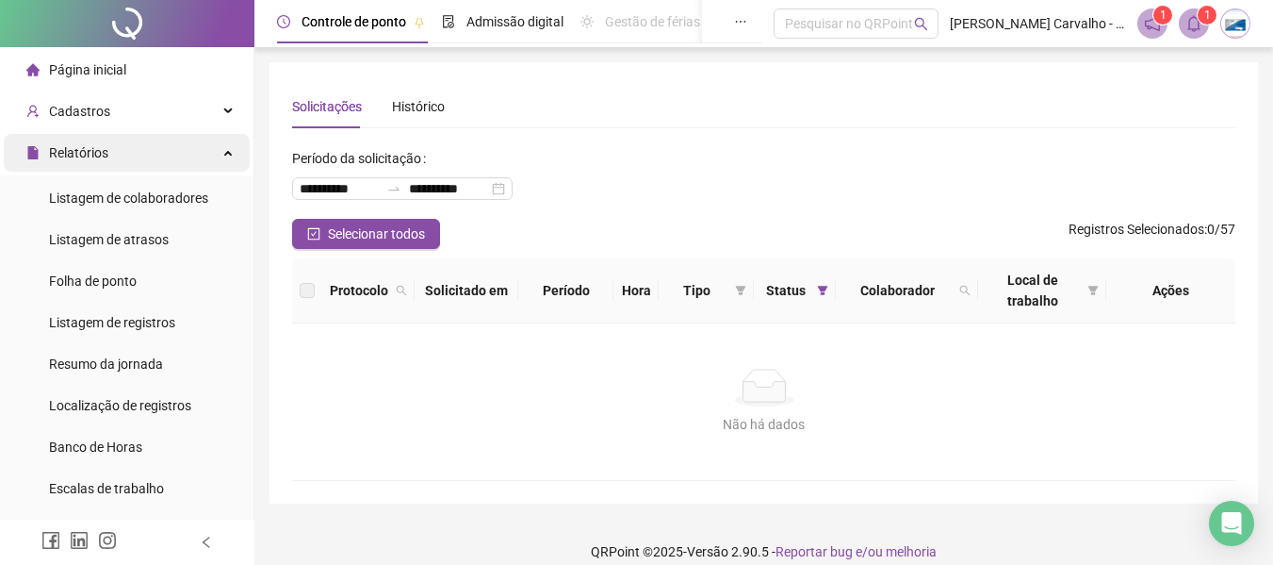
click at [205, 156] on div "Relatórios" at bounding box center [127, 153] width 246 height 38
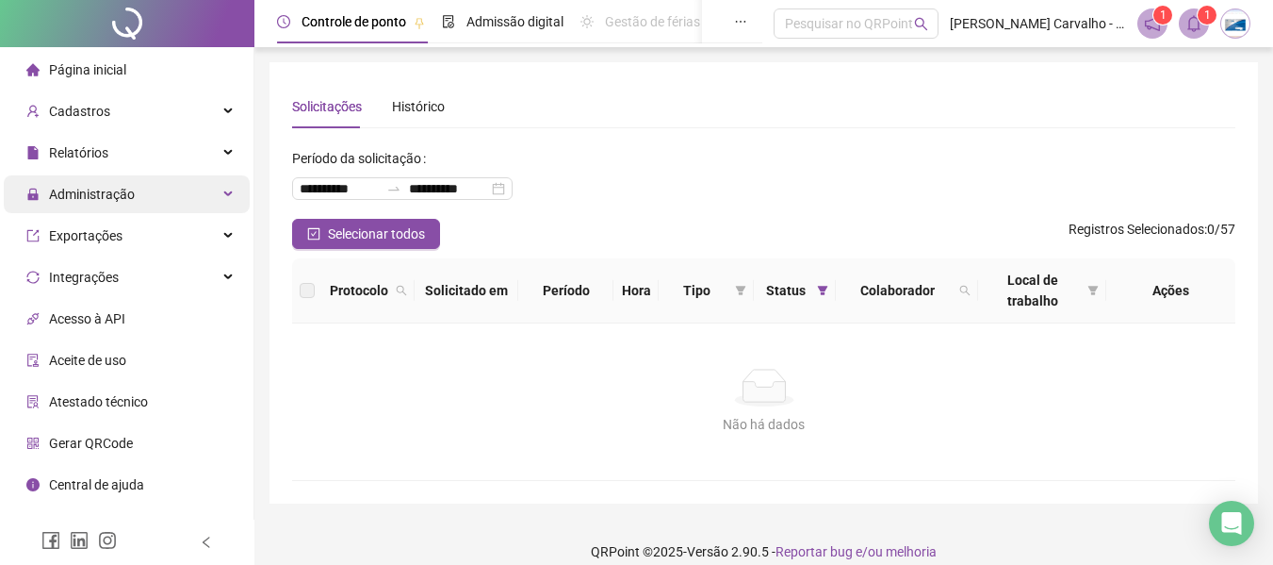
click at [233, 189] on div "Administração" at bounding box center [127, 194] width 246 height 38
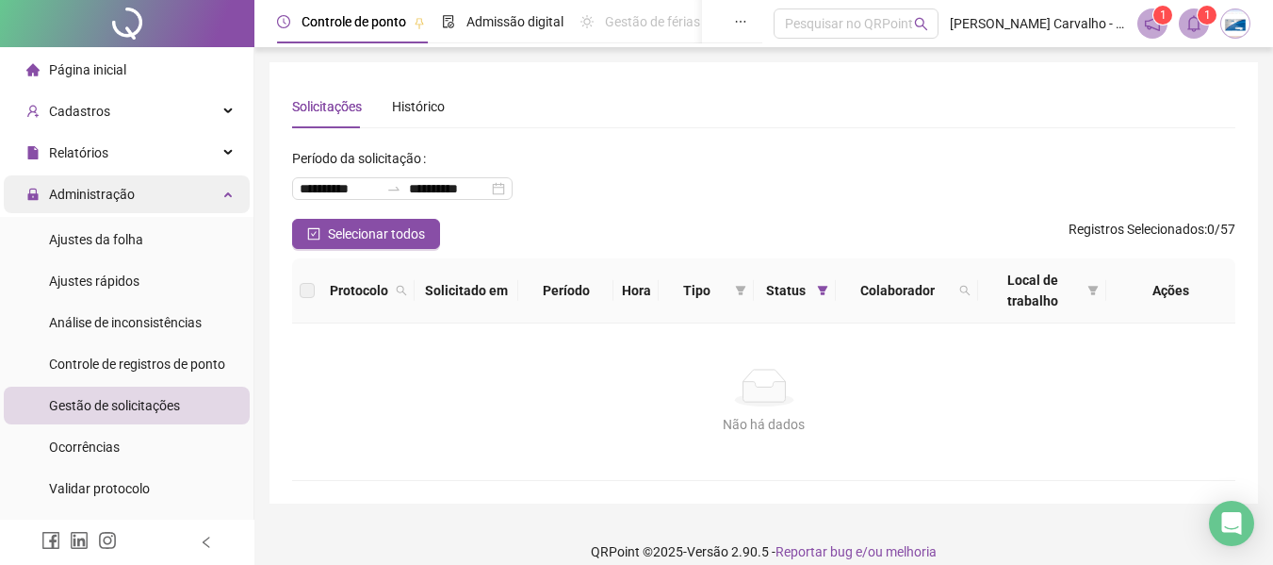
click at [219, 193] on div "Administração" at bounding box center [127, 194] width 246 height 38
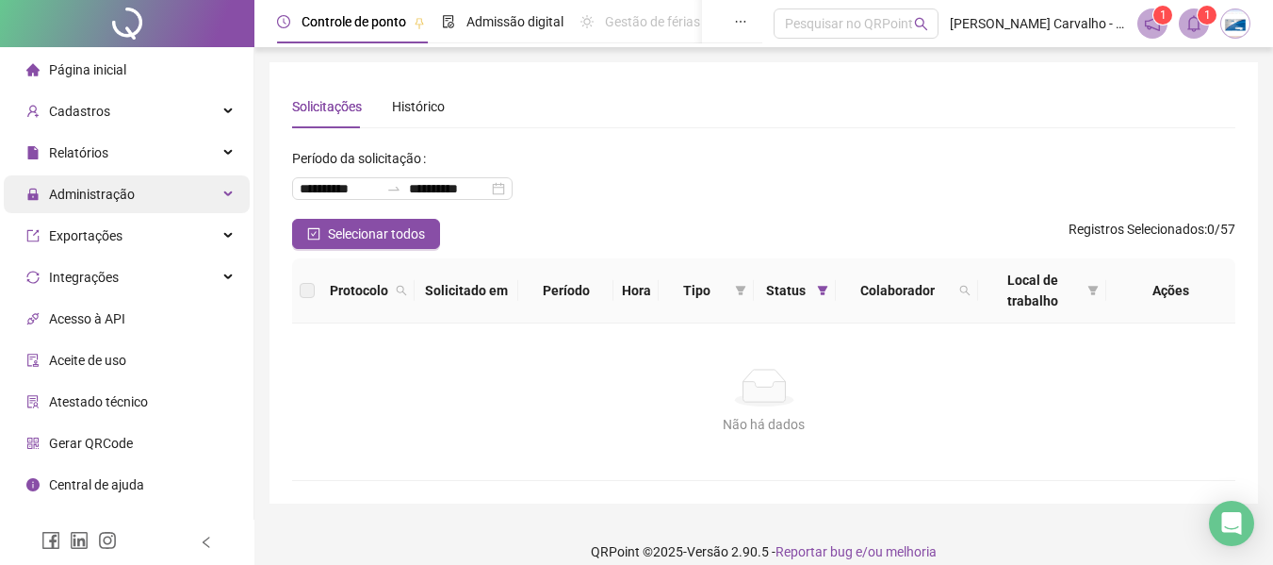
click at [219, 193] on div "Administração" at bounding box center [127, 194] width 246 height 38
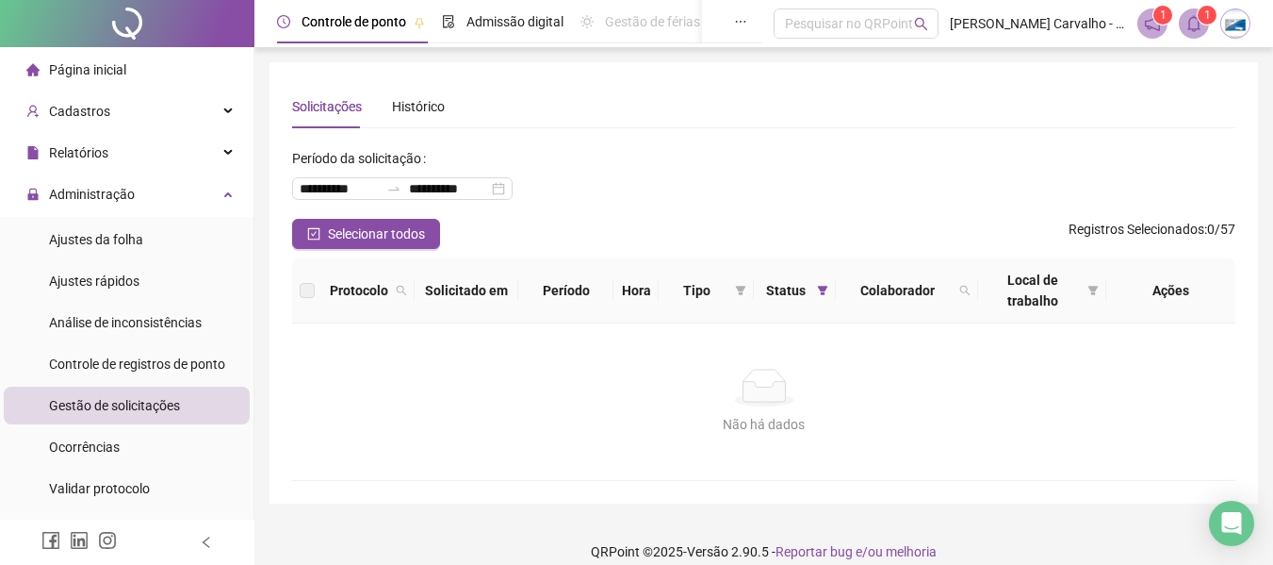
scroll to position [94, 0]
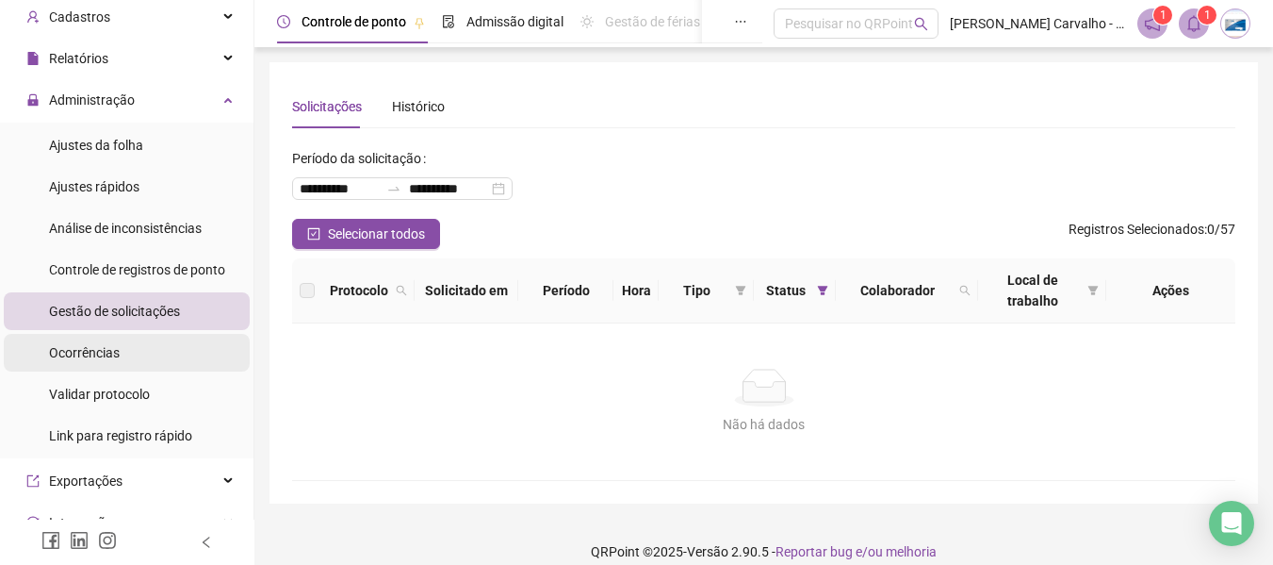
click at [123, 357] on li "Ocorrências" at bounding box center [127, 353] width 246 height 38
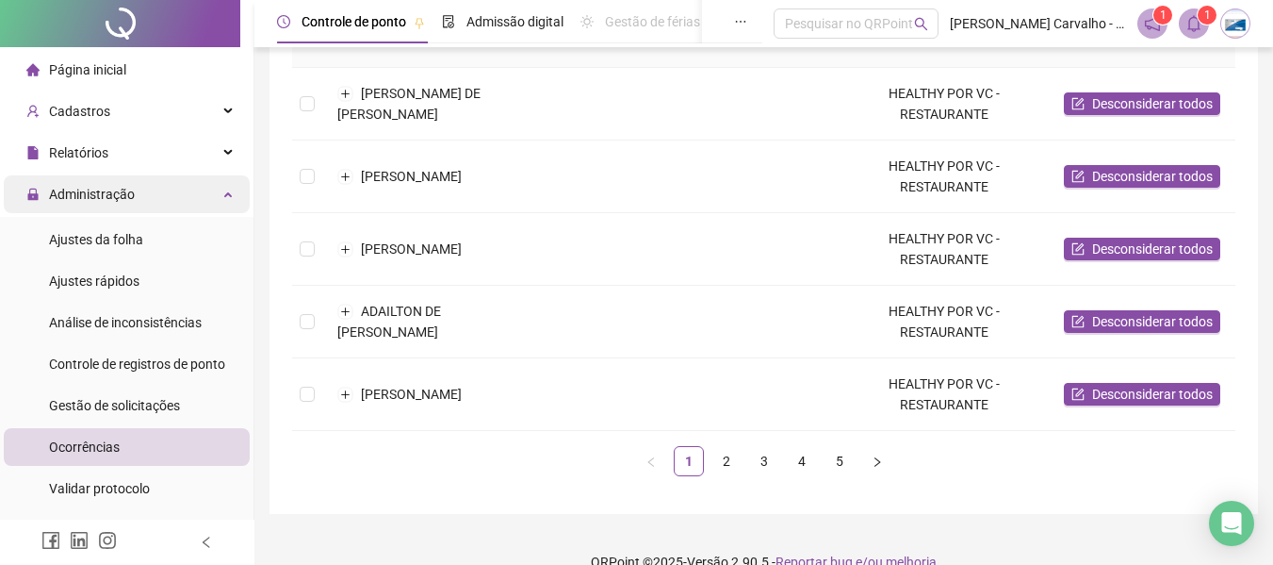
click at [205, 196] on div "Administração" at bounding box center [127, 194] width 246 height 38
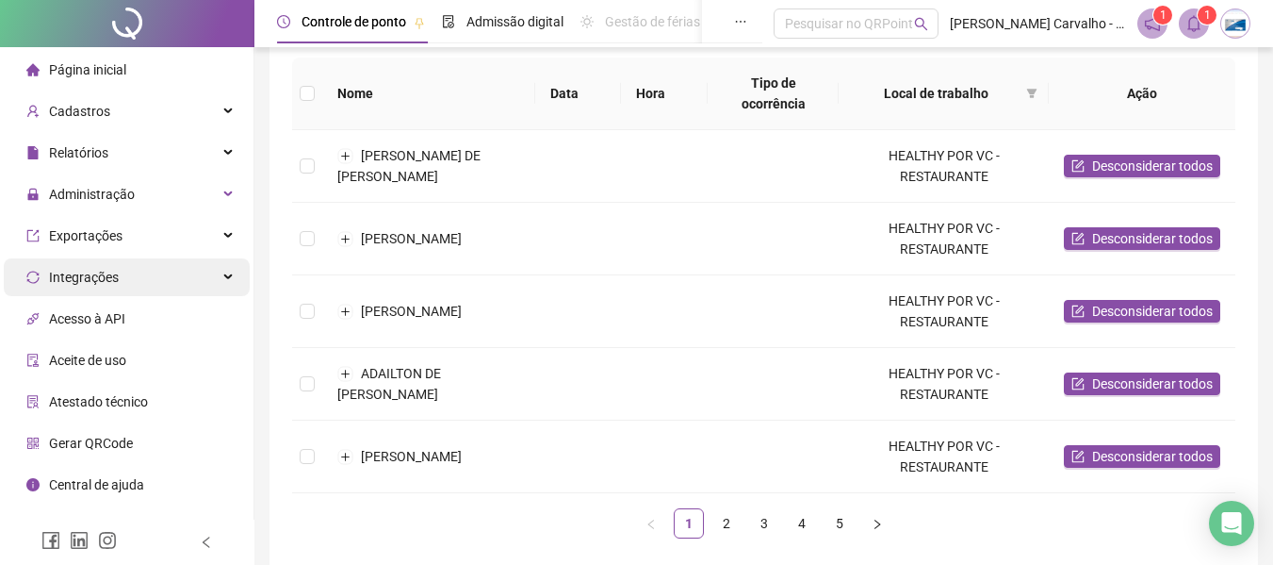
scroll to position [188, 0]
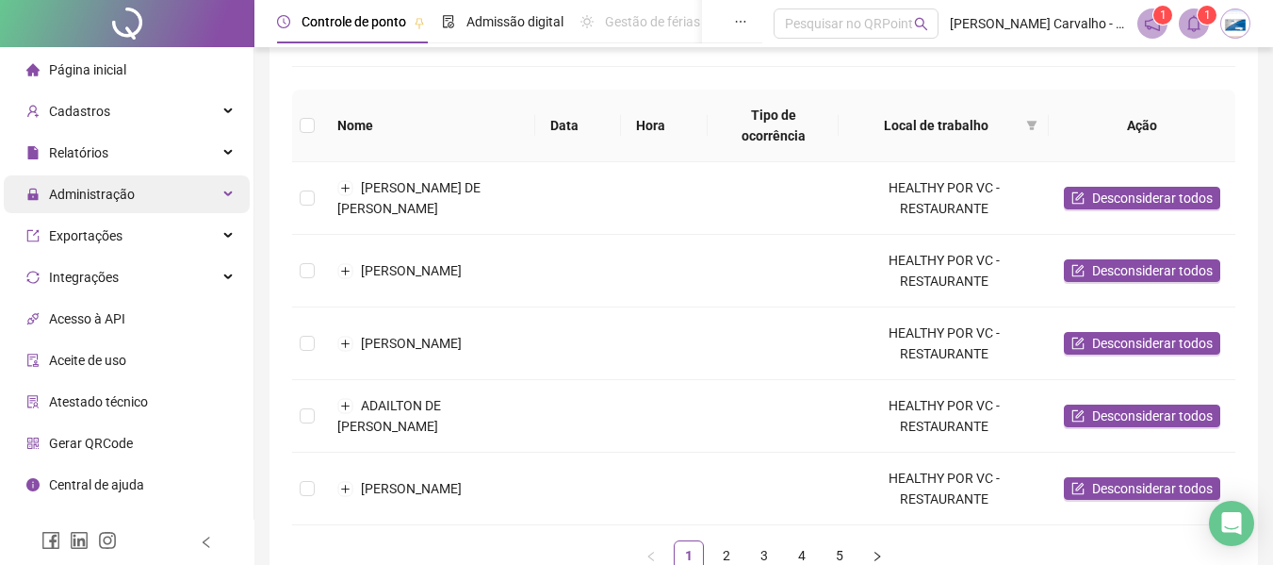
click at [209, 196] on div "Administração" at bounding box center [127, 194] width 246 height 38
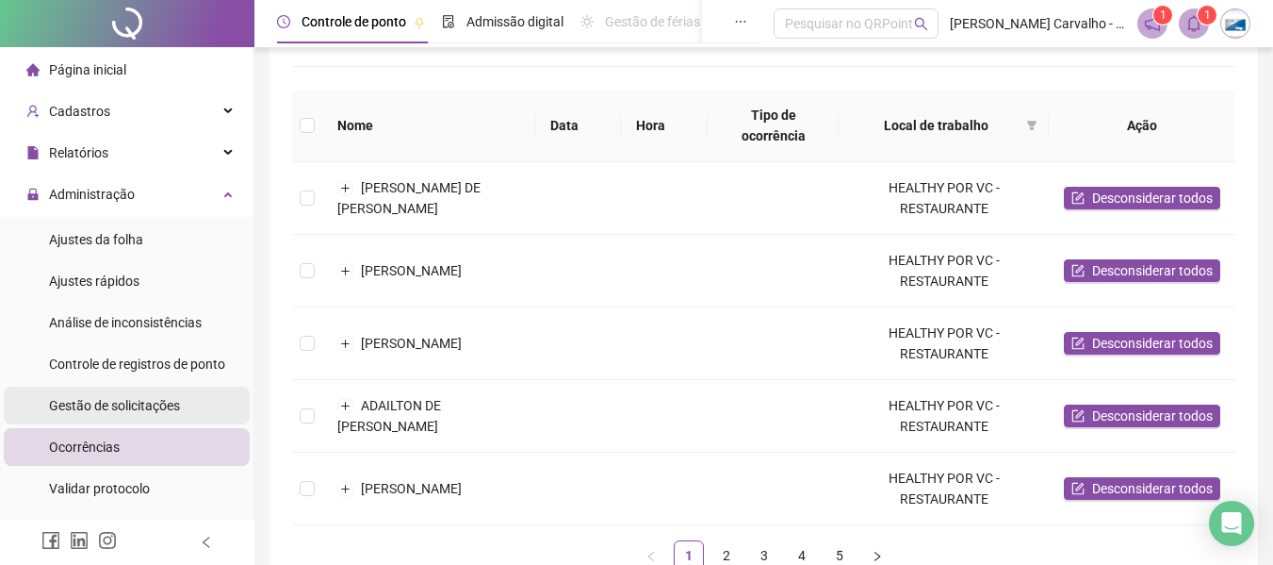
click at [171, 412] on span "Gestão de solicitações" at bounding box center [114, 405] width 131 height 15
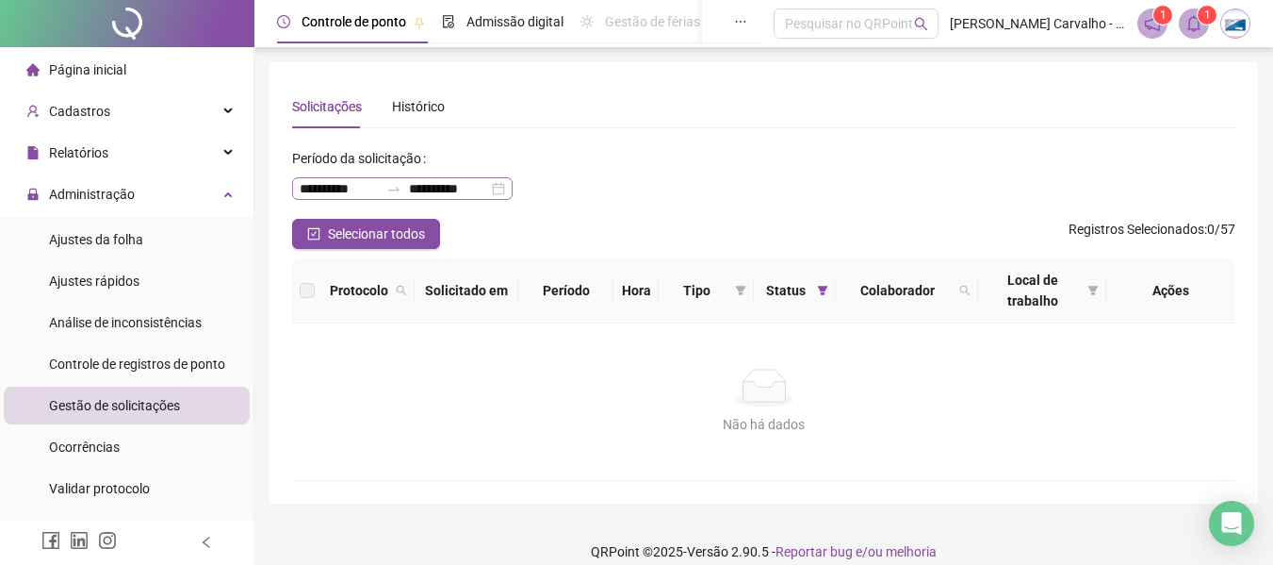
click at [513, 185] on div "**********" at bounding box center [402, 188] width 221 height 23
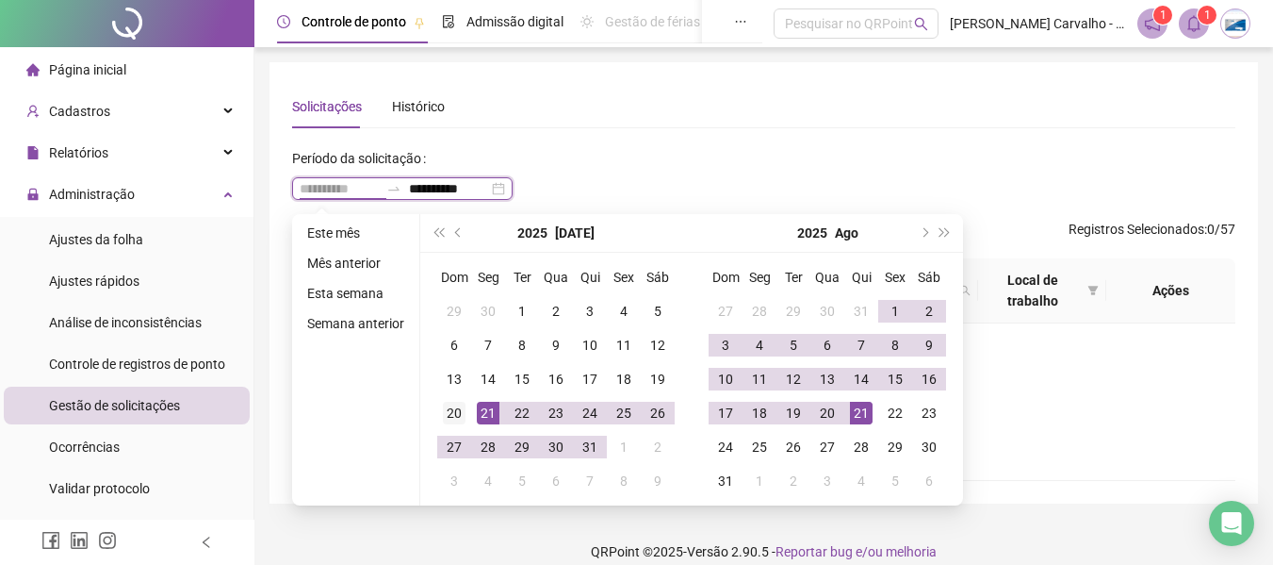
type input "**********"
click at [457, 416] on div "20" at bounding box center [454, 412] width 23 height 23
type input "**********"
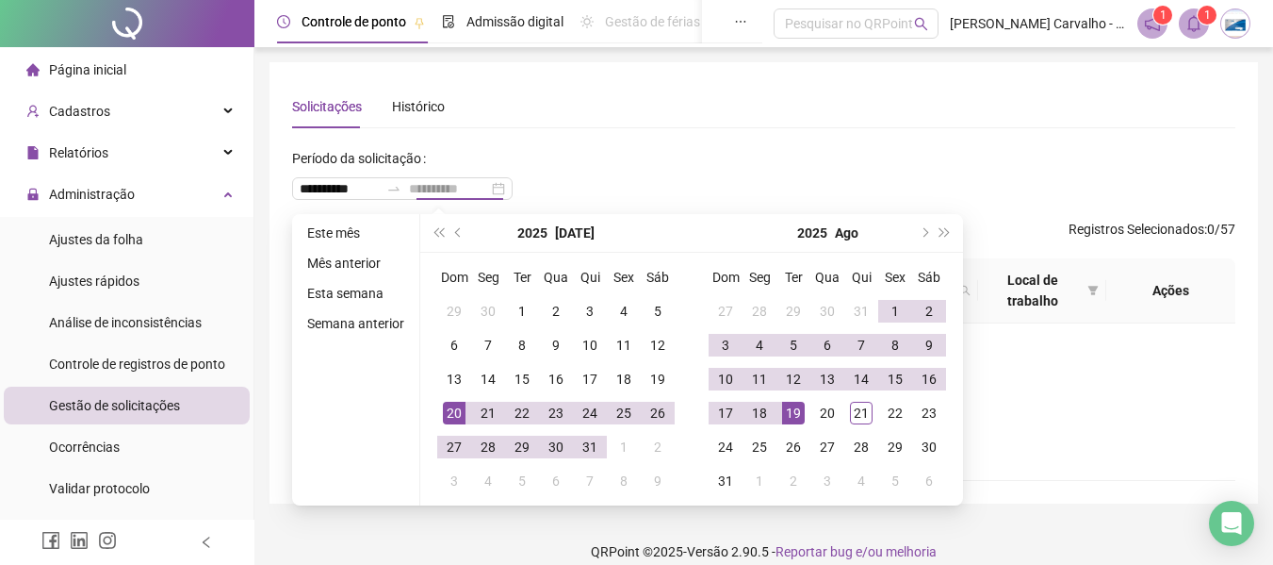
click at [784, 416] on div "19" at bounding box center [793, 412] width 23 height 23
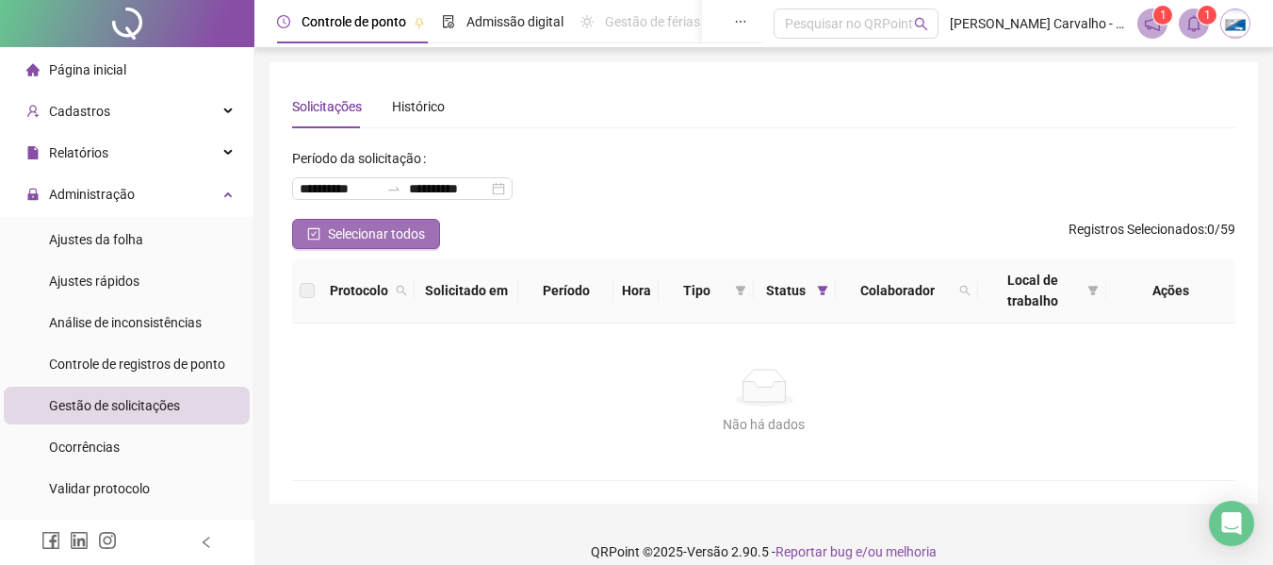
click at [394, 235] on span "Selecionar todos" at bounding box center [376, 233] width 97 height 21
click at [366, 227] on span "Selecionar todos" at bounding box center [376, 233] width 97 height 21
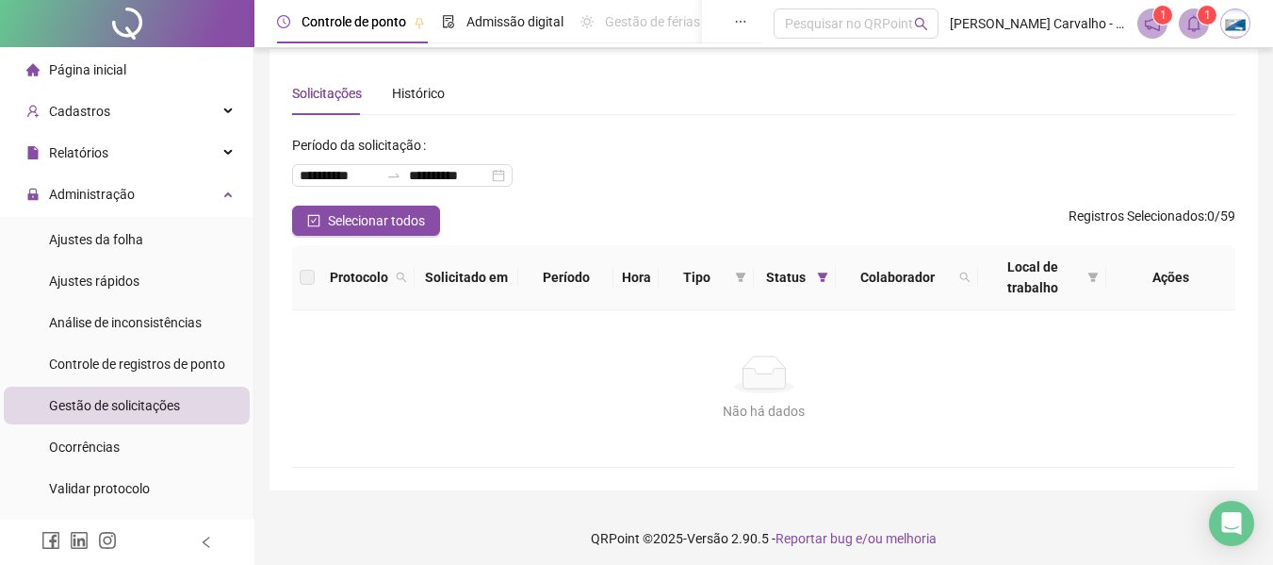
scroll to position [20, 0]
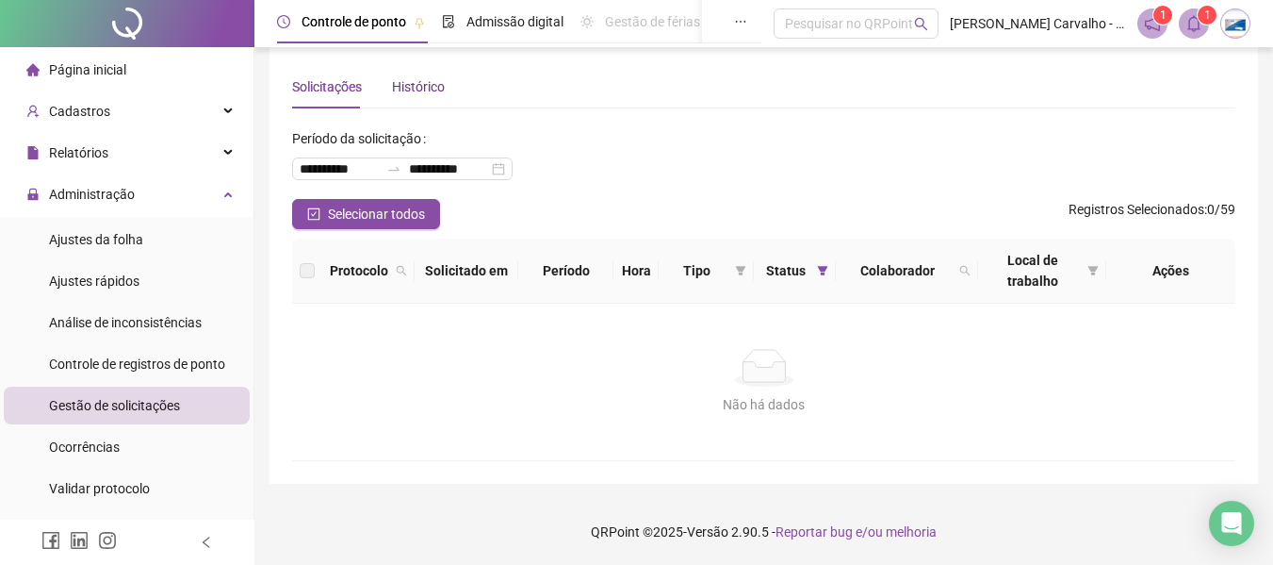
click at [414, 81] on div "Histórico" at bounding box center [418, 86] width 53 height 21
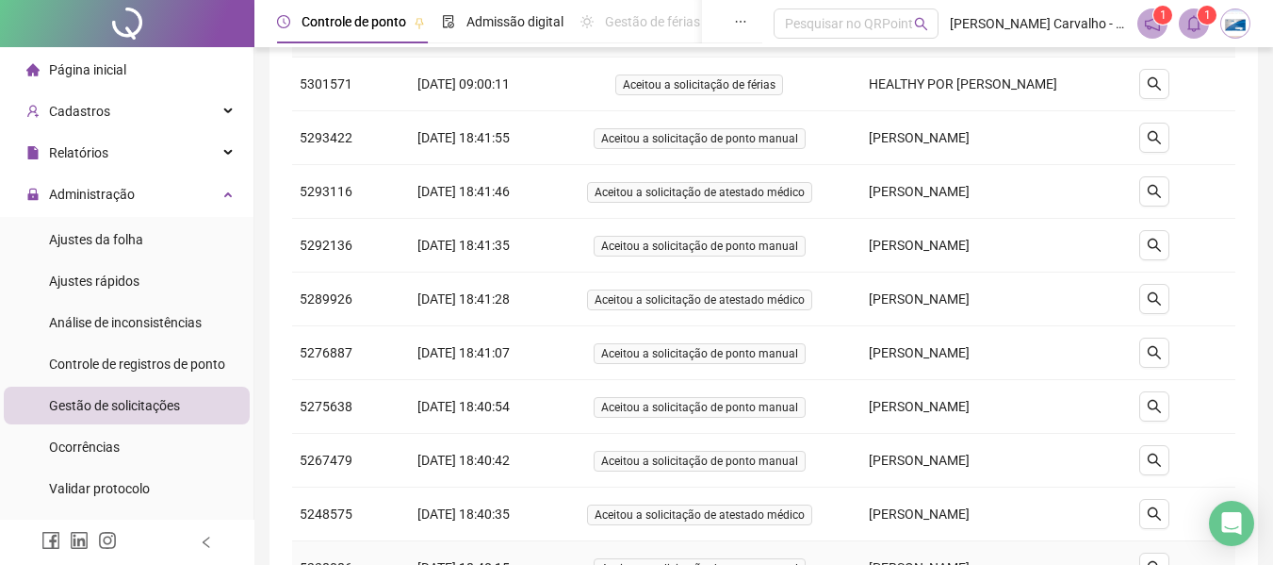
scroll to position [0, 0]
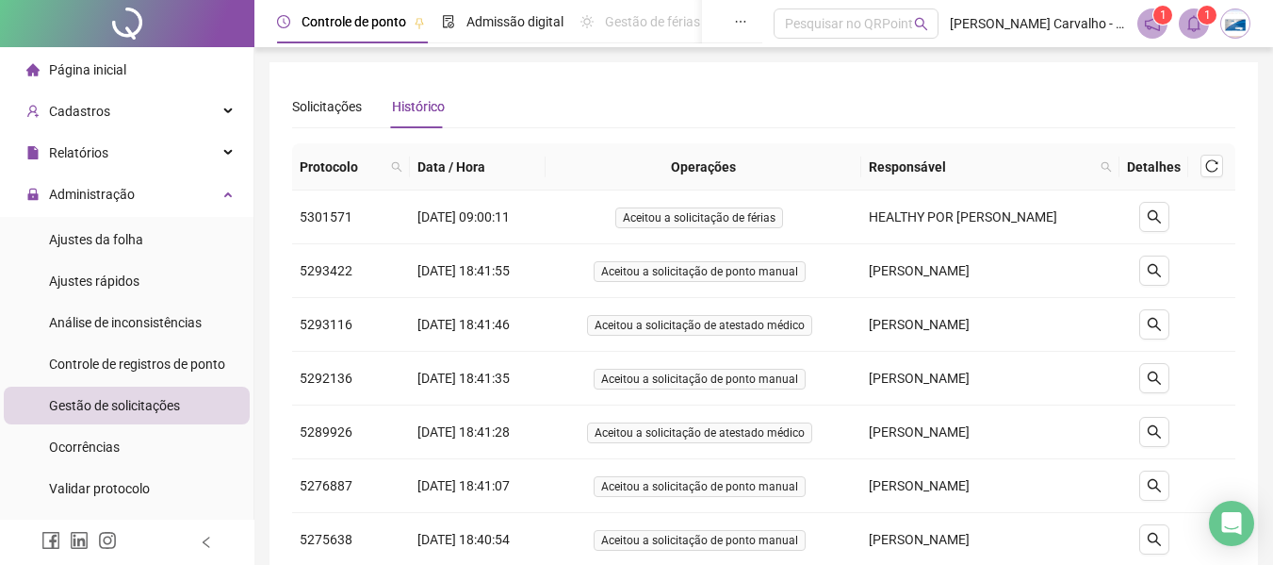
click at [470, 154] on th "Data / Hora" at bounding box center [478, 166] width 137 height 47
click at [1161, 212] on icon "search" at bounding box center [1154, 216] width 15 height 15
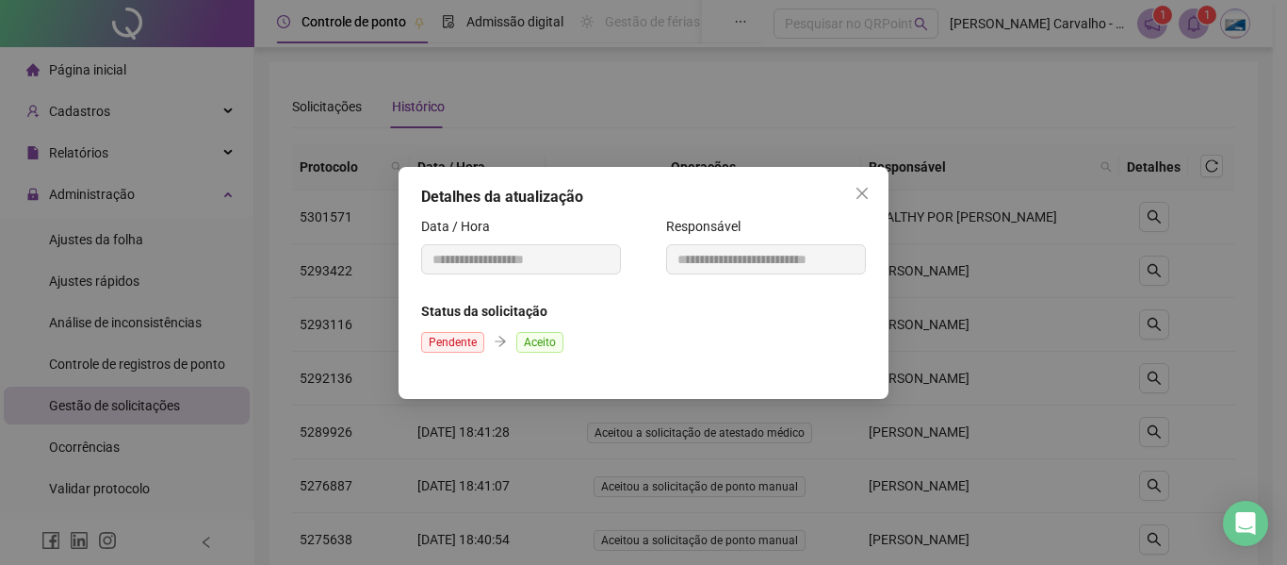
click at [549, 340] on span "Aceito" at bounding box center [539, 342] width 47 height 21
click at [866, 191] on icon "close" at bounding box center [862, 193] width 15 height 15
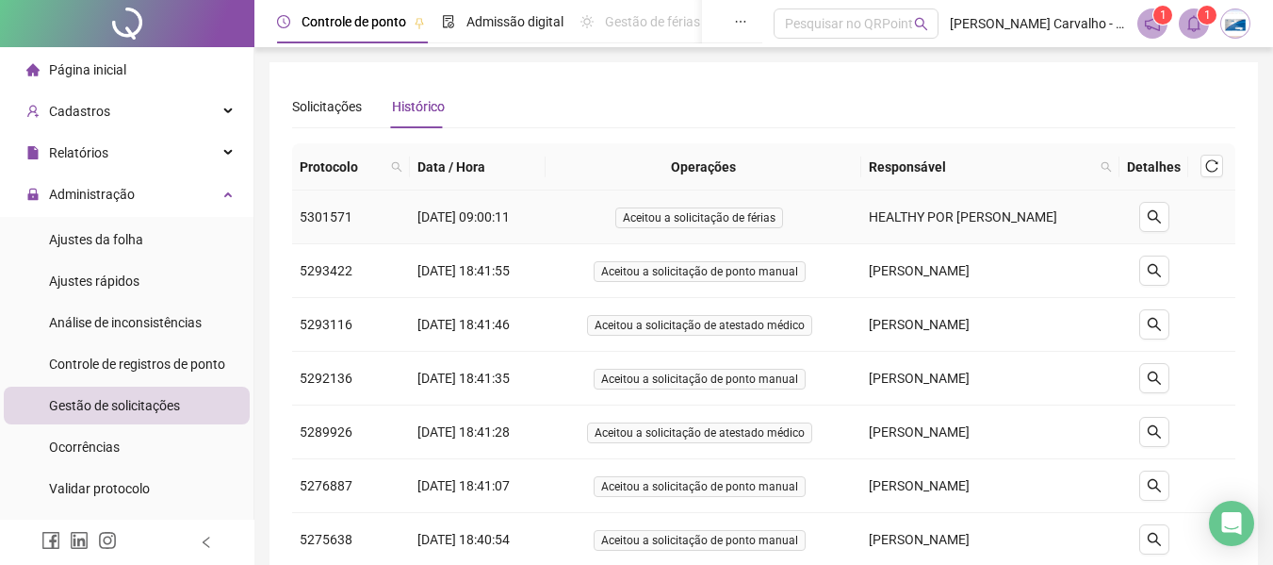
click at [713, 224] on span "Aceitou a solicitação de férias" at bounding box center [699, 217] width 168 height 21
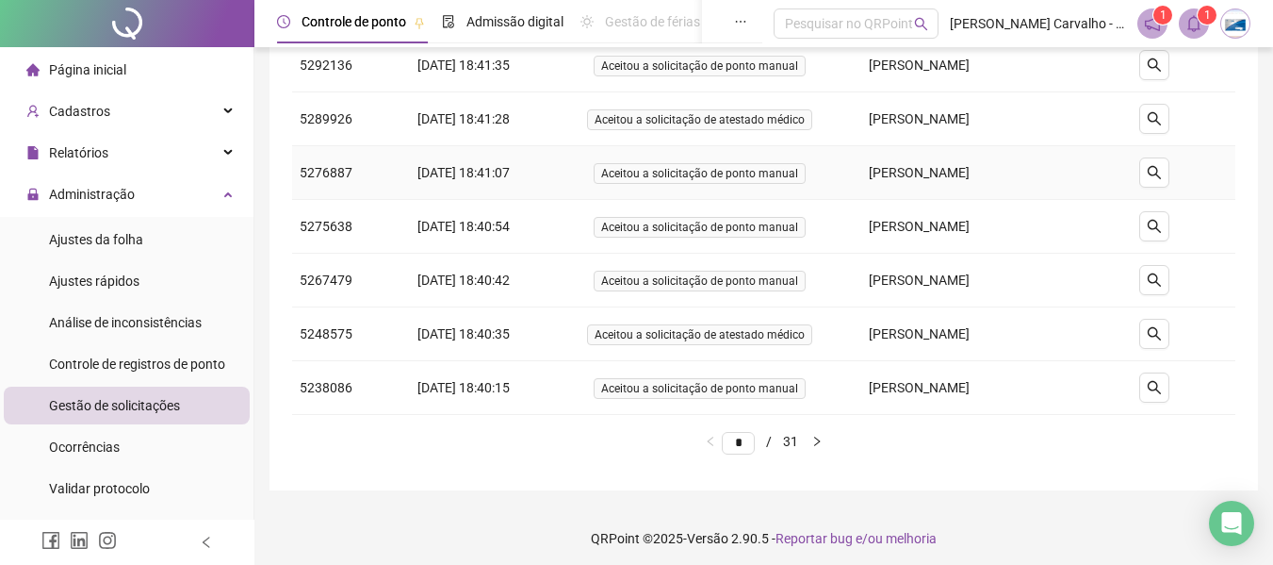
scroll to position [320, 0]
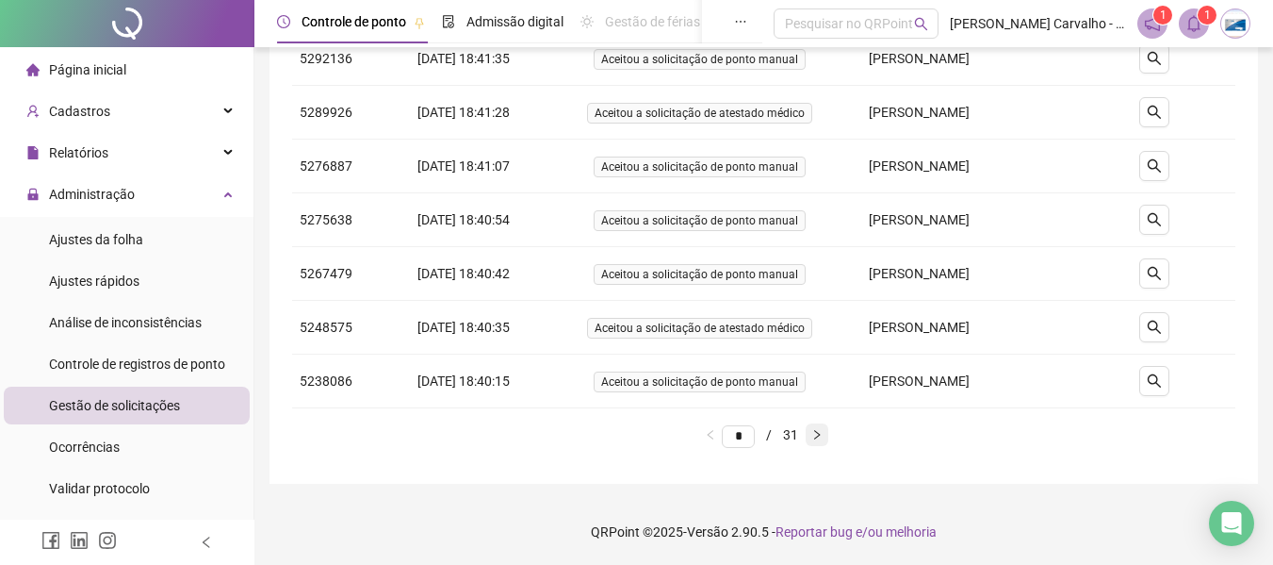
click at [823, 435] on icon "right" at bounding box center [816, 434] width 11 height 11
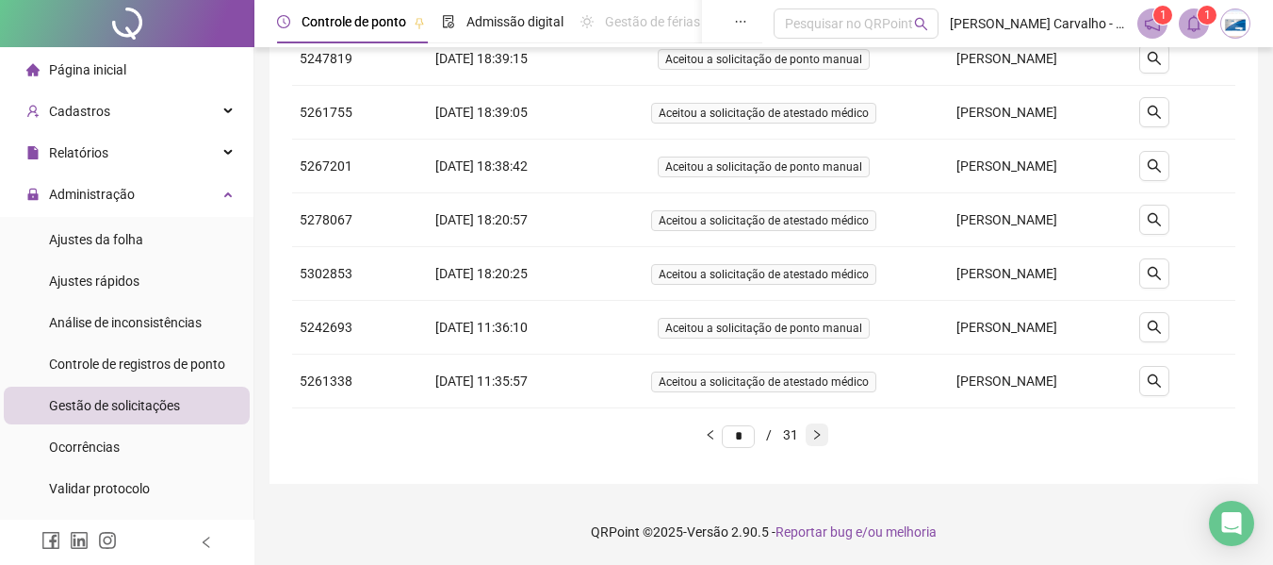
click at [823, 435] on icon "right" at bounding box center [816, 434] width 11 height 11
click at [798, 434] on li "* / 31" at bounding box center [760, 434] width 76 height 23
click at [822, 436] on button "button" at bounding box center [817, 434] width 23 height 23
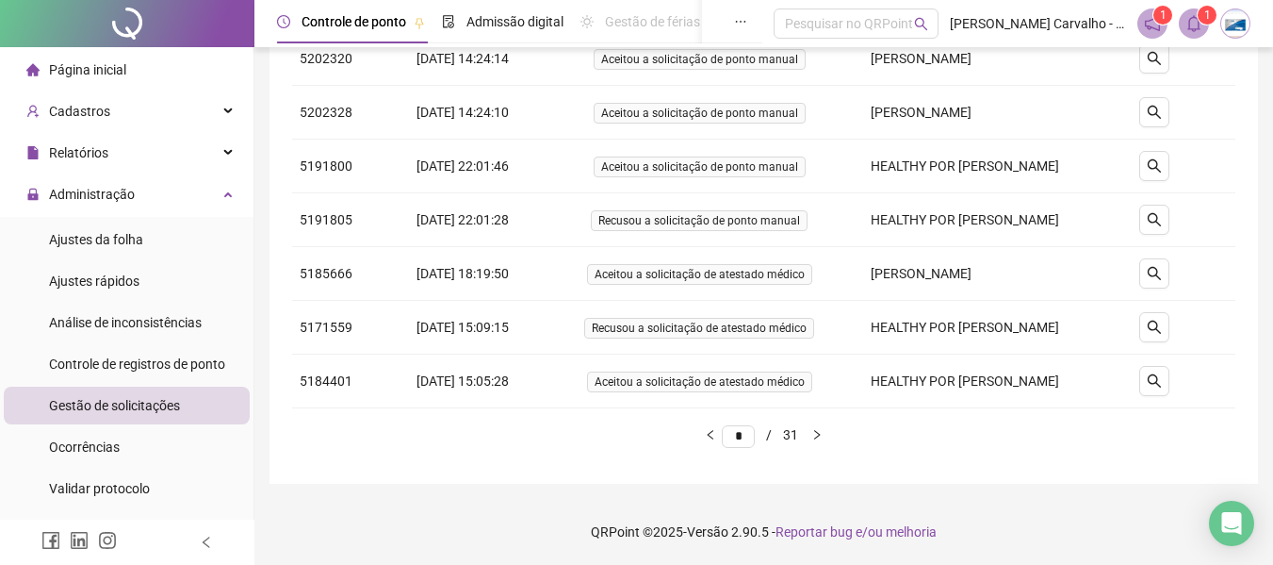
click at [671, 434] on ul "* / 31" at bounding box center [763, 434] width 943 height 23
click at [705, 437] on icon "left" at bounding box center [710, 434] width 11 height 11
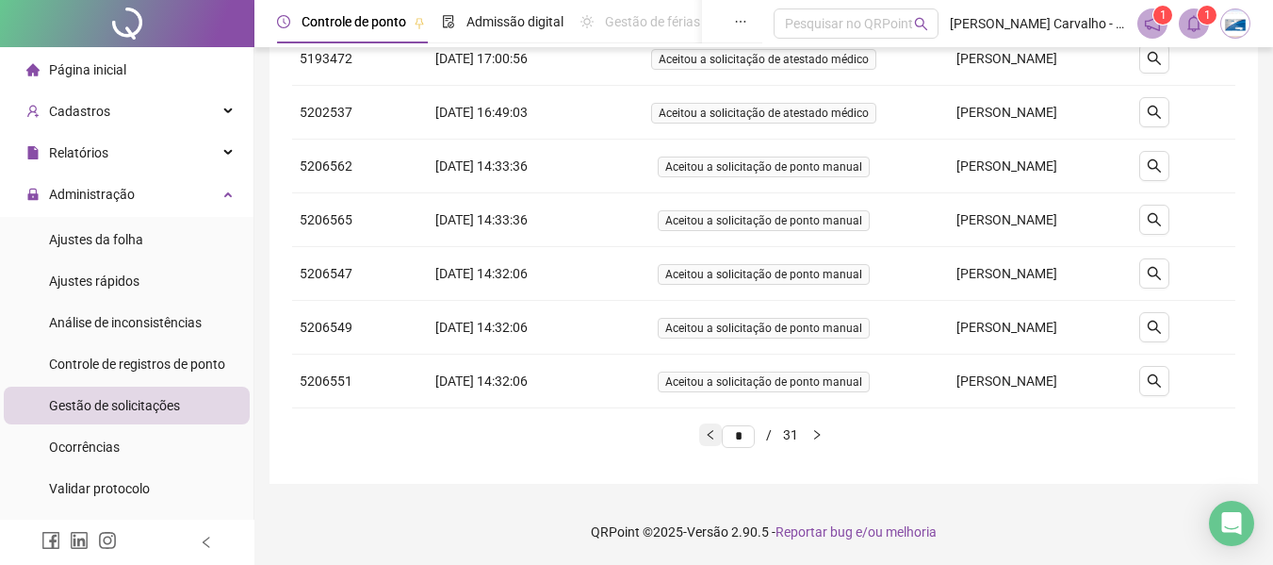
click at [705, 437] on icon "left" at bounding box center [710, 434] width 11 height 11
type input "*"
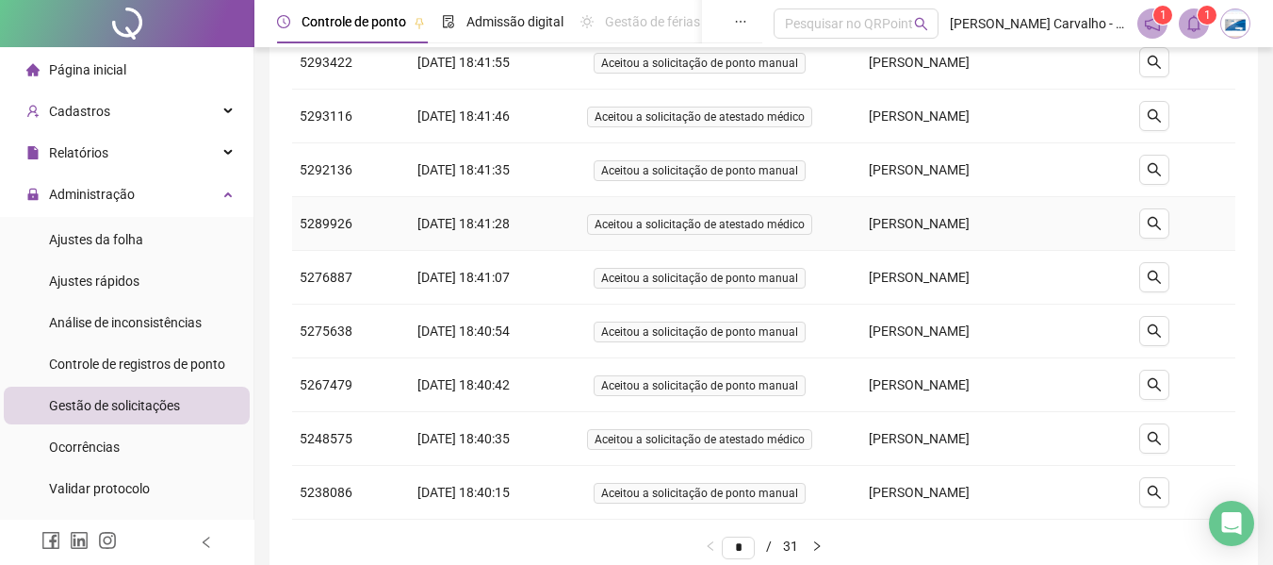
scroll to position [0, 0]
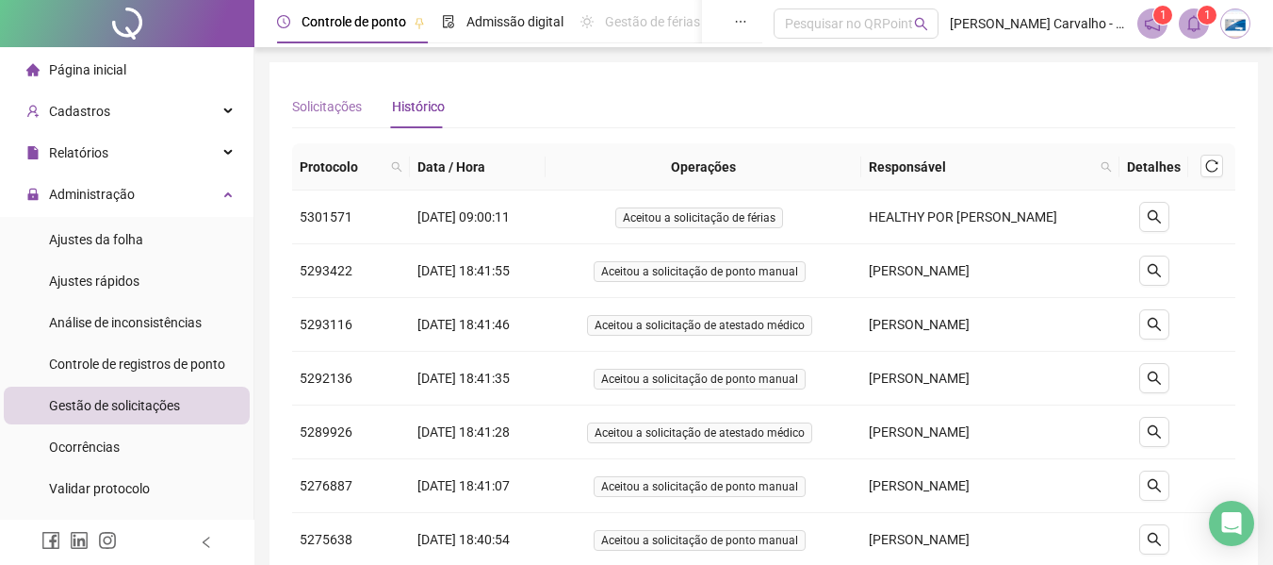
click at [344, 117] on div "Solicitações" at bounding box center [327, 106] width 70 height 43
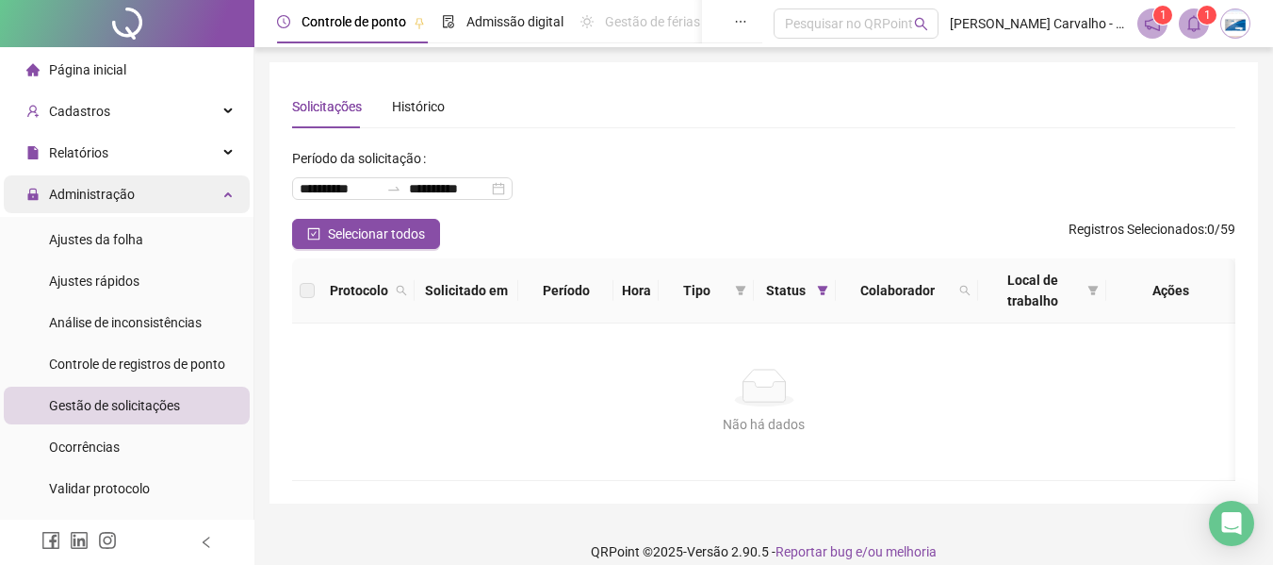
click at [195, 201] on div "Administração" at bounding box center [127, 194] width 246 height 38
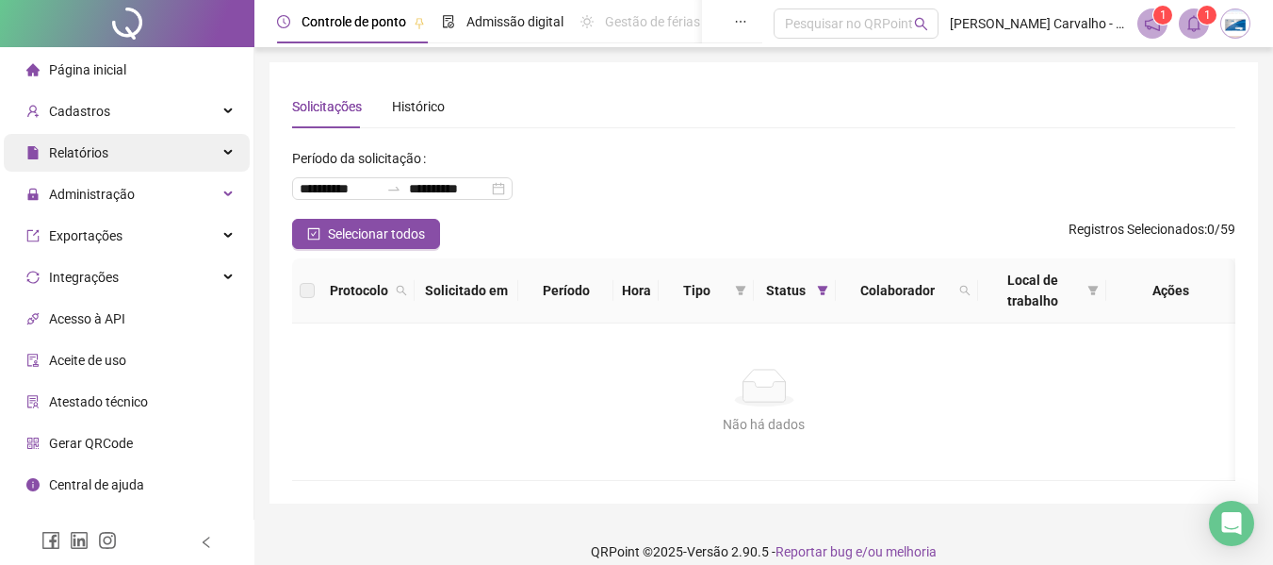
click at [203, 159] on div "Relatórios" at bounding box center [127, 153] width 246 height 38
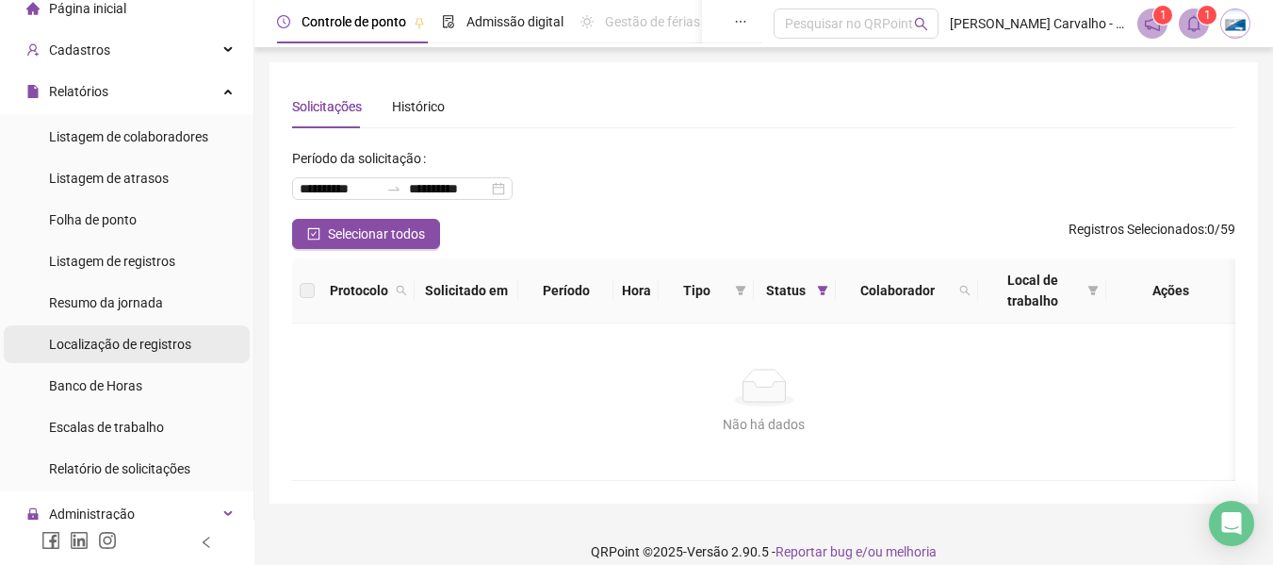
scroll to position [94, 0]
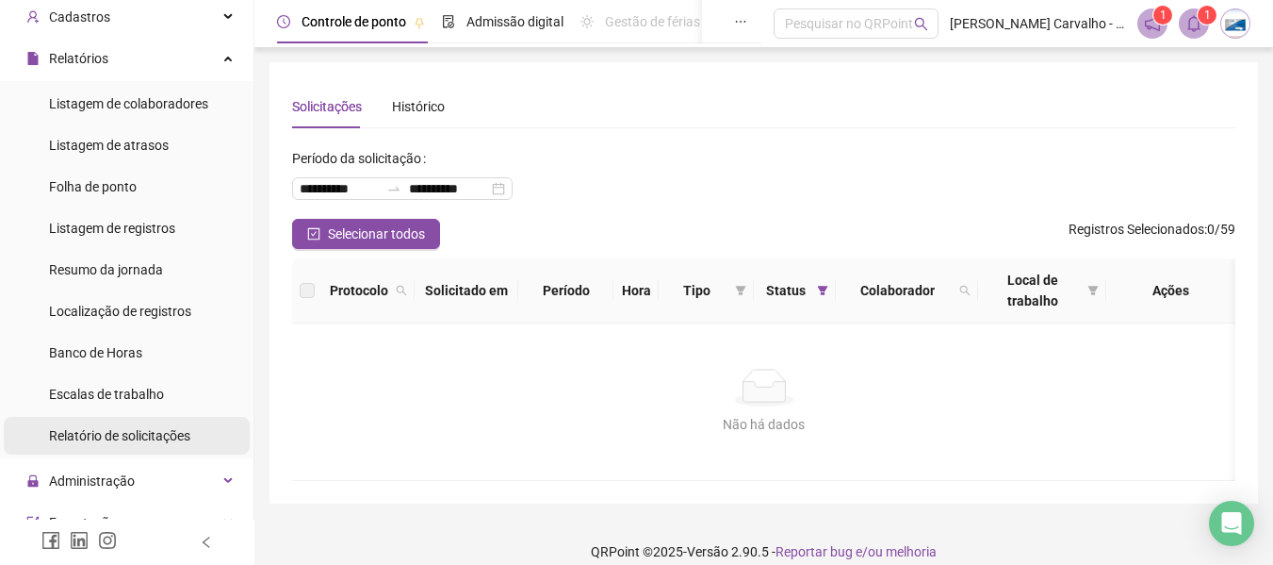
click at [160, 441] on span "Relatório de solicitações" at bounding box center [119, 435] width 141 height 15
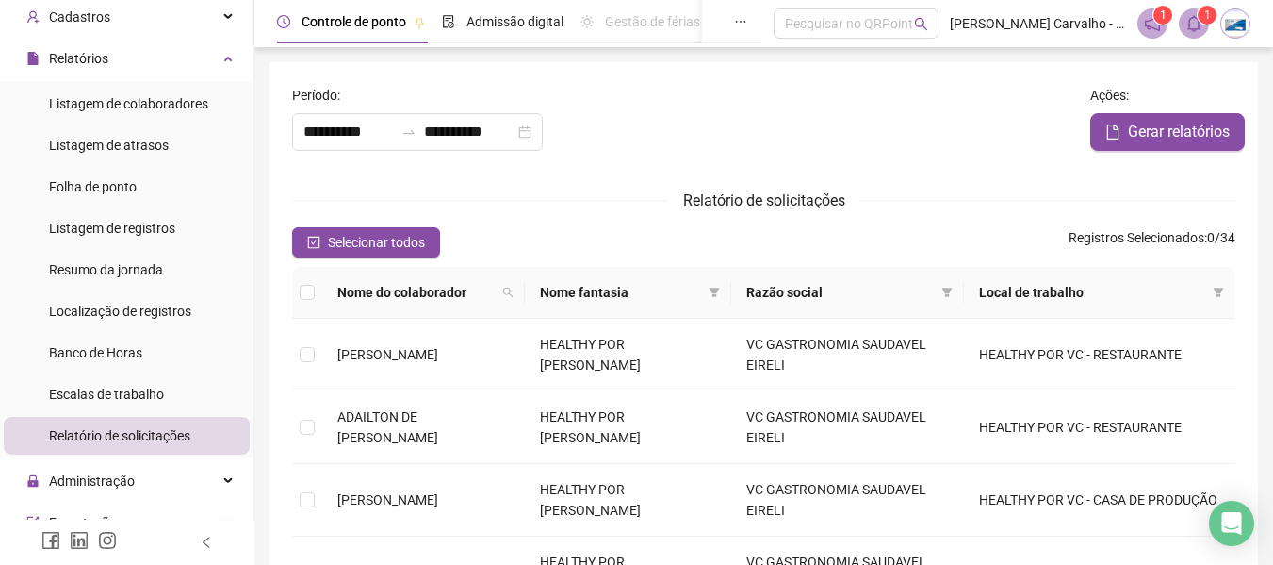
type input "**********"
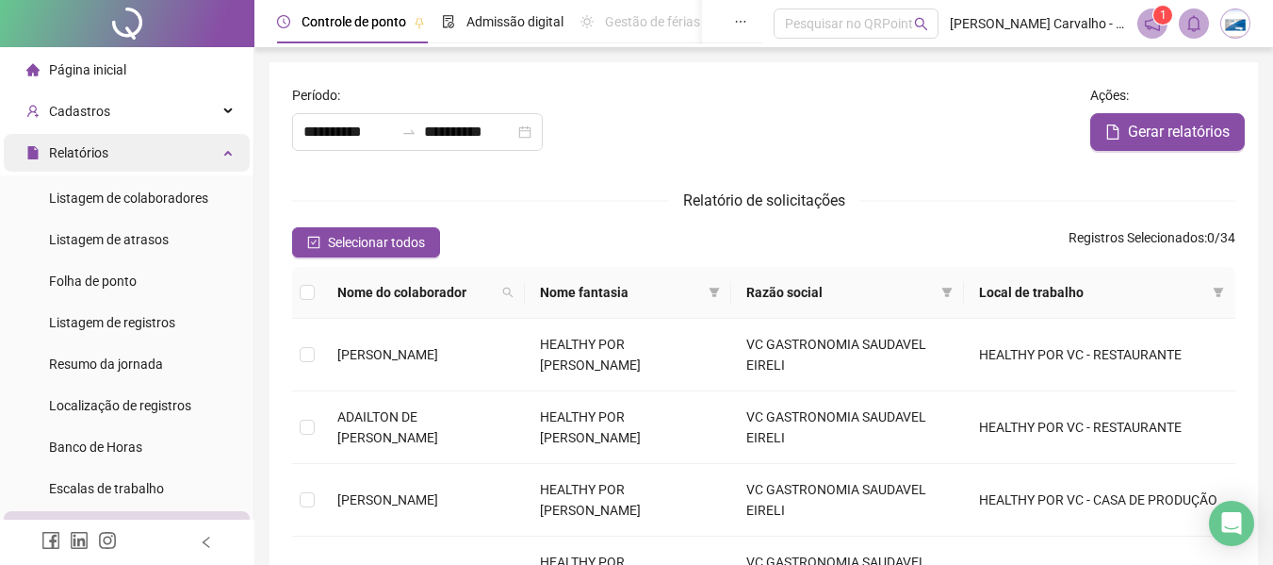
click at [202, 147] on div "Relatórios" at bounding box center [127, 153] width 246 height 38
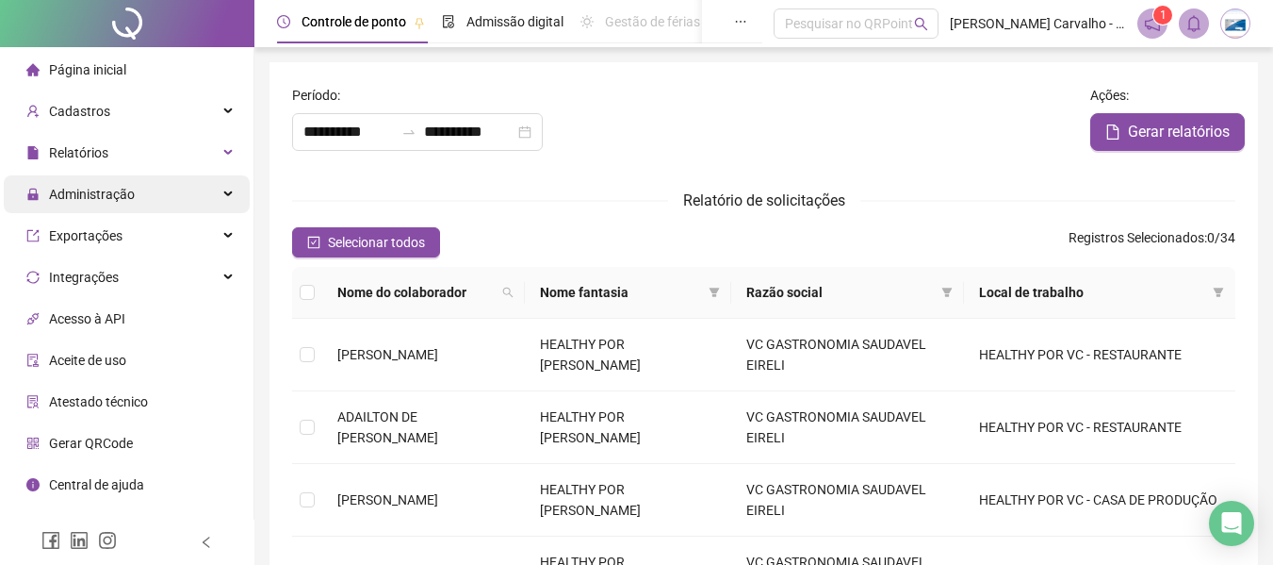
click at [224, 186] on div "Administração" at bounding box center [127, 194] width 246 height 38
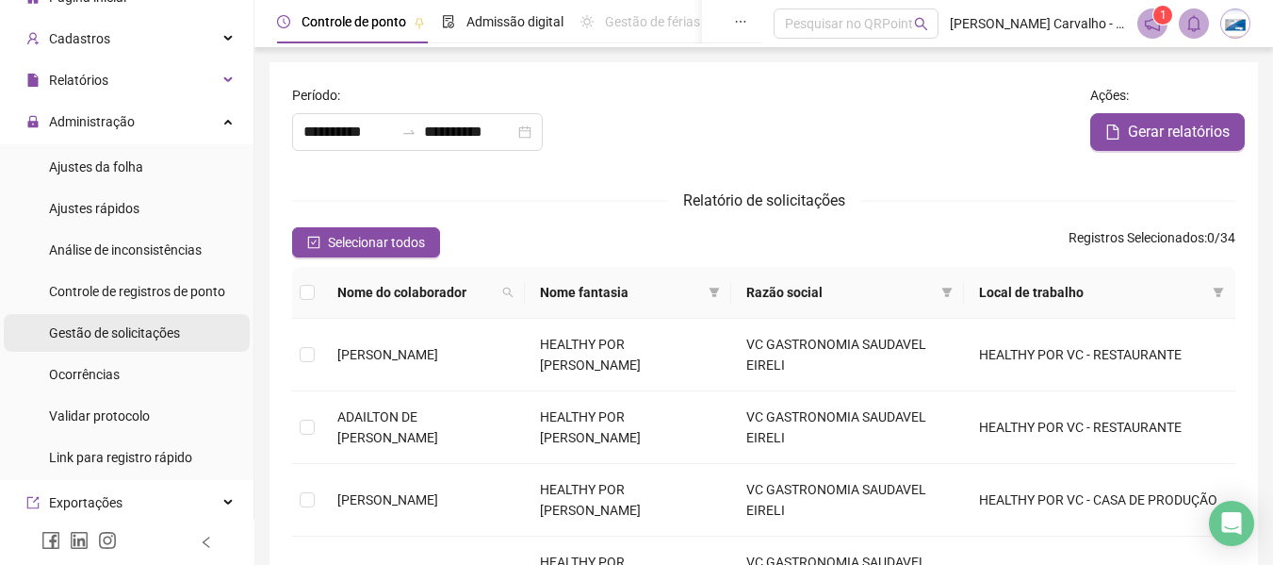
scroll to position [94, 0]
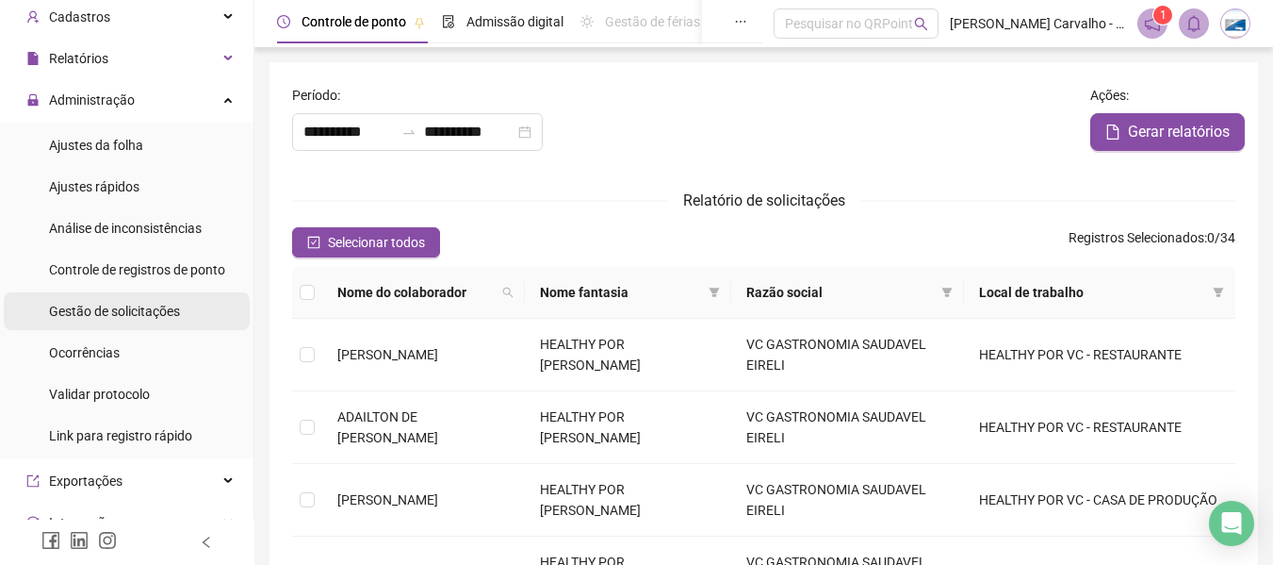
click at [137, 306] on span "Gestão de solicitações" at bounding box center [114, 310] width 131 height 15
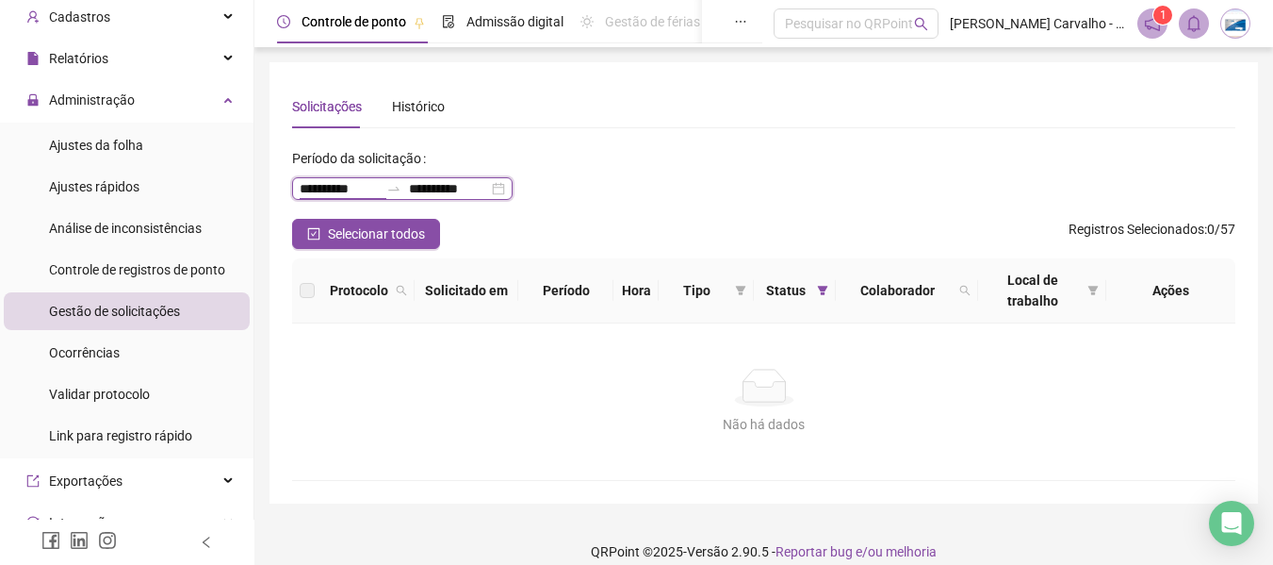
click at [304, 191] on input "**********" at bounding box center [339, 188] width 79 height 21
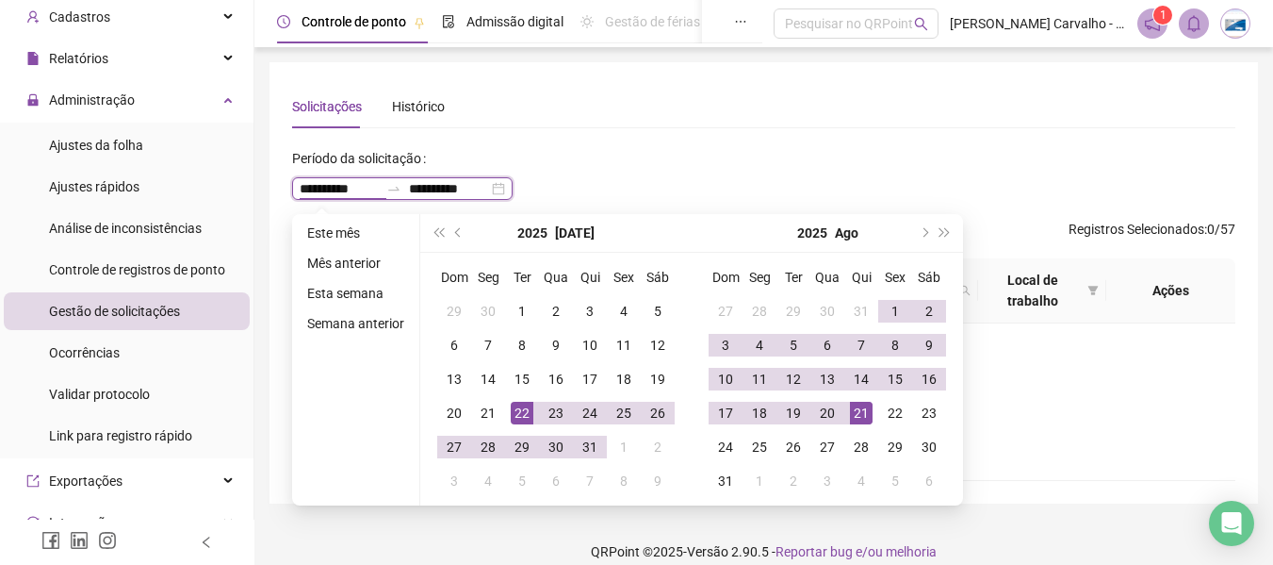
click at [306, 189] on input "**********" at bounding box center [339, 188] width 79 height 21
type input "**********"
drag, startPoint x: 430, startPoint y: 184, endPoint x: 416, endPoint y: 187, distance: 14.4
click at [416, 187] on div "**********" at bounding box center [402, 188] width 221 height 23
type input "**********"
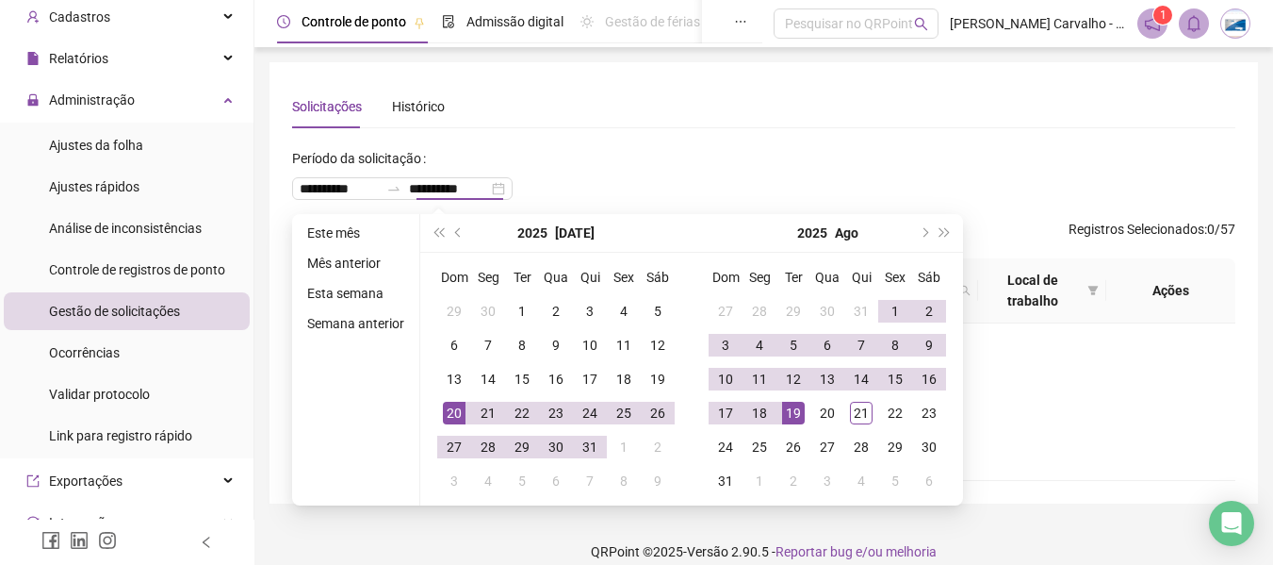
click at [703, 174] on div "**********" at bounding box center [763, 180] width 943 height 75
